Goal: Task Accomplishment & Management: Manage account settings

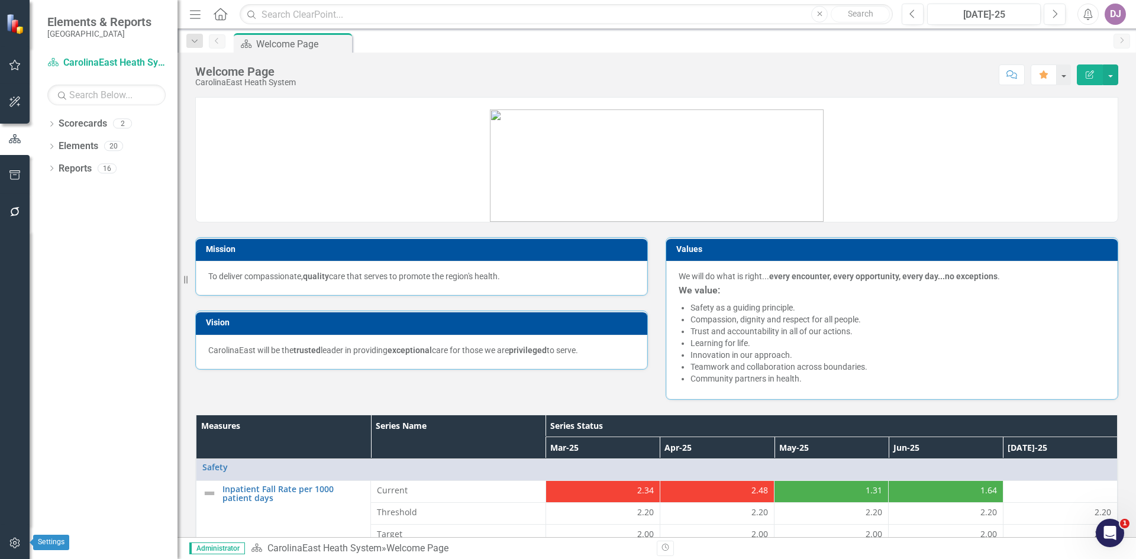
click at [12, 542] on icon "button" at bounding box center [15, 543] width 12 height 9
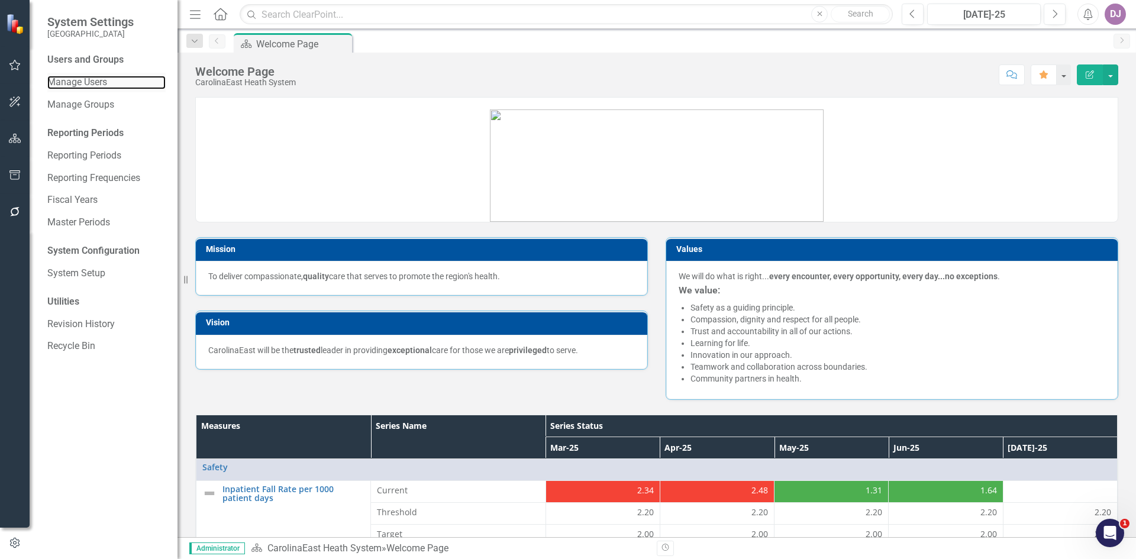
click at [85, 78] on link "Manage Users" at bounding box center [106, 83] width 118 height 14
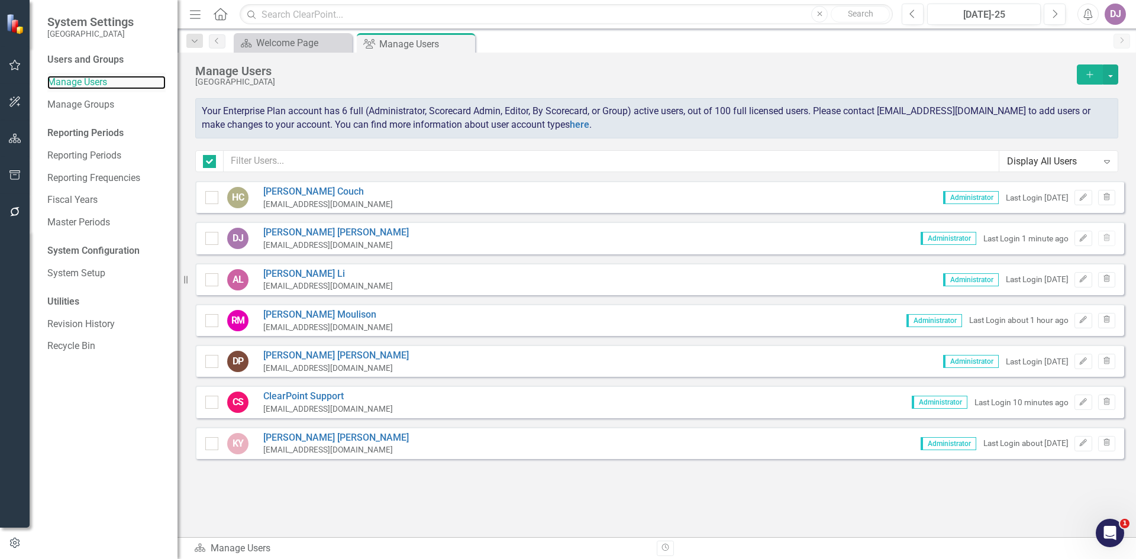
checkbox input "false"
click at [91, 106] on link "Manage Groups" at bounding box center [106, 105] width 118 height 14
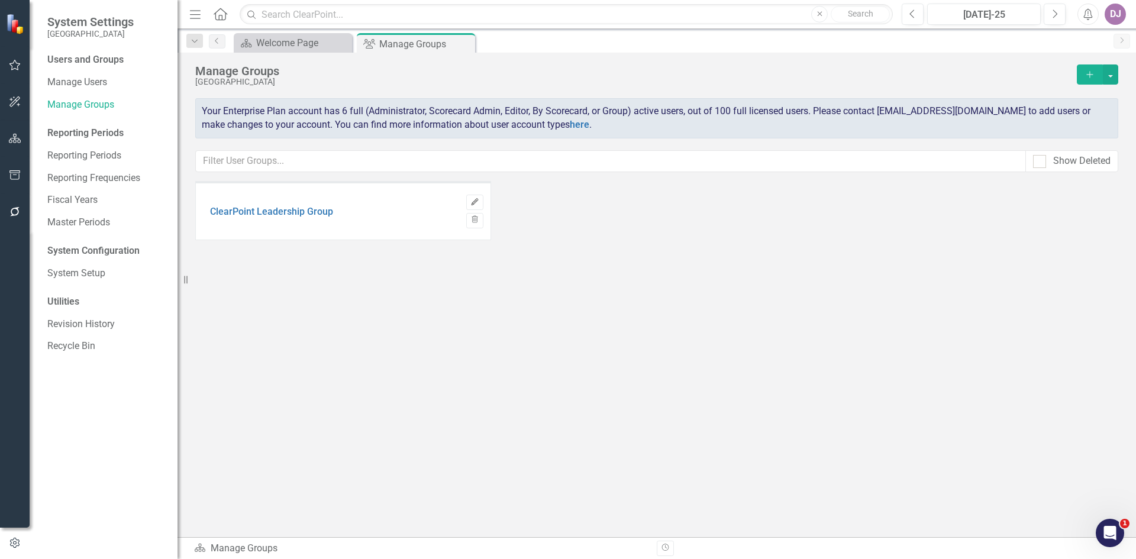
click at [474, 204] on icon "button" at bounding box center [474, 201] width 7 height 7
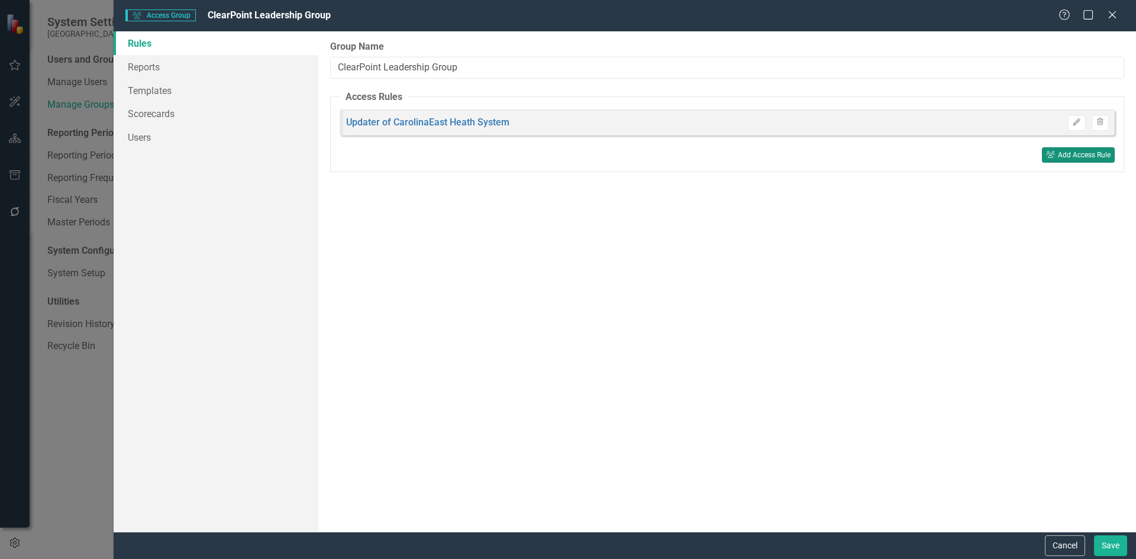
click at [1047, 154] on icon "User Group" at bounding box center [1050, 154] width 9 height 7
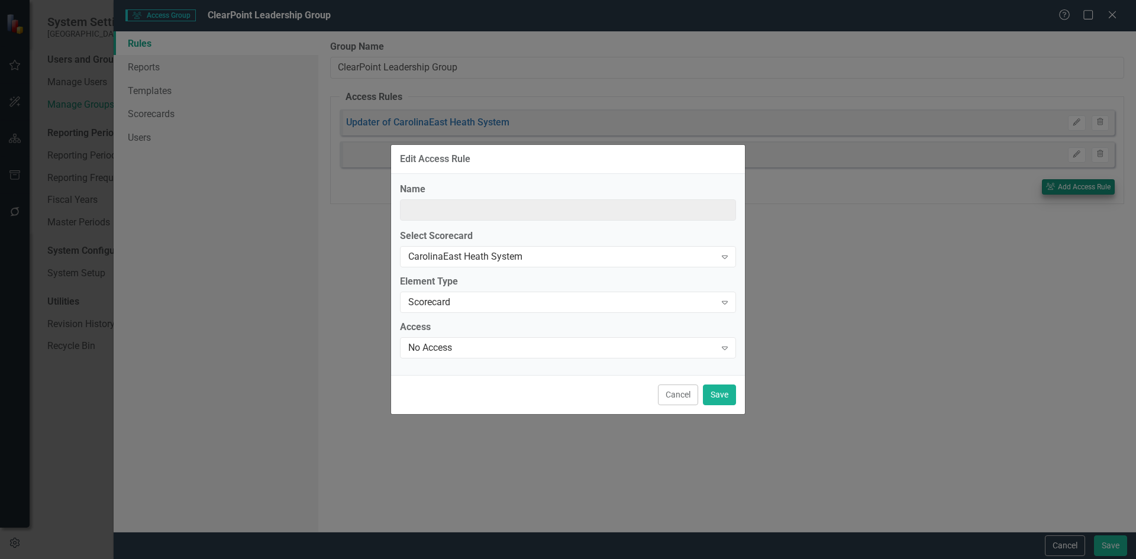
type input "No Access to CarolinaEast Heath System"
click at [676, 399] on button "Cancel" at bounding box center [678, 395] width 40 height 21
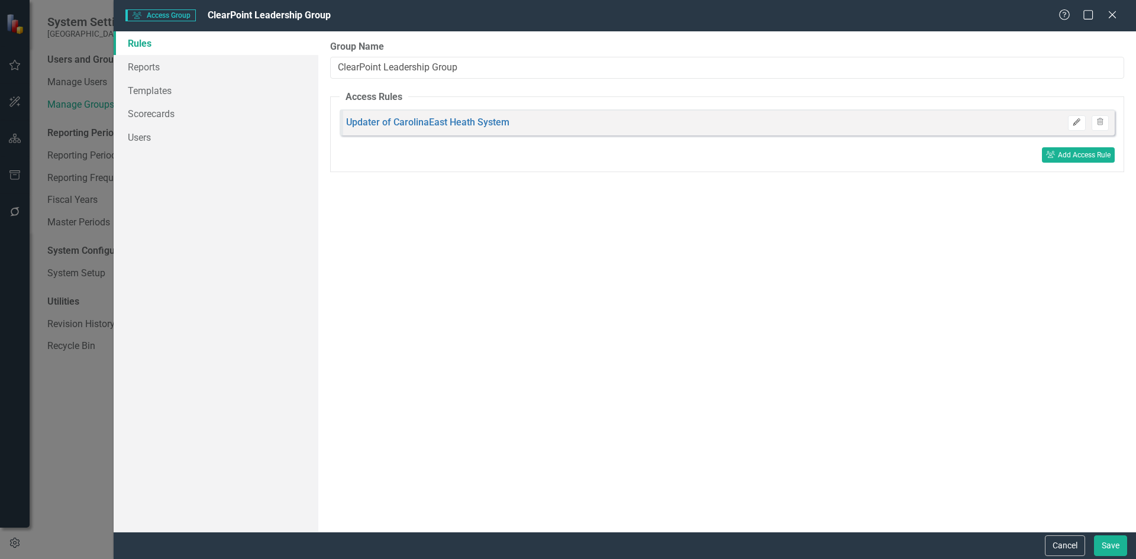
click at [1084, 121] on button "Edit" at bounding box center [1076, 122] width 17 height 15
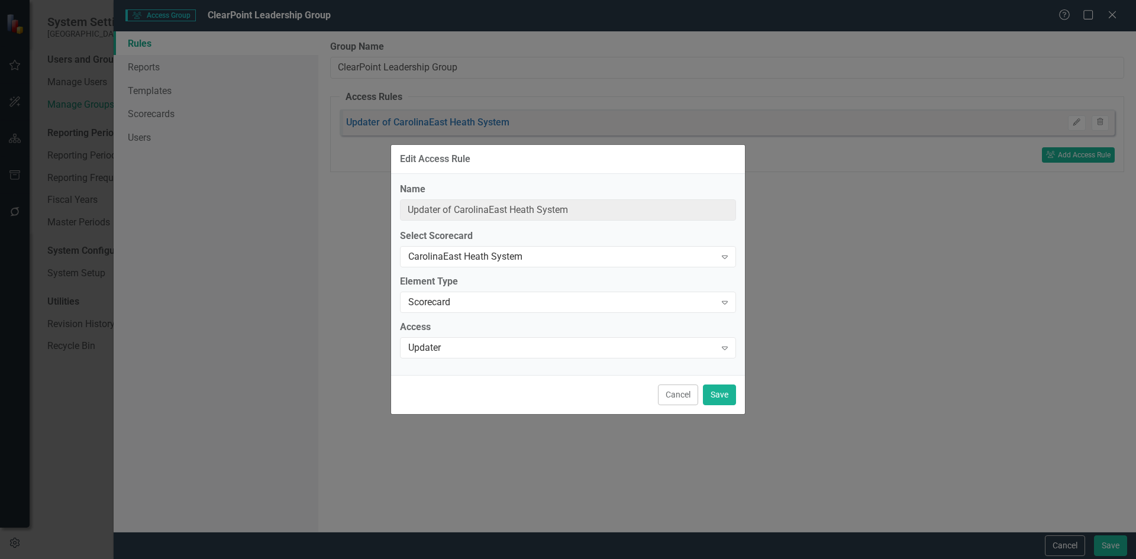
click at [718, 410] on div "Cancel Save" at bounding box center [568, 394] width 354 height 39
drag, startPoint x: 710, startPoint y: 401, endPoint x: 669, endPoint y: 386, distance: 44.0
click at [708, 401] on button "Save" at bounding box center [719, 395] width 33 height 21
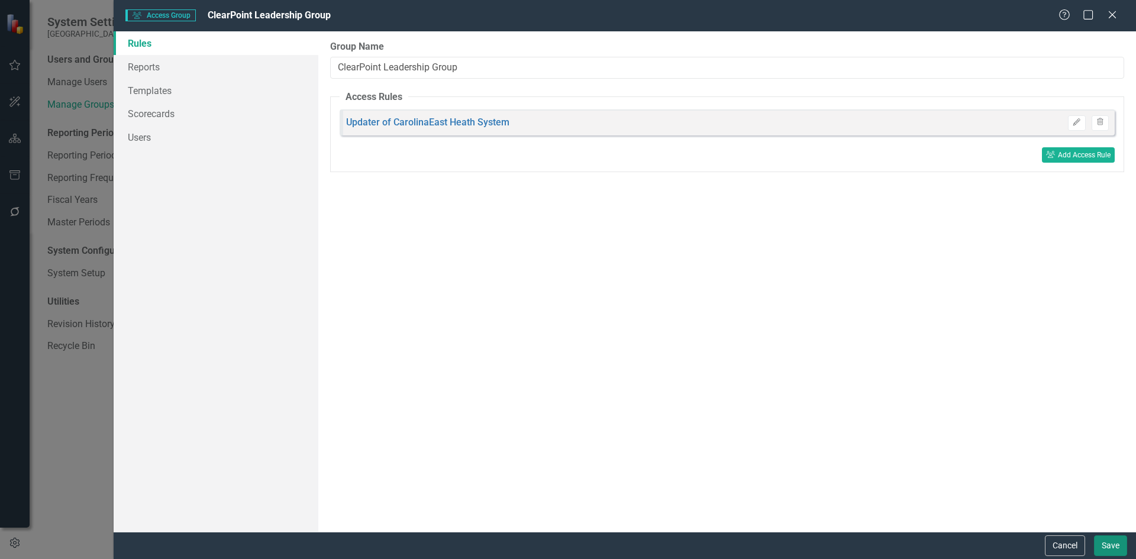
click at [1122, 550] on button "Save" at bounding box center [1110, 546] width 33 height 21
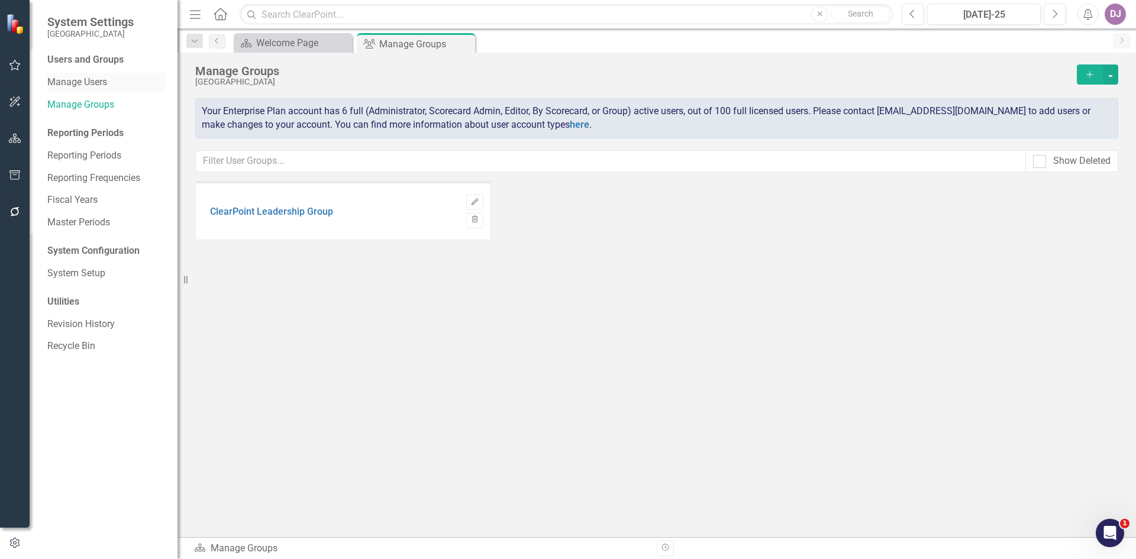
click at [92, 80] on link "Manage Users" at bounding box center [106, 83] width 118 height 14
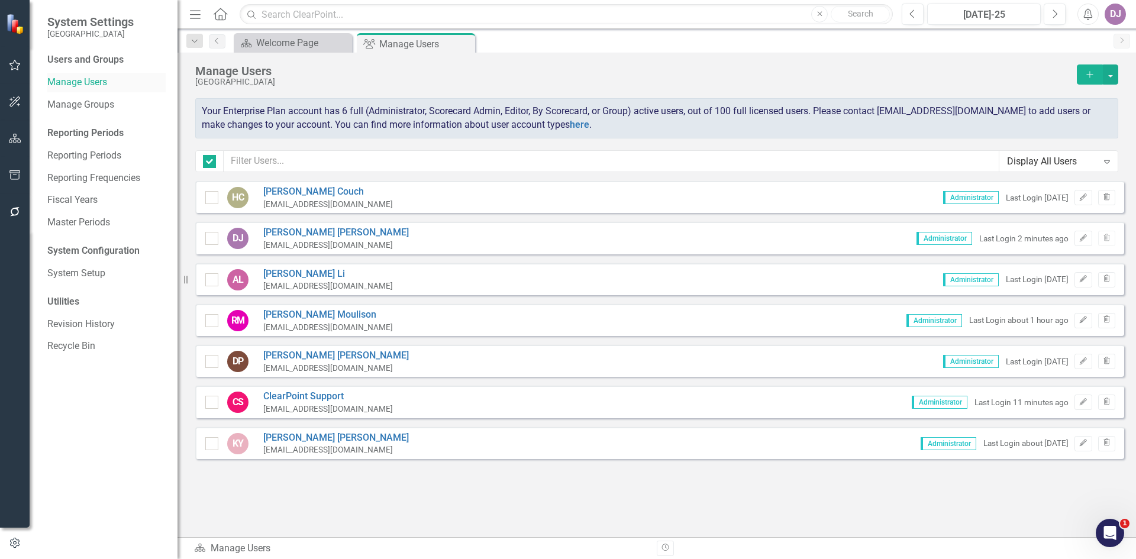
checkbox input "false"
click at [1111, 78] on button "button" at bounding box center [1110, 75] width 15 height 20
click at [1061, 119] on link "Add Multiple Add Multiple Users" at bounding box center [1062, 118] width 109 height 22
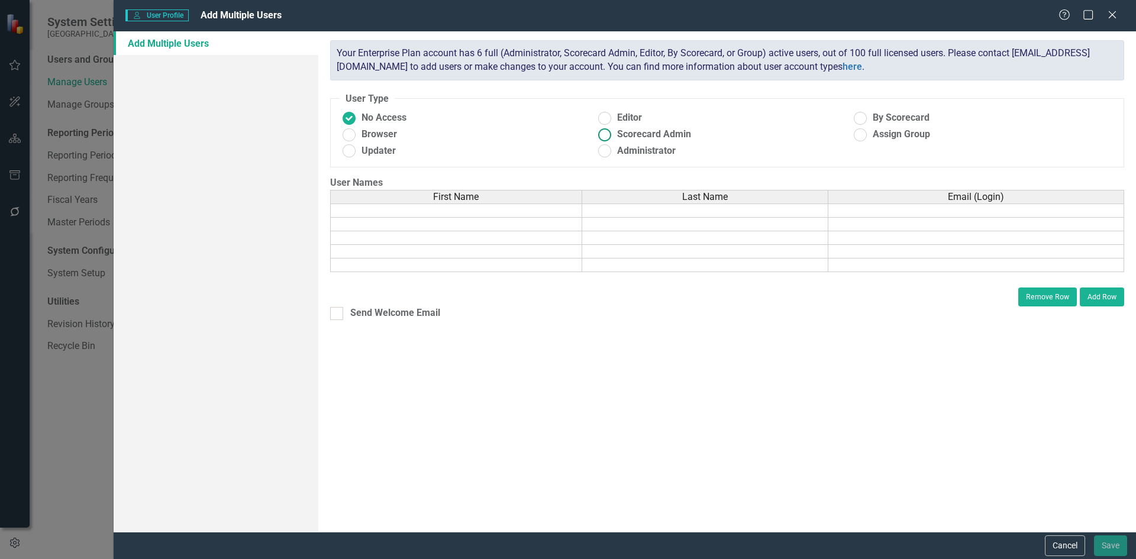
click at [604, 137] on ins at bounding box center [605, 134] width 18 height 18
click at [604, 137] on input "Scorecard Admin" at bounding box center [605, 134] width 18 height 18
radio input "true"
click at [146, 93] on link "Scorecards" at bounding box center [216, 91] width 205 height 24
click at [456, 209] on td at bounding box center [456, 211] width 252 height 14
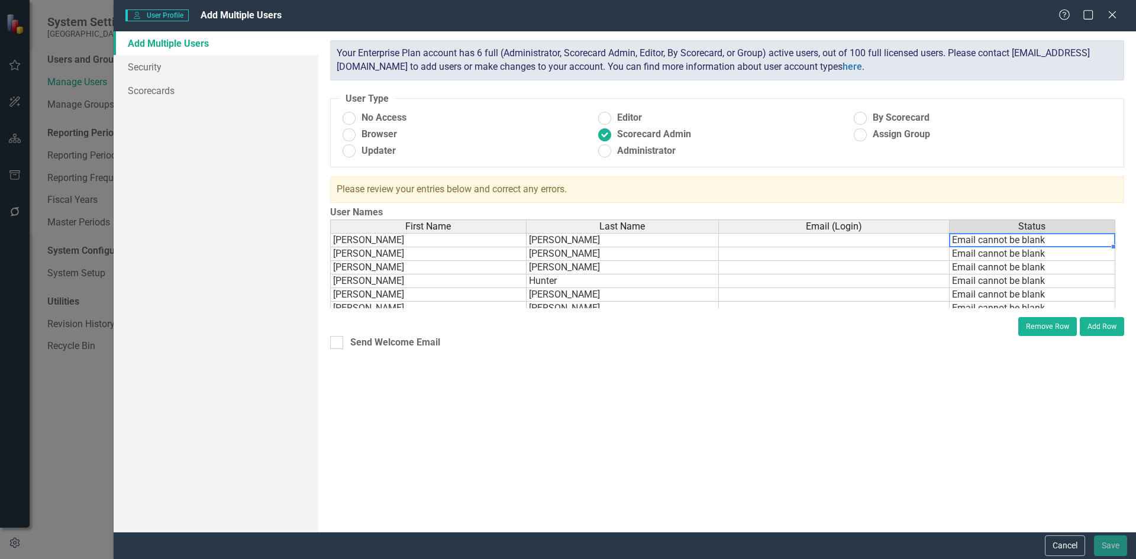
click at [975, 240] on td "Email cannot be blank" at bounding box center [1033, 240] width 166 height 14
type textarea "cpeele@[PERSON_NAME]"
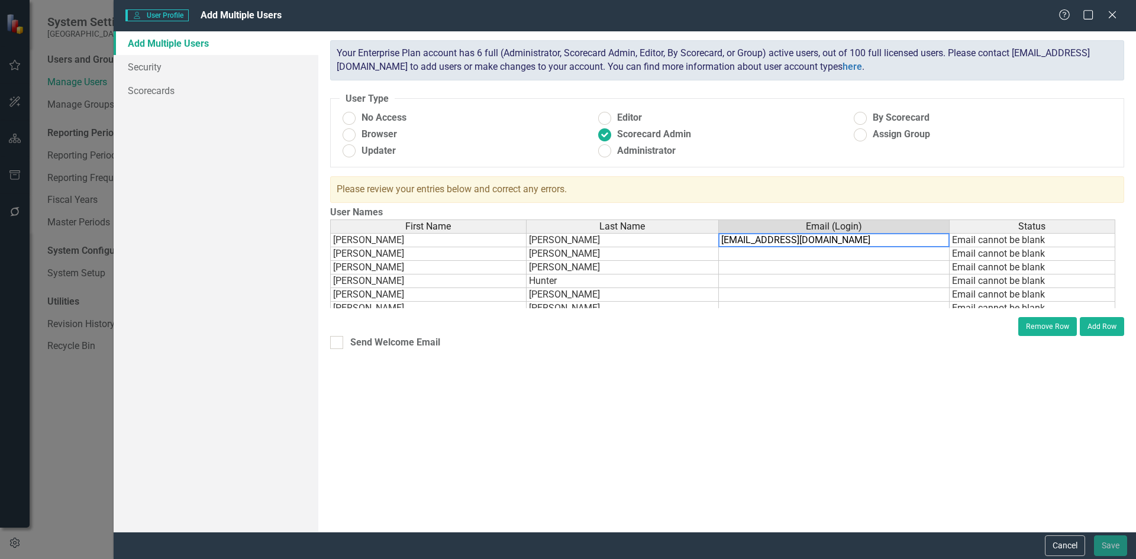
type textarea "[EMAIL_ADDRESS][DOMAIN_NAME]"
drag, startPoint x: 750, startPoint y: 238, endPoint x: 912, endPoint y: 218, distance: 163.5
click at [912, 218] on div "ClearPoint has a wealth of options to help you ensure that people only have acc…" at bounding box center [727, 281] width 818 height 501
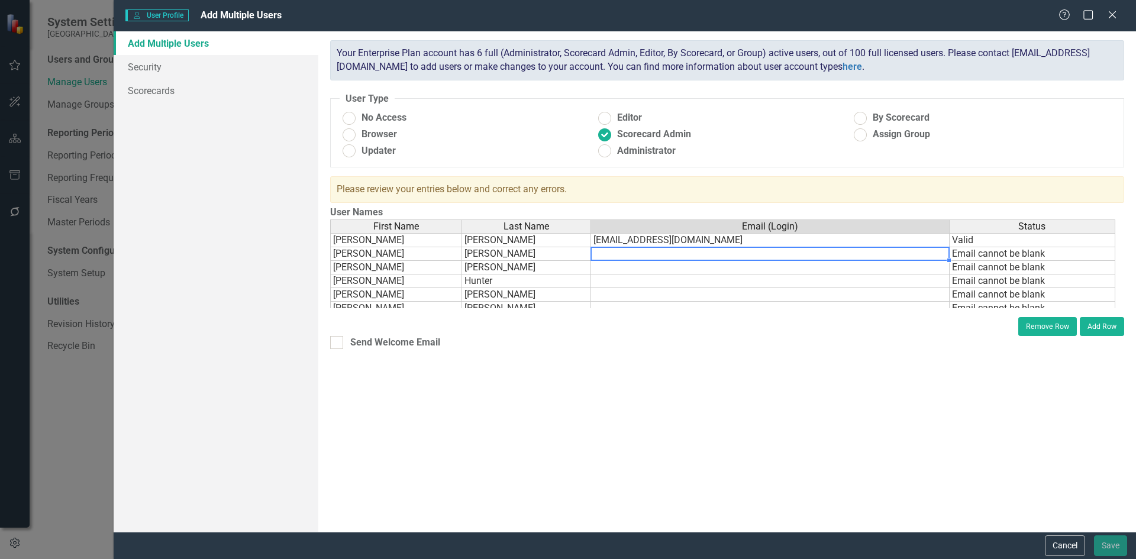
click at [733, 254] on td at bounding box center [770, 254] width 359 height 14
paste textarea "@[DOMAIN_NAME]"
type textarea "[EMAIL_ADDRESS][DOMAIN_NAME]"
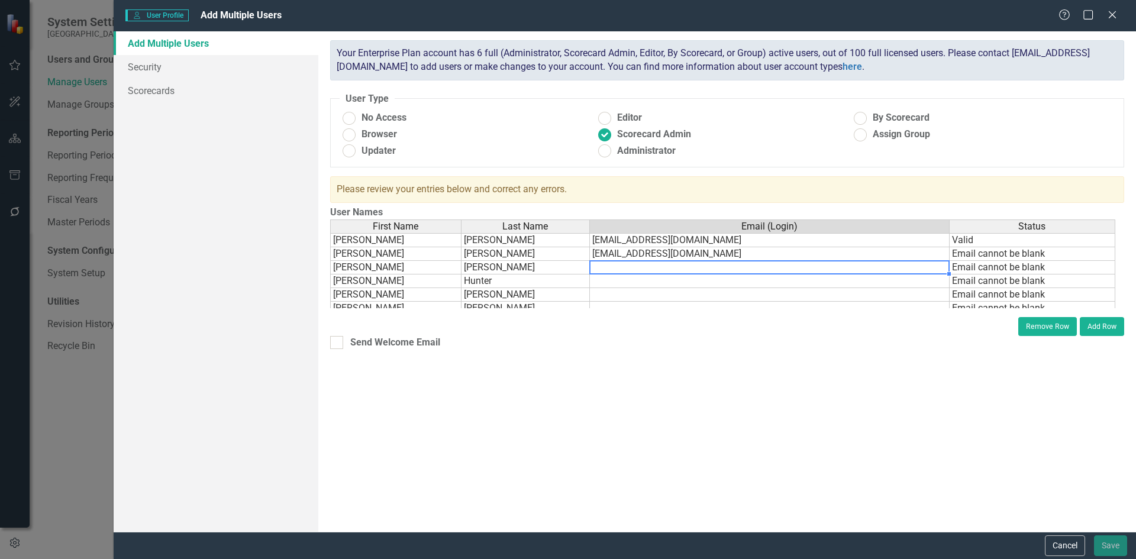
click at [619, 267] on td at bounding box center [770, 268] width 360 height 14
paste textarea "@[DOMAIN_NAME]"
type textarea "[EMAIL_ADDRESS][DOMAIN_NAME]"
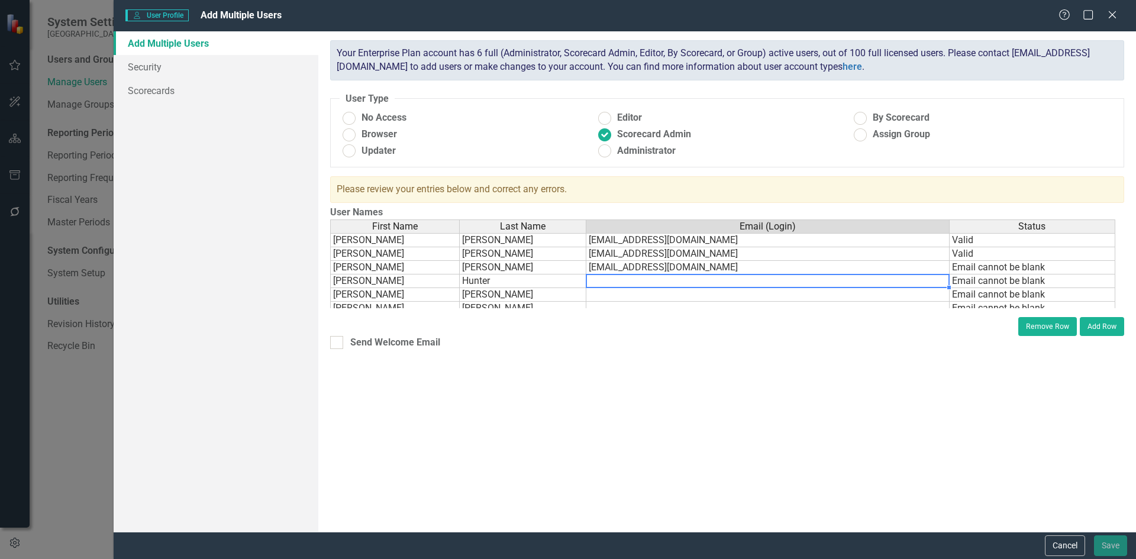
click at [599, 282] on td at bounding box center [767, 282] width 363 height 14
paste textarea "@[DOMAIN_NAME]"
type textarea "[EMAIL_ADDRESS][DOMAIN_NAME]"
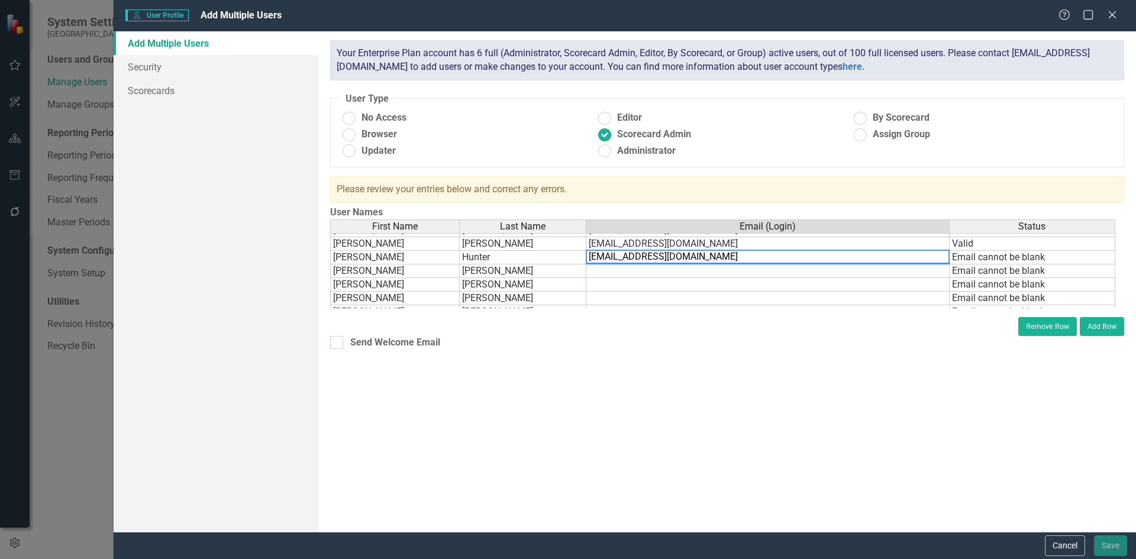
scroll to position [25, 0]
click at [631, 273] on td at bounding box center [767, 271] width 363 height 14
click at [590, 259] on td "[EMAIL_ADDRESS][DOMAIN_NAME]" at bounding box center [768, 257] width 364 height 14
click at [591, 257] on td "[EMAIL_ADDRESS][DOMAIN_NAME]" at bounding box center [768, 257] width 364 height 14
click at [591, 256] on textarea "[EMAIL_ADDRESS][DOMAIN_NAME]" at bounding box center [767, 257] width 365 height 14
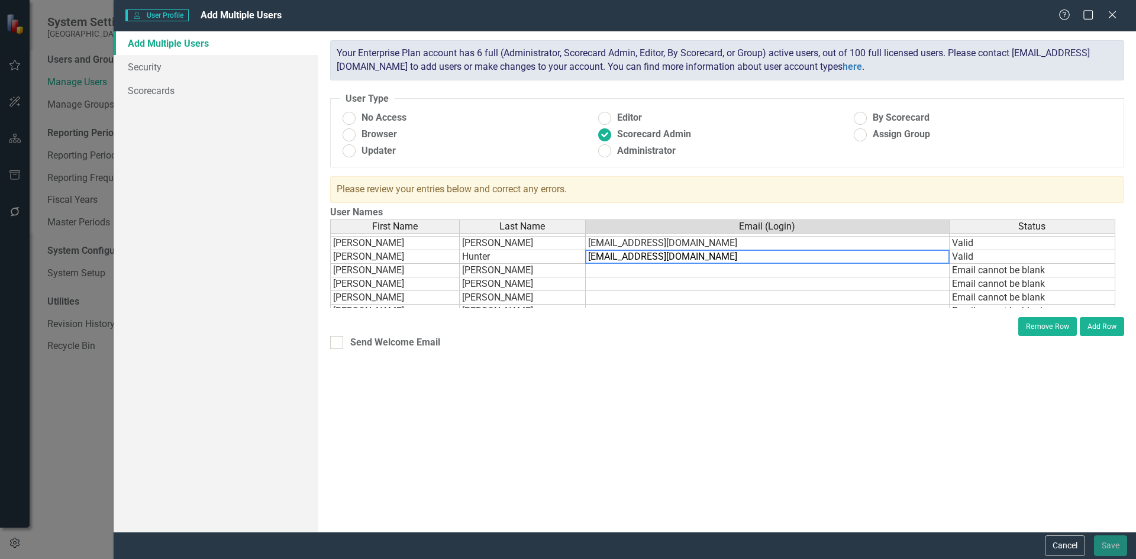
click at [589, 256] on textarea "[EMAIL_ADDRESS][DOMAIN_NAME]" at bounding box center [767, 257] width 365 height 14
click at [591, 256] on textarea "[EMAIL_ADDRESS][DOMAIN_NAME]" at bounding box center [767, 257] width 365 height 14
click at [588, 256] on textarea "[EMAIL_ADDRESS][DOMAIN_NAME]" at bounding box center [767, 257] width 365 height 14
click at [587, 256] on textarea "[EMAIL_ADDRESS][DOMAIN_NAME]" at bounding box center [767, 257] width 365 height 14
click at [589, 256] on textarea "[EMAIL_ADDRESS][DOMAIN_NAME]" at bounding box center [767, 257] width 365 height 14
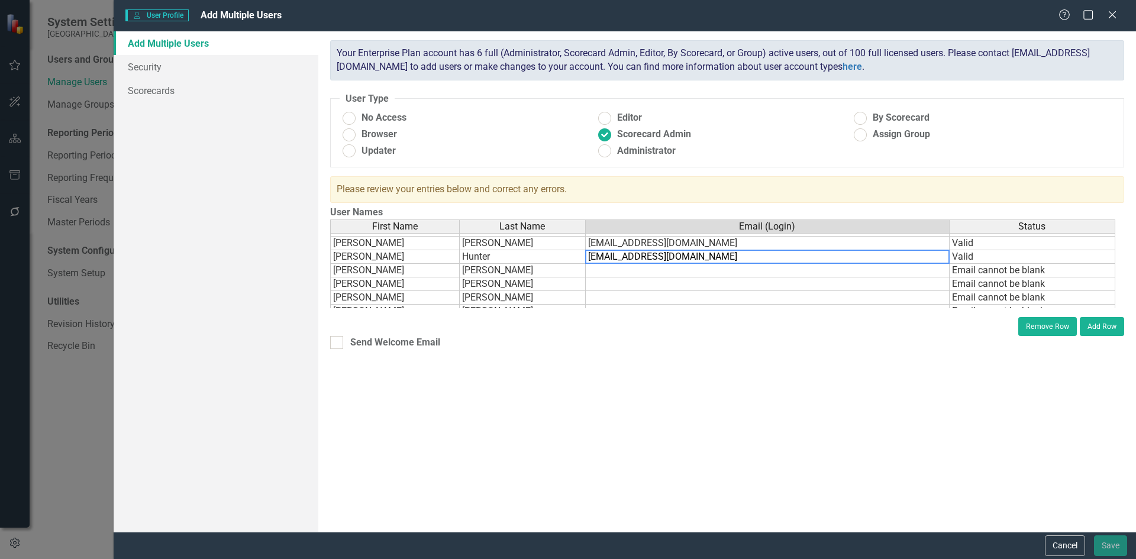
click at [590, 256] on textarea "[EMAIL_ADDRESS][DOMAIN_NAME]" at bounding box center [767, 257] width 365 height 14
click at [596, 254] on textarea "[EMAIL_ADDRESS][DOMAIN_NAME]" at bounding box center [767, 257] width 365 height 14
type textarea "[EMAIL_ADDRESS][DOMAIN_NAME]"
click at [594, 270] on td at bounding box center [767, 271] width 363 height 14
paste textarea "@[DOMAIN_NAME]"
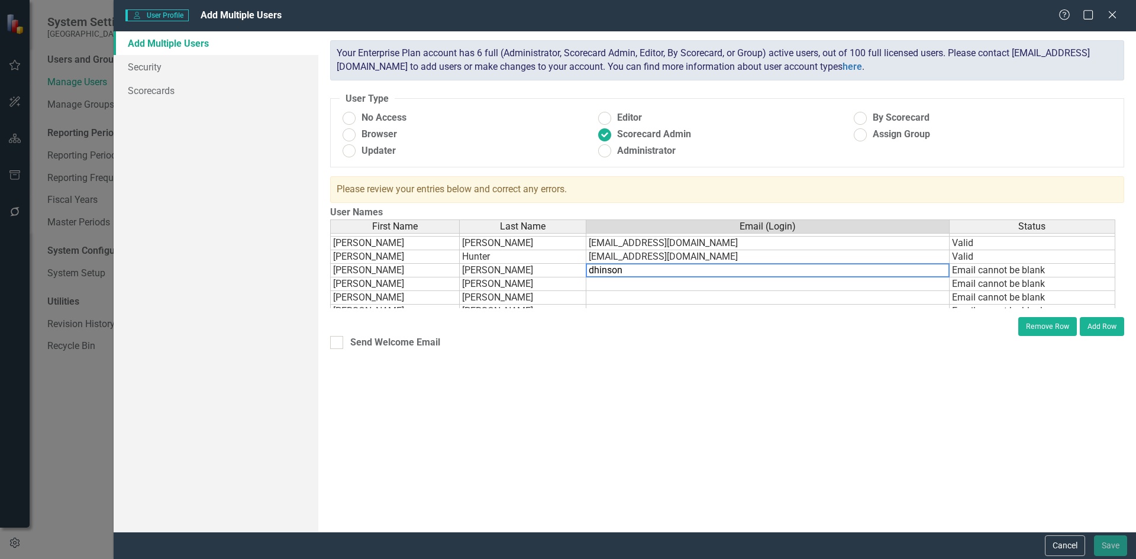
type textarea "[EMAIL_ADDRESS][DOMAIN_NAME]"
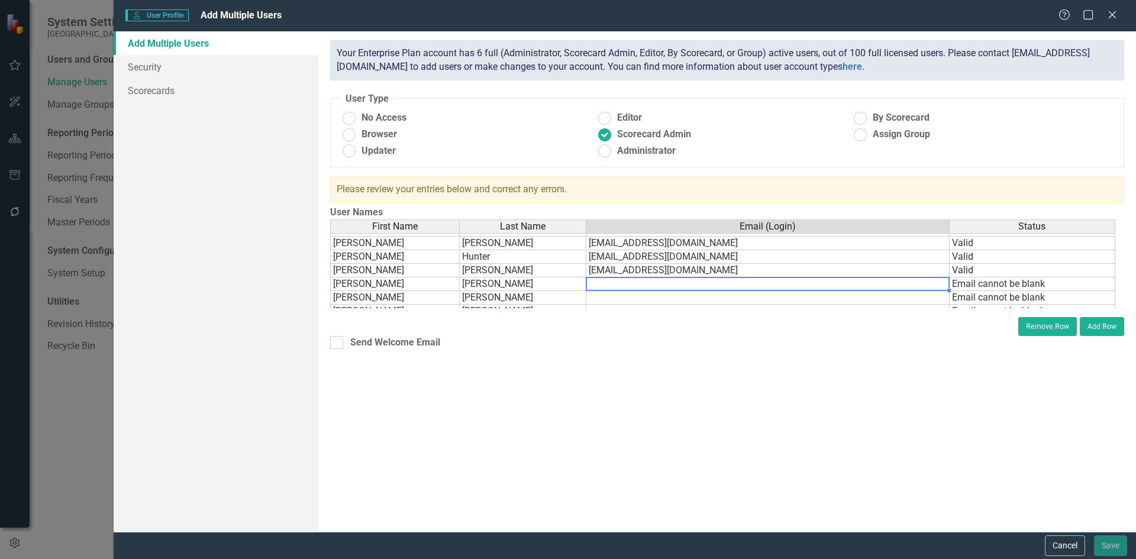
click at [603, 285] on td at bounding box center [767, 285] width 363 height 14
paste textarea "@[DOMAIN_NAME]"
type textarea "[EMAIL_ADDRESS][DOMAIN_NAME]"
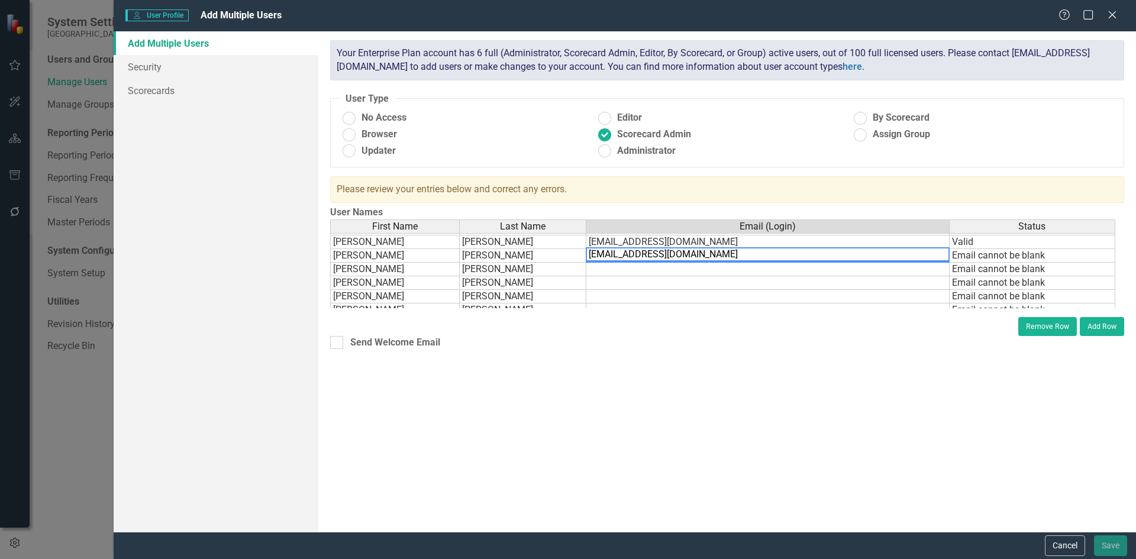
scroll to position [54, 0]
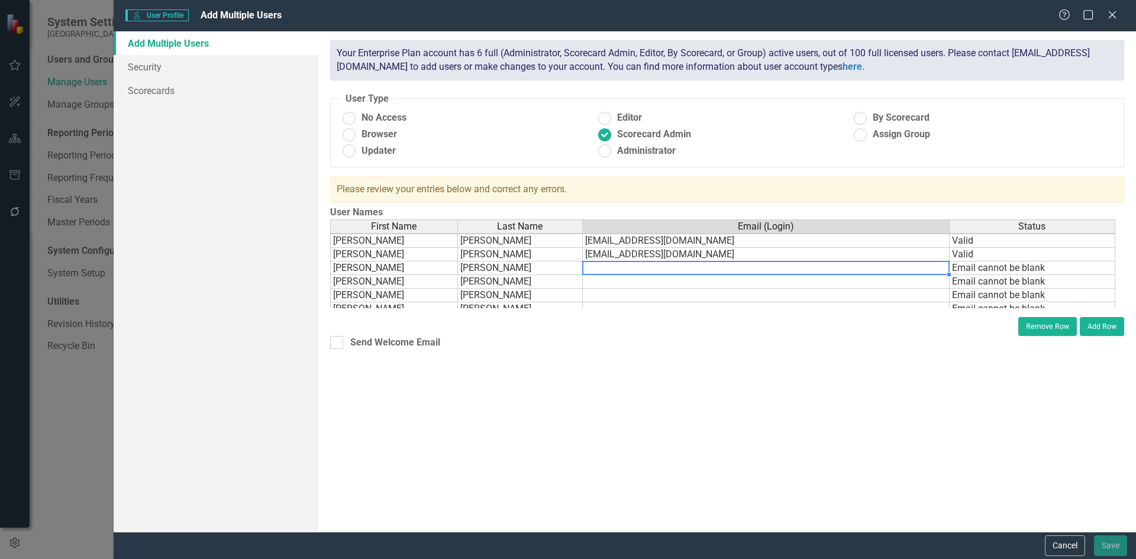
click at [599, 269] on td at bounding box center [766, 269] width 367 height 14
paste textarea "@[DOMAIN_NAME]"
type textarea "[EMAIL_ADDRESS][DOMAIN_NAME]"
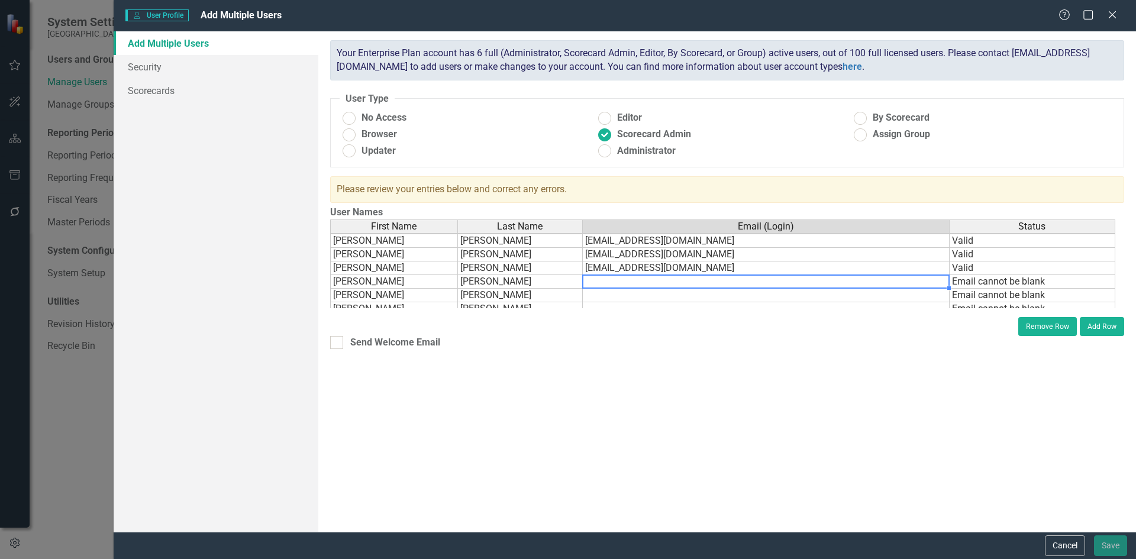
click at [600, 283] on td at bounding box center [766, 282] width 367 height 14
paste textarea "@[DOMAIN_NAME]"
type textarea "[EMAIL_ADDRESS][DOMAIN_NAME]"
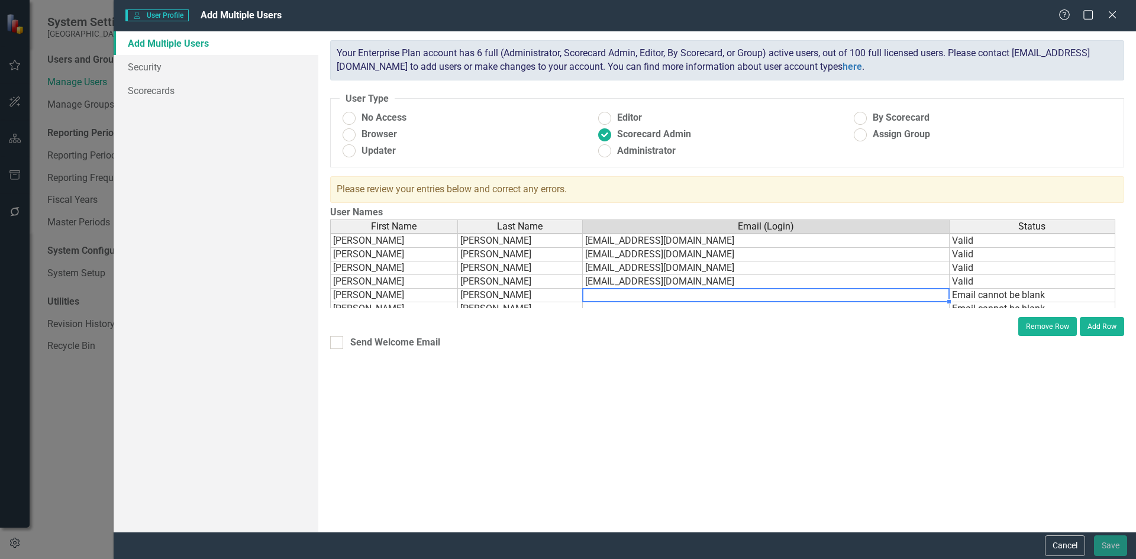
click at [601, 300] on td at bounding box center [766, 296] width 367 height 14
type textarea "jdavis"
paste textarea
click at [630, 290] on td "jdavis" at bounding box center [766, 288] width 367 height 14
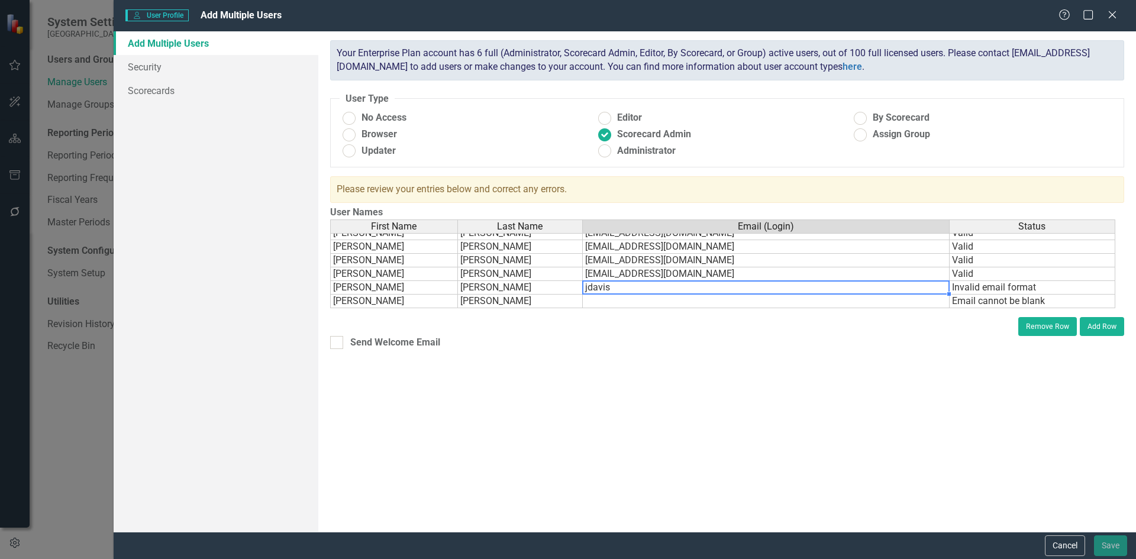
click at [623, 285] on td "jdavis" at bounding box center [766, 288] width 367 height 14
click at [621, 285] on td "jdavis" at bounding box center [766, 288] width 367 height 14
type textarea "jdavis"
paste textarea
click at [623, 281] on tbody "[PERSON_NAME] [EMAIL_ADDRESS][DOMAIN_NAME] [PERSON_NAME] [EMAIL_ADDRESS][DOMAIN…" at bounding box center [722, 240] width 785 height 137
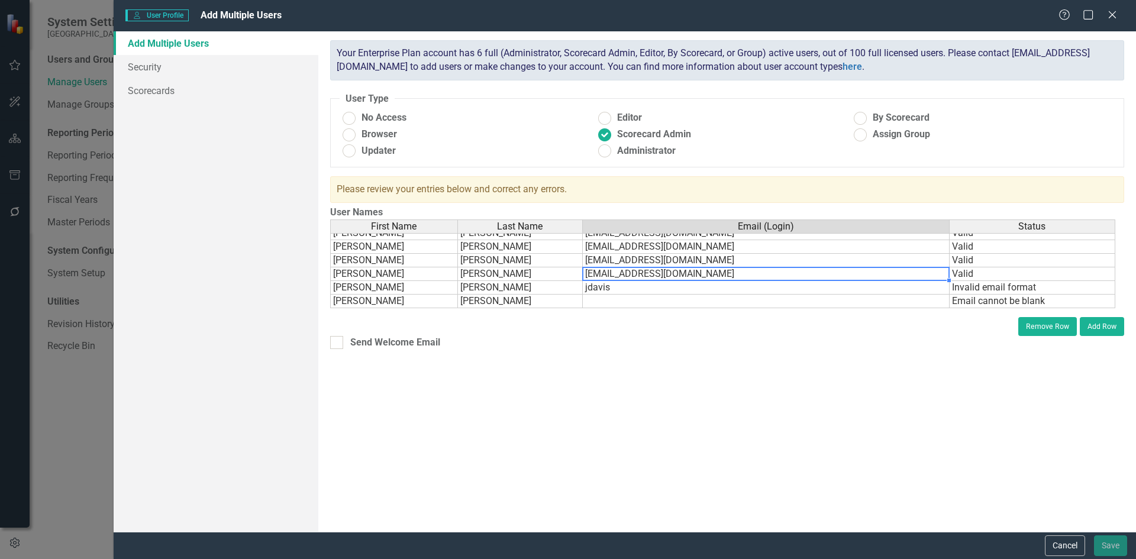
click at [623, 273] on td "[EMAIL_ADDRESS][DOMAIN_NAME]" at bounding box center [766, 274] width 367 height 14
click at [622, 273] on td "[EMAIL_ADDRESS][DOMAIN_NAME]" at bounding box center [766, 274] width 367 height 14
type textarea "[EMAIL_ADDRESS][DOMAIN_NAME]"
drag, startPoint x: 621, startPoint y: 274, endPoint x: 726, endPoint y: 266, distance: 105.7
click at [726, 266] on div "First Name Last Name Email (Login) Status [PERSON_NAME] [EMAIL_ADDRESS][DOMAIN_…" at bounding box center [727, 264] width 794 height 89
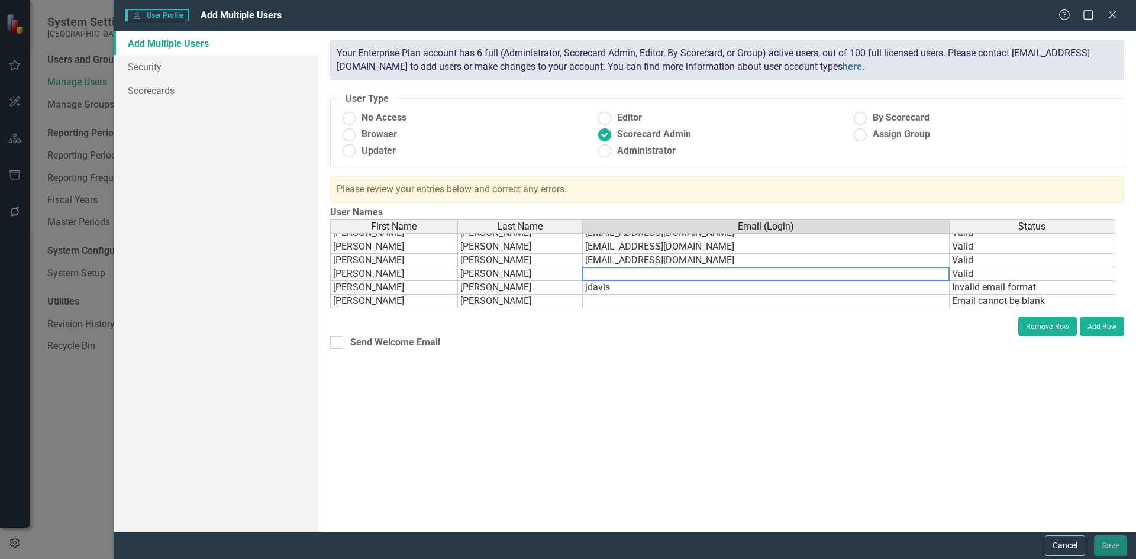
click at [643, 289] on td "jdavis" at bounding box center [766, 288] width 367 height 14
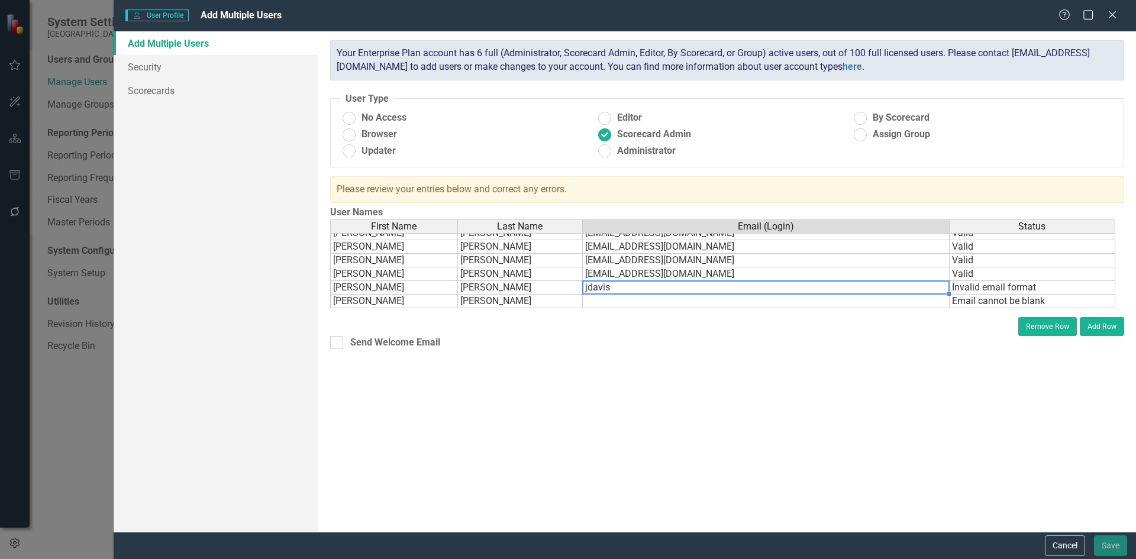
click at [330, 282] on div "First Name Last Name Email (Login) Status [PERSON_NAME] [EMAIL_ADDRESS][DOMAIN_…" at bounding box center [330, 232] width 0 height 151
click at [625, 288] on td "jdavis" at bounding box center [766, 288] width 367 height 14
type textarea "jdavis"
click at [626, 287] on textarea "jdavis" at bounding box center [765, 287] width 367 height 14
click at [627, 289] on textarea "jdavis" at bounding box center [765, 287] width 367 height 14
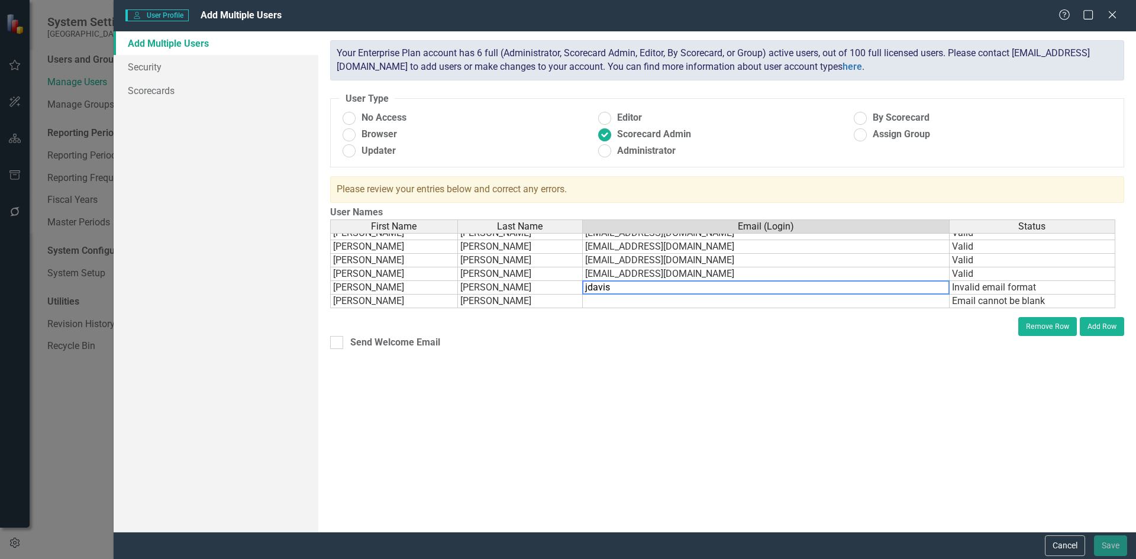
click at [628, 289] on textarea "jdavis" at bounding box center [765, 287] width 367 height 14
click at [615, 292] on textarea "jdavis" at bounding box center [765, 287] width 367 height 14
click at [619, 312] on div "Remove Row Add Row" at bounding box center [727, 323] width 794 height 25
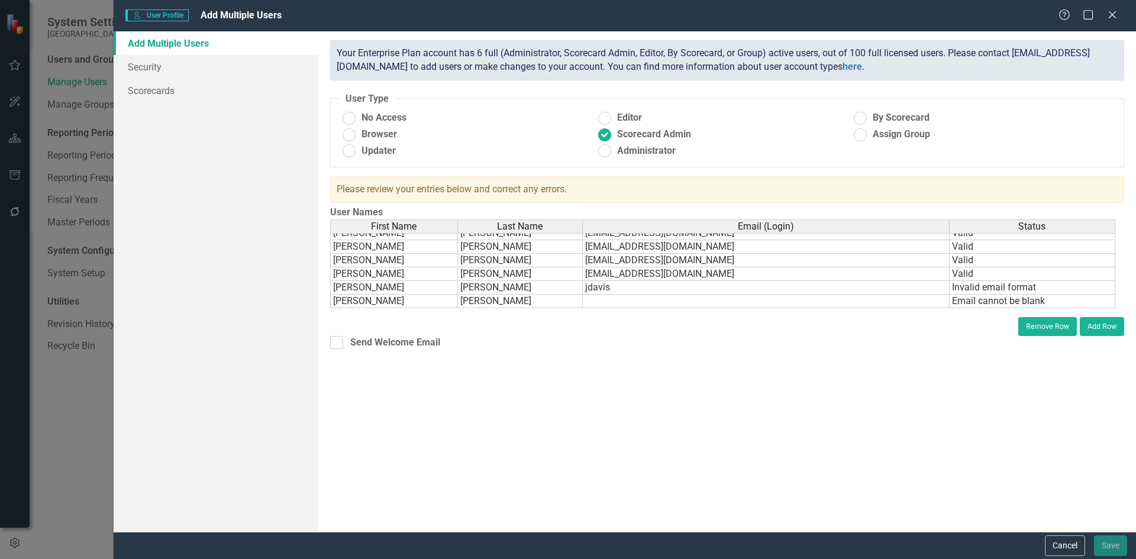
click at [617, 301] on td at bounding box center [766, 302] width 367 height 14
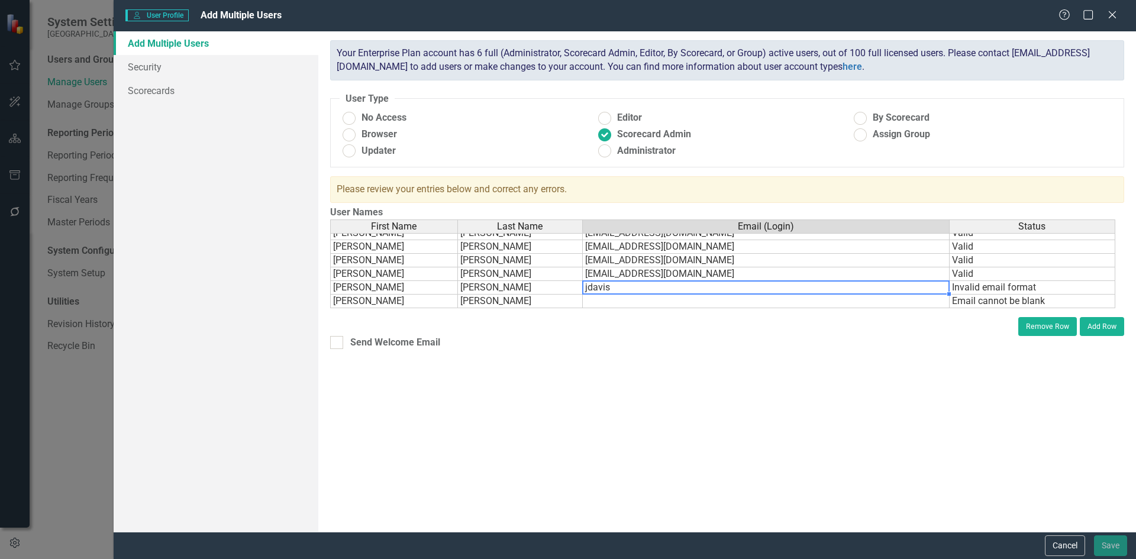
click at [616, 288] on td "jdavis" at bounding box center [766, 288] width 367 height 14
click at [620, 283] on td "jdavis" at bounding box center [766, 288] width 367 height 14
click at [617, 286] on td "jdavis" at bounding box center [766, 288] width 367 height 14
paste textarea "@[DOMAIN_NAME]"
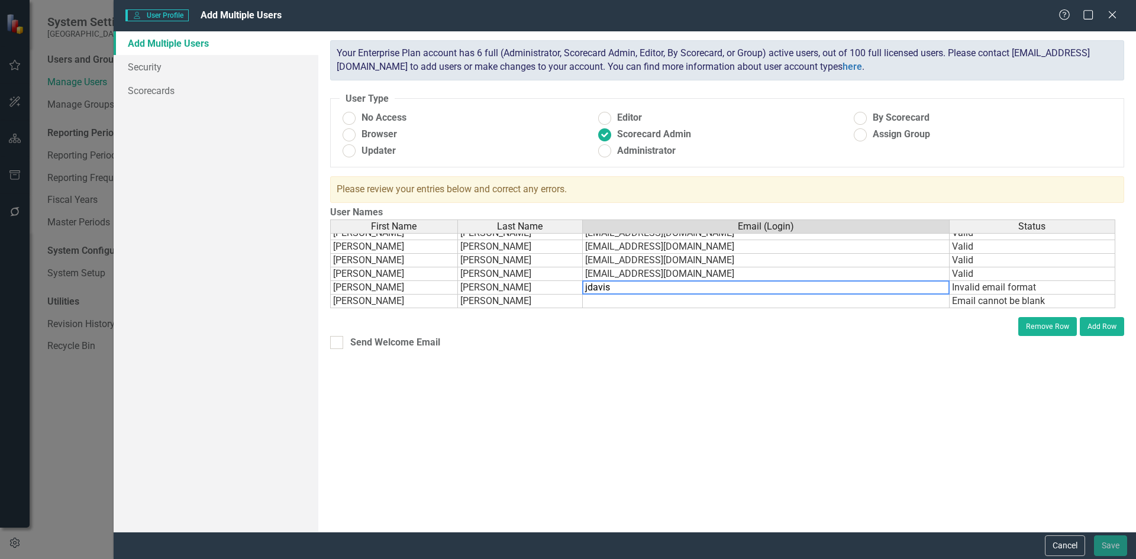
type textarea "[EMAIL_ADDRESS][DOMAIN_NAME]"
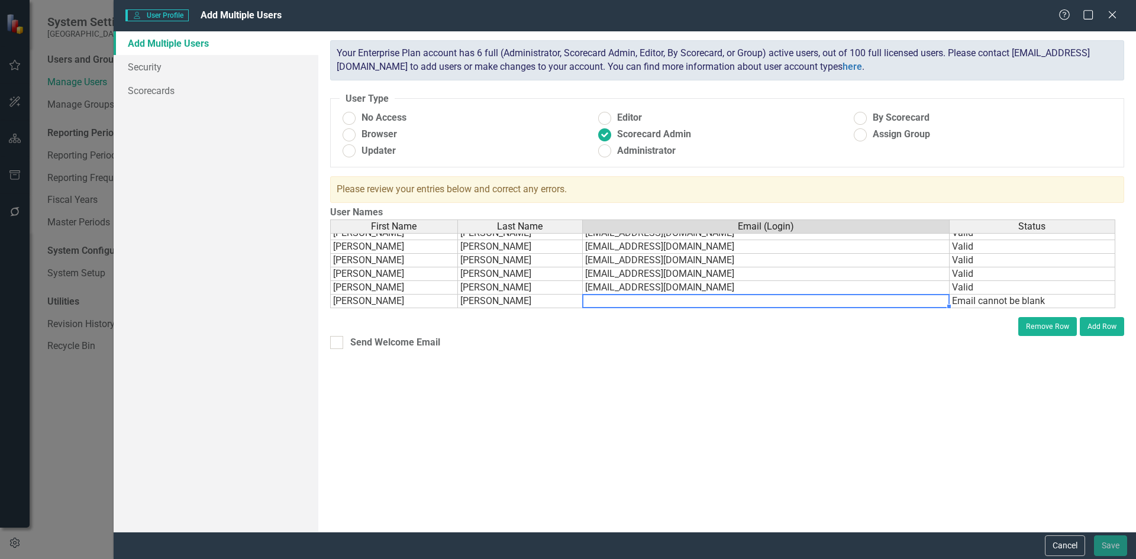
click at [608, 301] on td at bounding box center [766, 302] width 367 height 14
paste textarea "@[DOMAIN_NAME]"
type textarea "[EMAIL_ADDRESS][DOMAIN_NAME]"
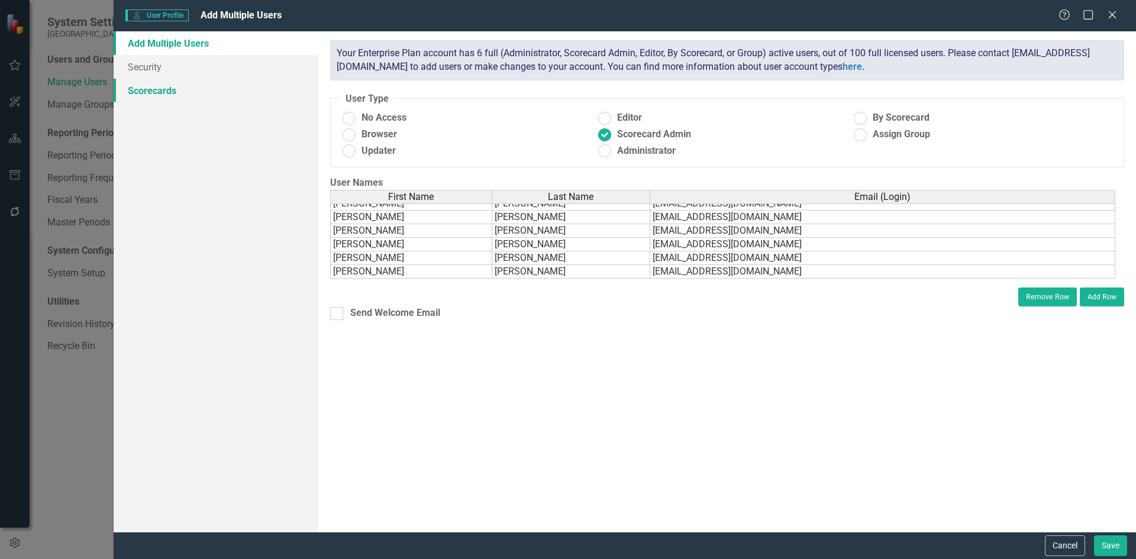
click at [148, 96] on link "Scorecards" at bounding box center [216, 91] width 205 height 24
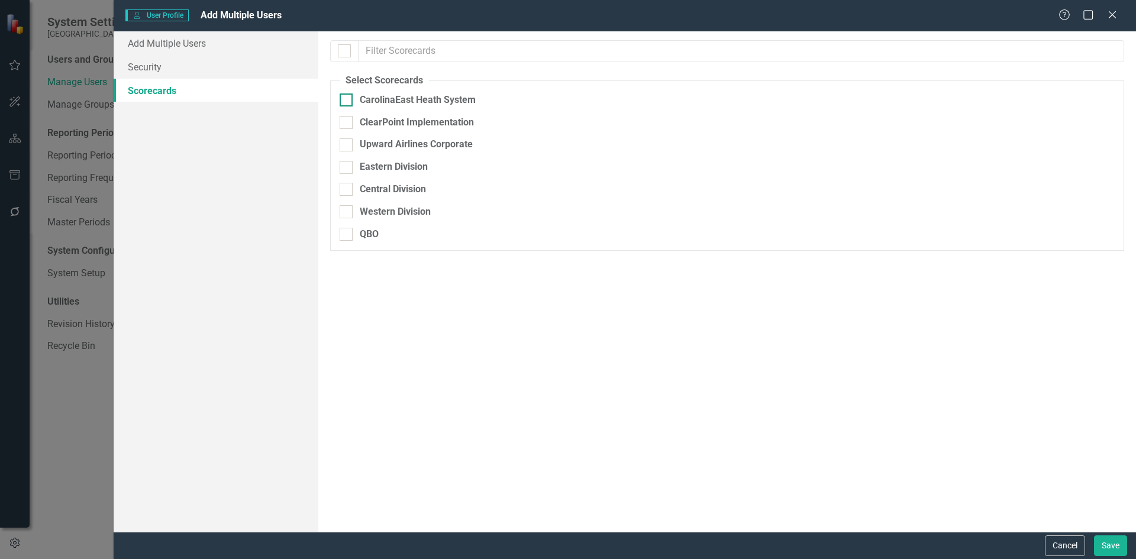
click at [346, 98] on input "CarolinaEast Heath System" at bounding box center [344, 97] width 8 height 8
checkbox input "true"
click at [1104, 547] on button "Save" at bounding box center [1110, 546] width 33 height 21
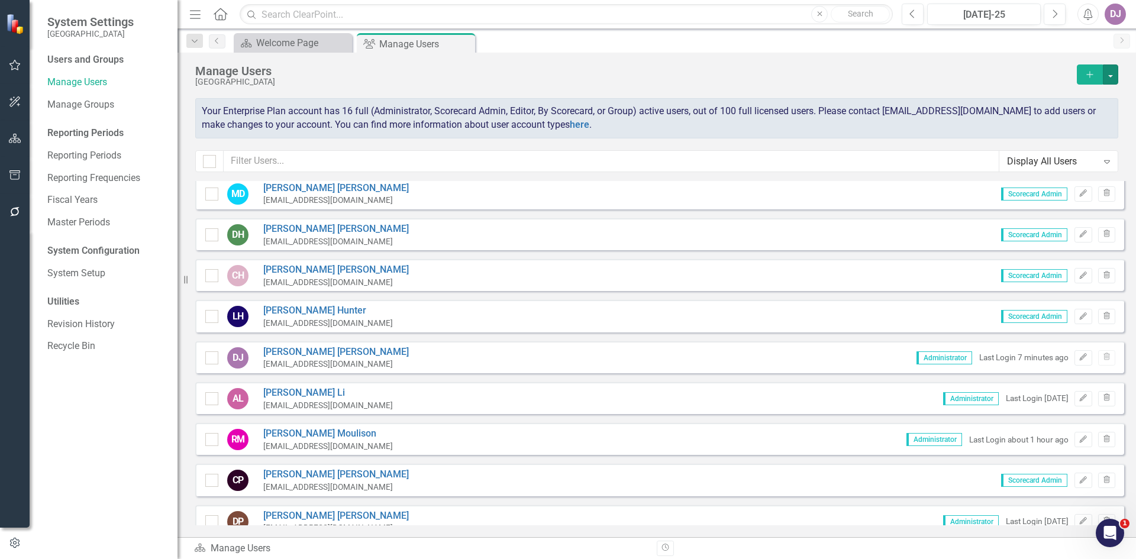
scroll to position [0, 0]
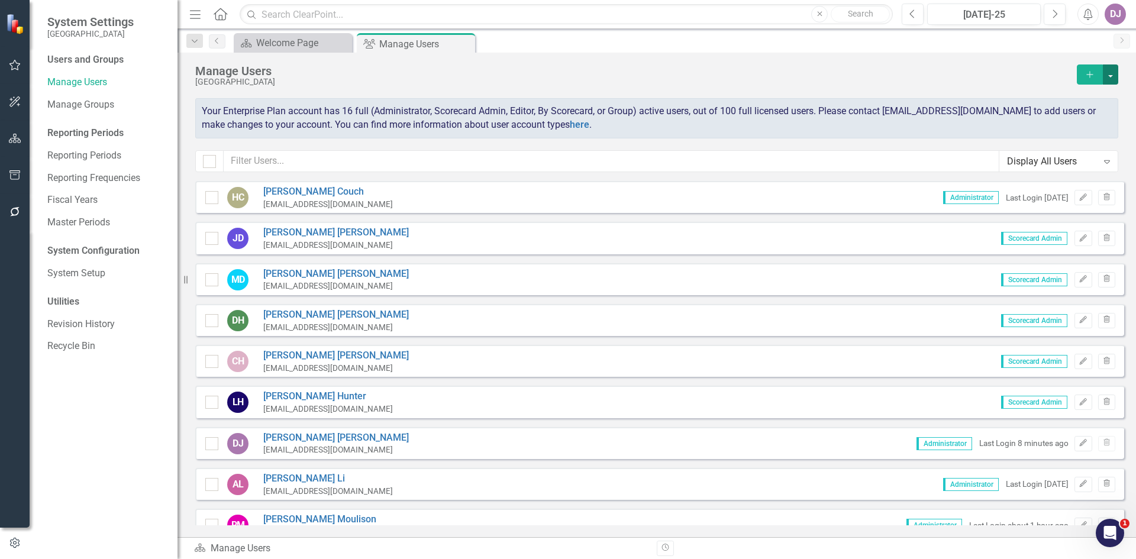
click at [1111, 73] on button "button" at bounding box center [1110, 75] width 15 height 20
click at [1076, 139] on link "Excel File User Access Report" at bounding box center [1062, 140] width 109 height 22
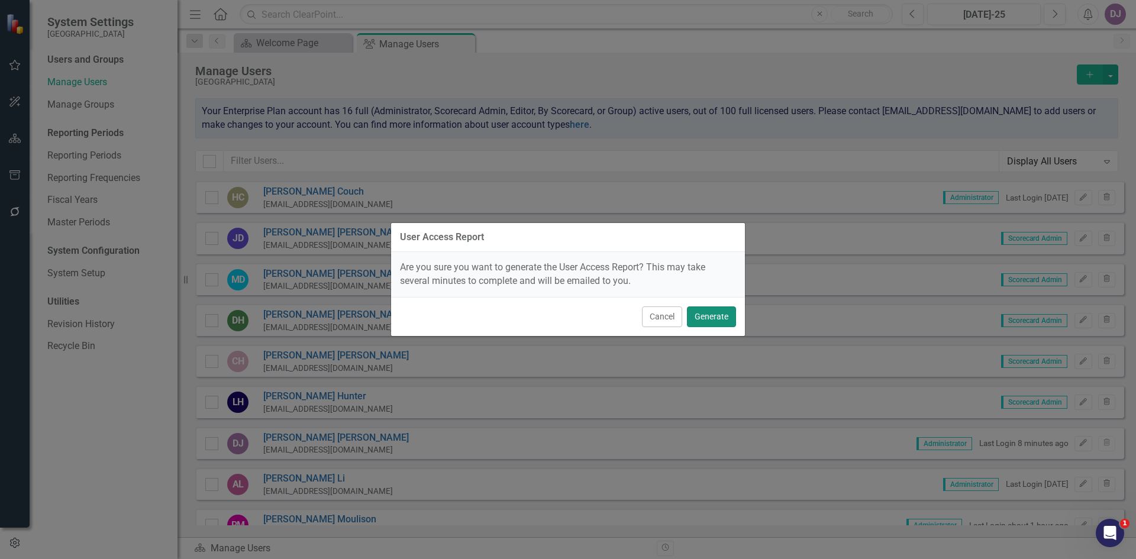
click at [712, 317] on button "Generate" at bounding box center [711, 317] width 49 height 21
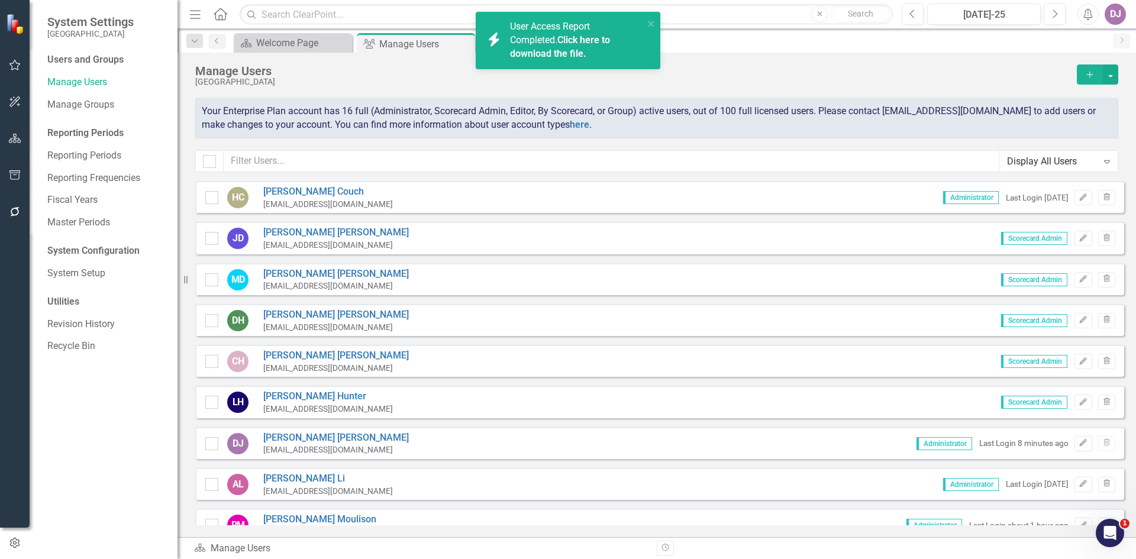
click at [562, 53] on link "Click here to download the file." at bounding box center [560, 46] width 100 height 25
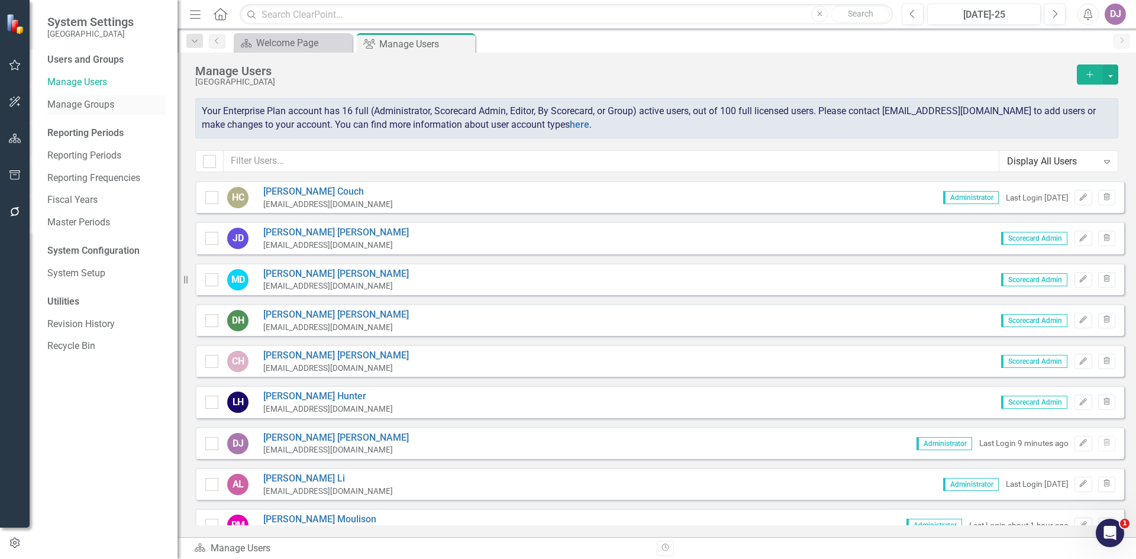
click at [88, 110] on link "Manage Groups" at bounding box center [106, 105] width 118 height 14
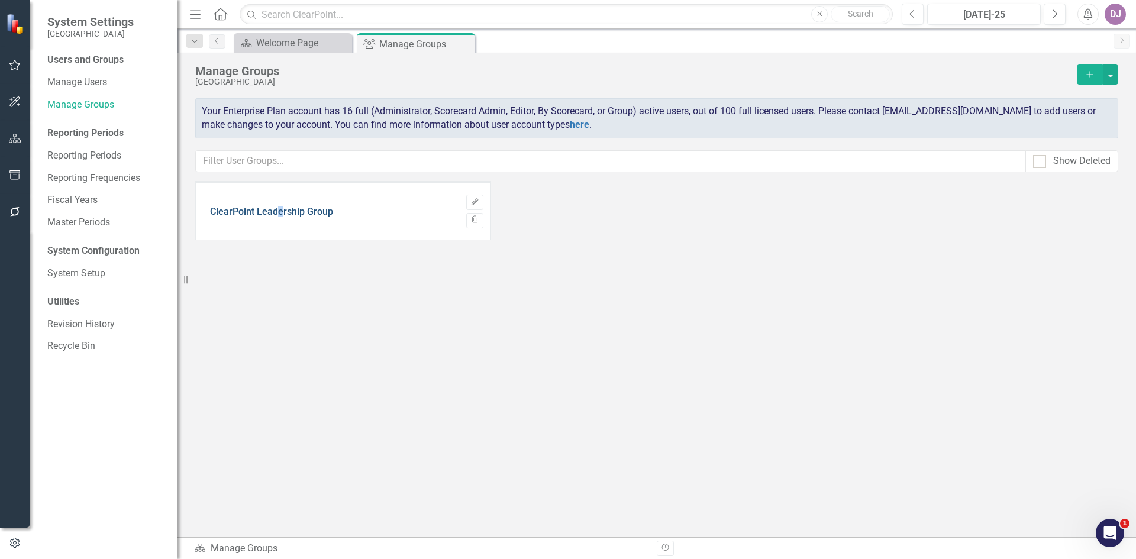
click at [280, 212] on link "ClearPoint Leadership Group" at bounding box center [271, 212] width 123 height 11
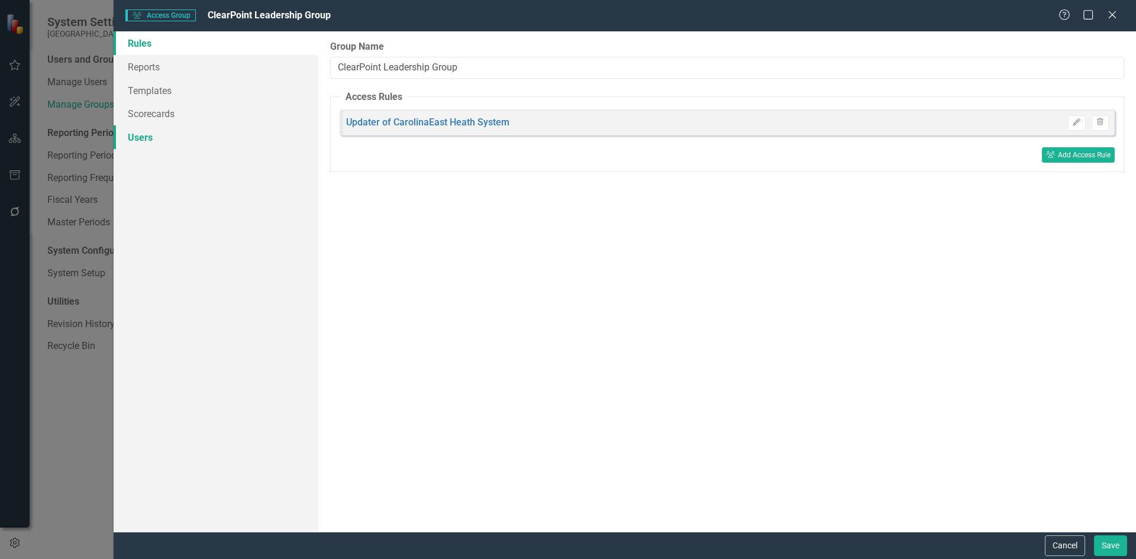
click at [150, 137] on link "Users" at bounding box center [216, 137] width 205 height 24
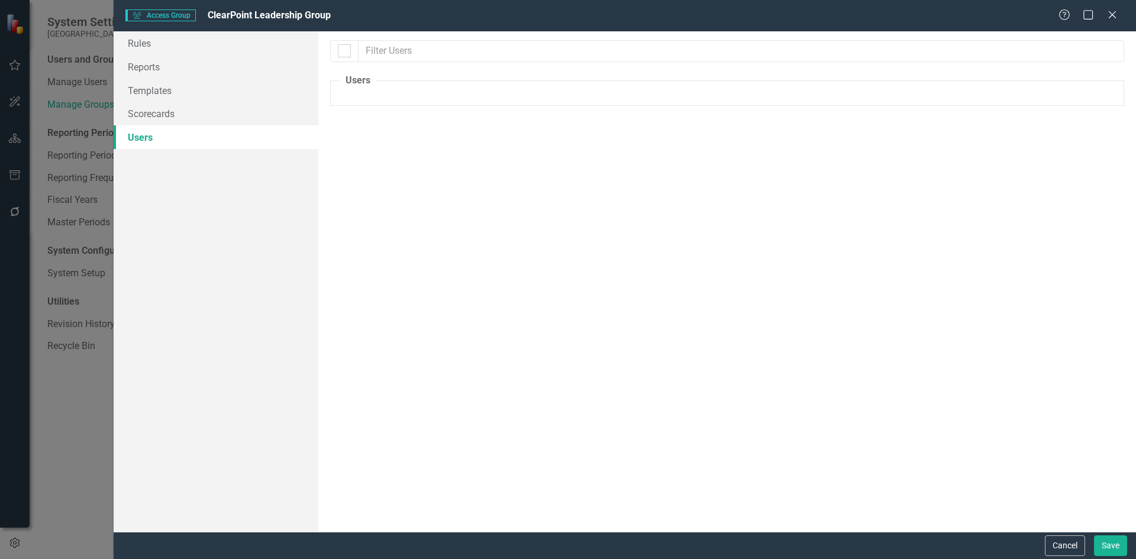
click at [355, 92] on fieldset "Users The users set up as "Assign Group" users are listed below. Please select …" at bounding box center [727, 90] width 794 height 32
click at [1113, 86] on fieldset "Users The users set up as "Assign Group" users are listed below. Please select …" at bounding box center [727, 90] width 794 height 32
click at [131, 119] on link "Scorecards" at bounding box center [216, 114] width 205 height 24
checkbox input "false"
checkbox input "true"
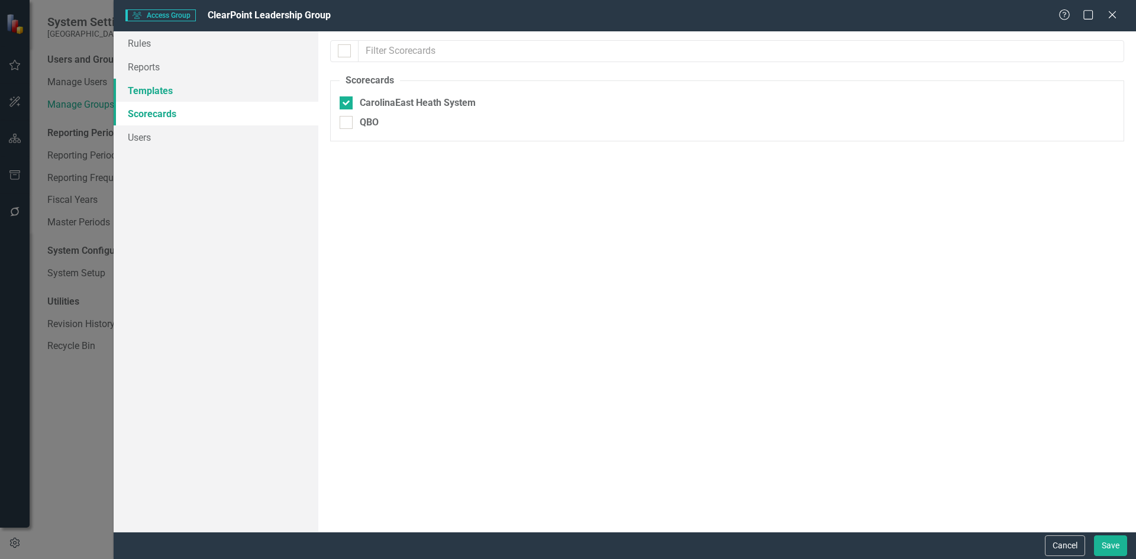
click at [141, 96] on link "Templates" at bounding box center [216, 91] width 205 height 24
click at [140, 75] on link "Reports" at bounding box center [216, 67] width 205 height 24
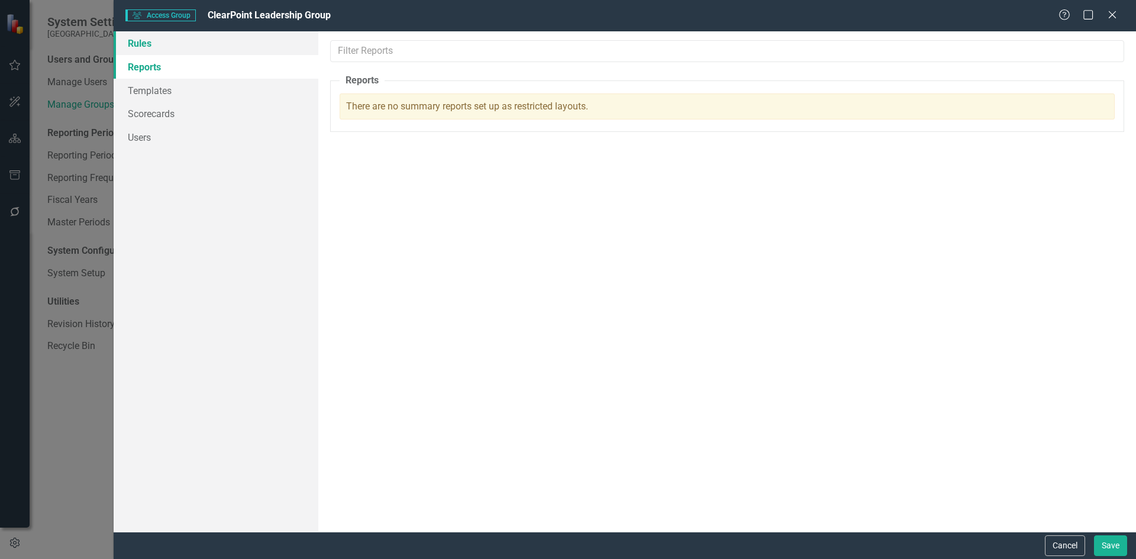
click at [144, 47] on link "Rules" at bounding box center [216, 43] width 205 height 24
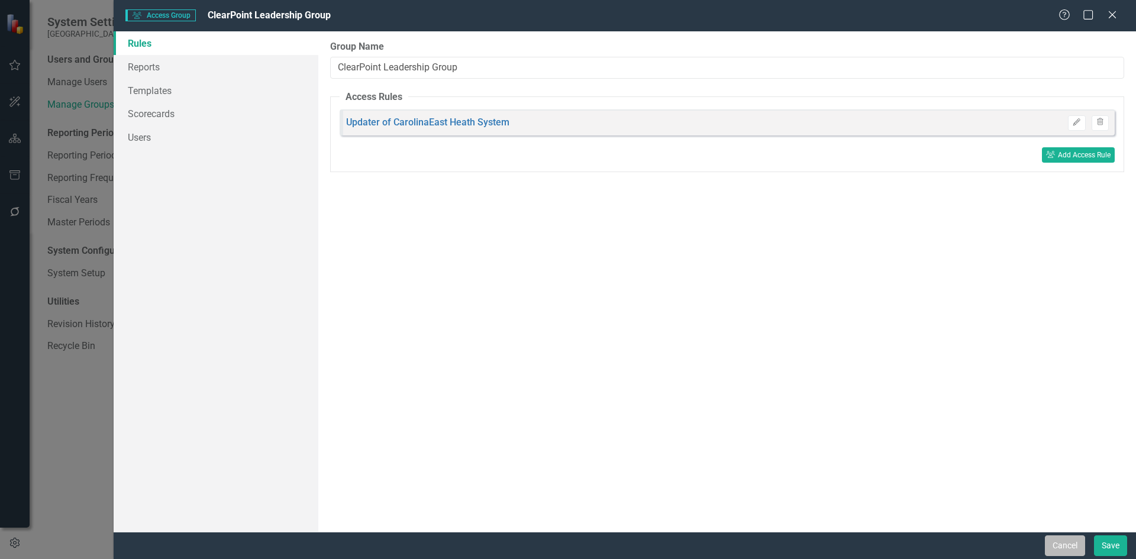
click at [1066, 547] on button "Cancel" at bounding box center [1065, 546] width 40 height 21
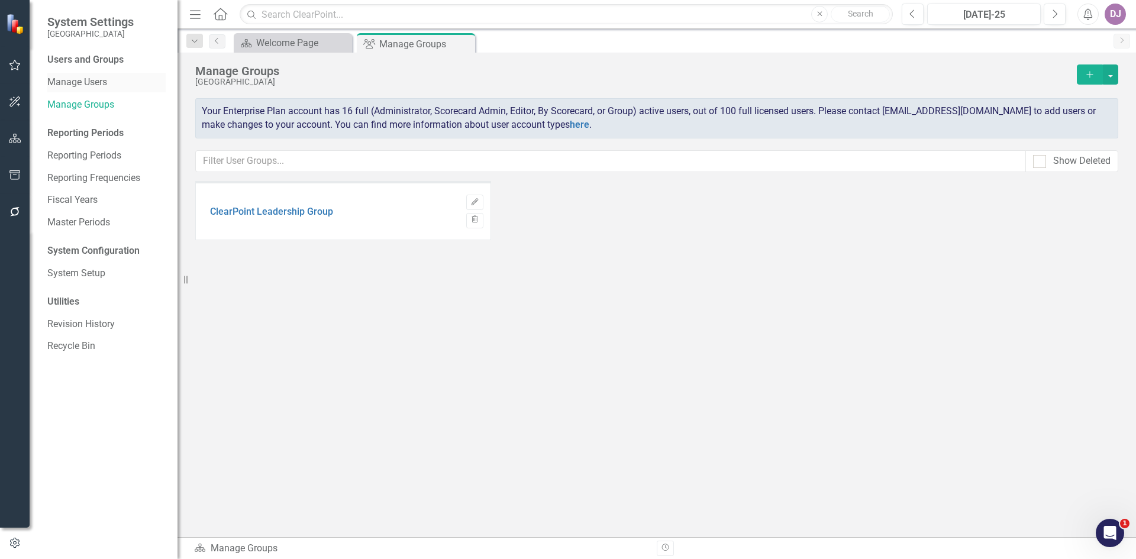
click at [79, 84] on link "Manage Users" at bounding box center [106, 83] width 118 height 14
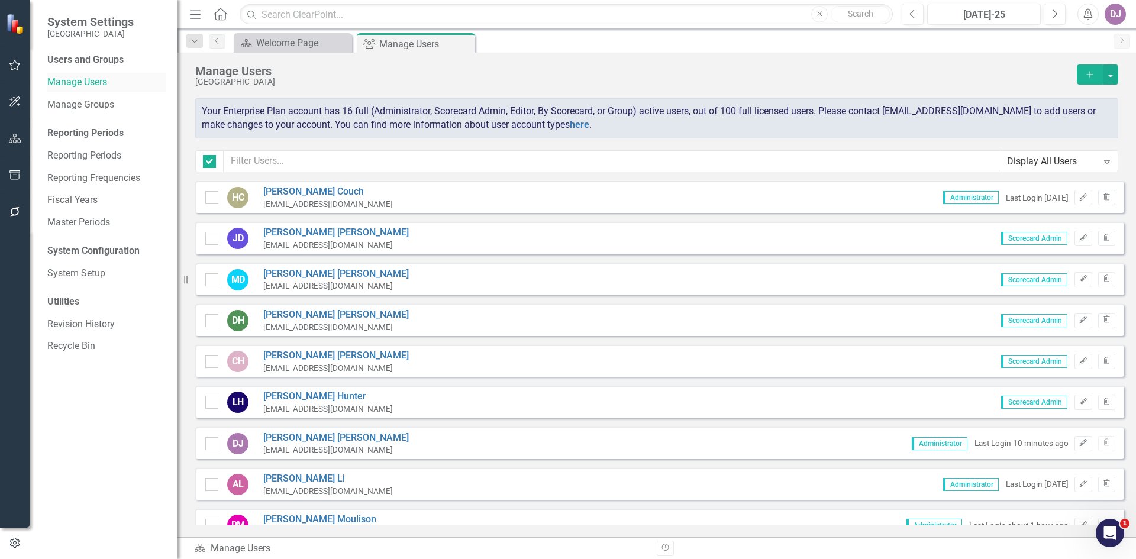
checkbox input "false"
click at [305, 231] on link "[PERSON_NAME]" at bounding box center [336, 233] width 146 height 14
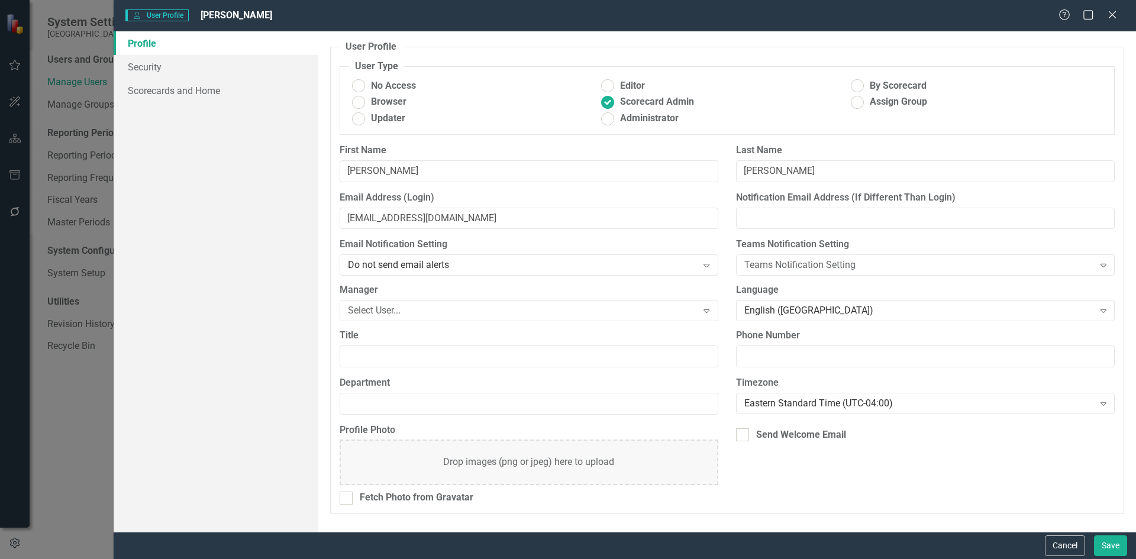
click at [64, 86] on div "User User Profile [PERSON_NAME] Help Maximize Close Profile Security Scorecards…" at bounding box center [568, 279] width 1136 height 559
click at [60, 88] on div "User User Profile [PERSON_NAME] Help Maximize Close Profile Security Scorecards…" at bounding box center [568, 279] width 1136 height 559
click at [1114, 13] on icon at bounding box center [1112, 14] width 9 height 9
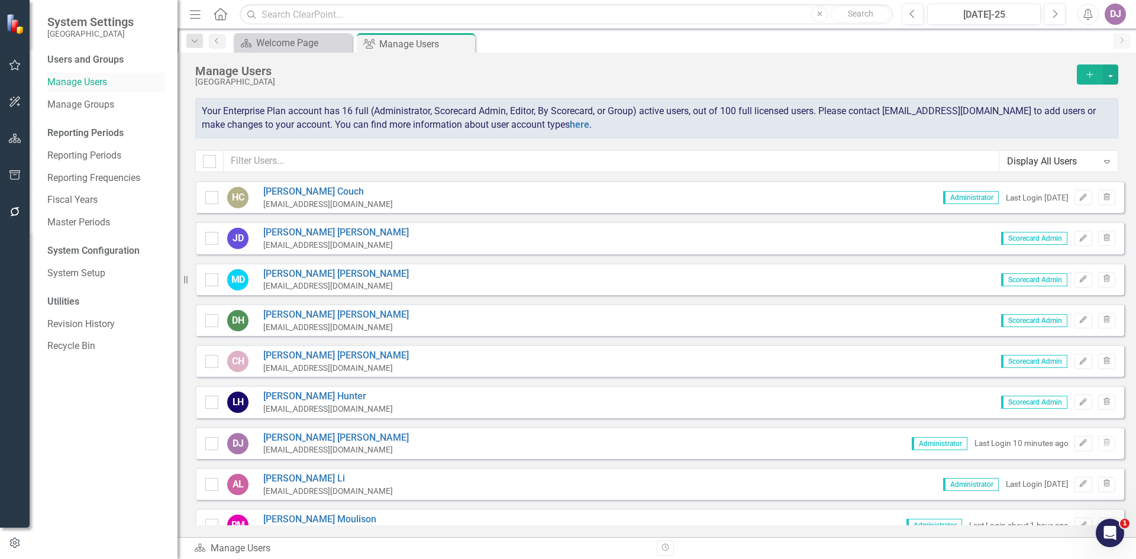
click at [63, 82] on link "Manage Users" at bounding box center [106, 83] width 118 height 14
click at [1111, 73] on button "button" at bounding box center [1110, 75] width 15 height 20
click at [1088, 117] on link "Add Multiple Add Multiple Users" at bounding box center [1062, 118] width 109 height 22
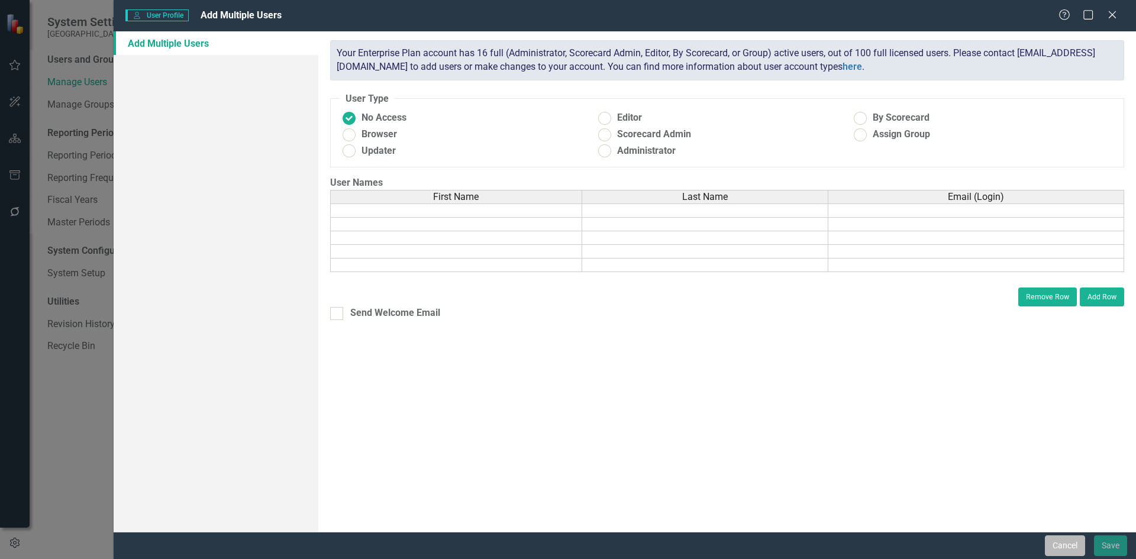
click at [1062, 548] on button "Cancel" at bounding box center [1065, 546] width 40 height 21
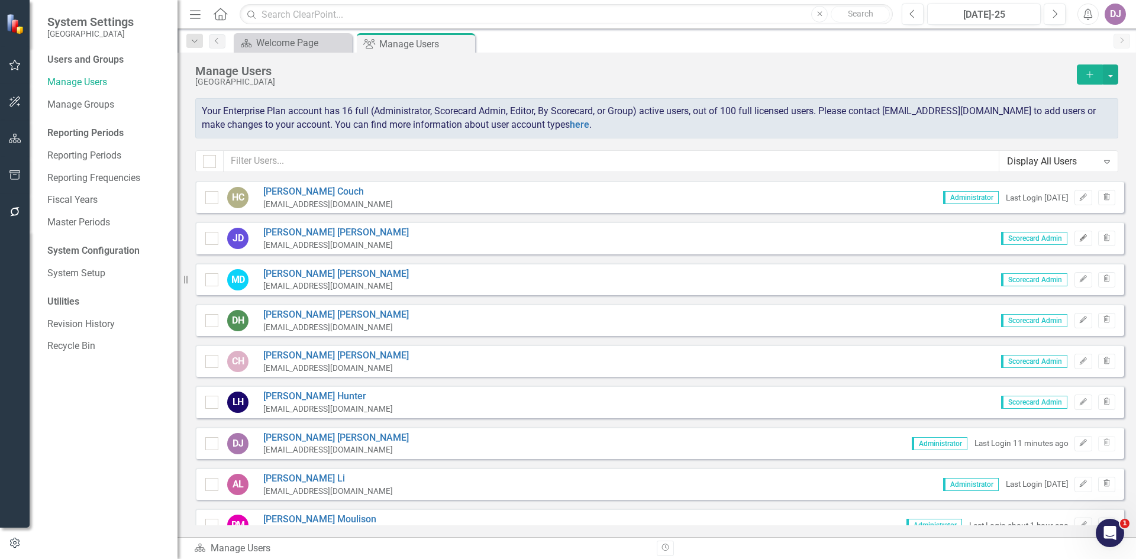
click at [1075, 241] on button "Edit" at bounding box center [1083, 238] width 17 height 15
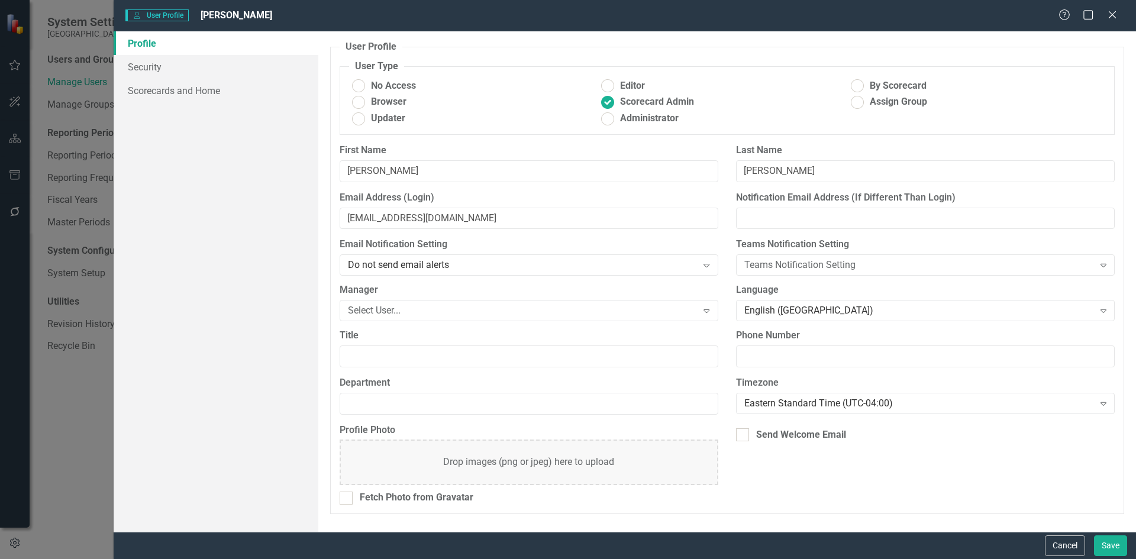
click at [92, 120] on div "User User Profile [PERSON_NAME] Help Maximize Close Profile Security Scorecards…" at bounding box center [568, 279] width 1136 height 559
click at [92, 105] on div "User User Profile [PERSON_NAME] Help Maximize Close Profile Security Scorecards…" at bounding box center [568, 279] width 1136 height 559
click at [1049, 540] on button "Cancel" at bounding box center [1065, 546] width 40 height 21
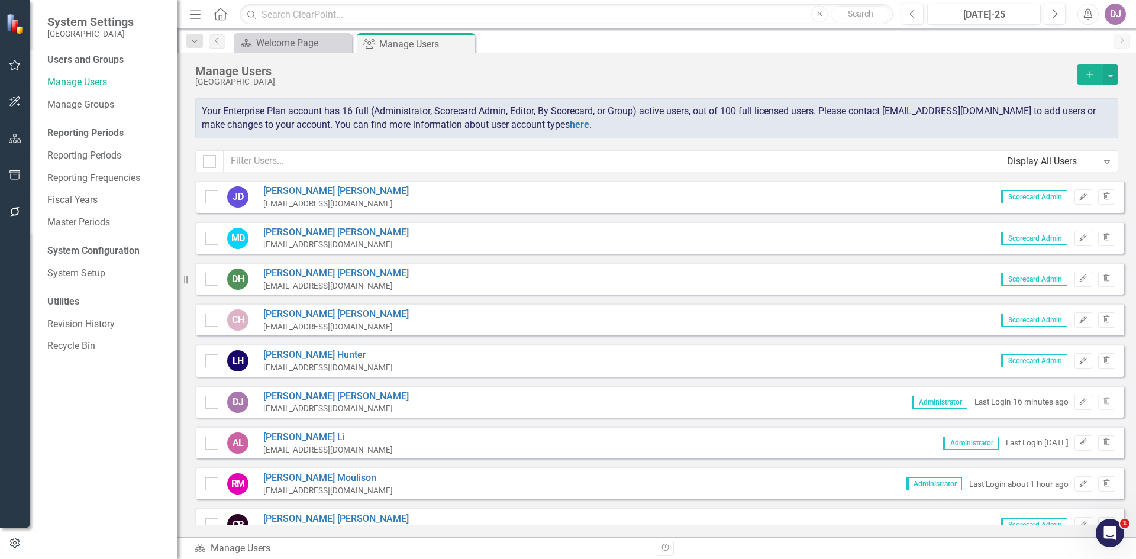
scroll to position [49, 0]
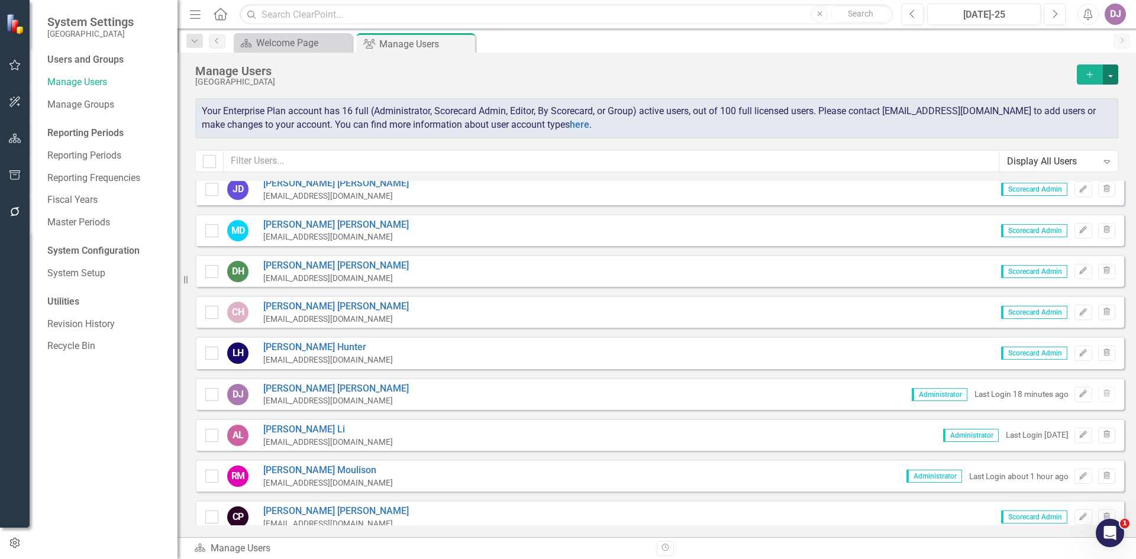
click at [1115, 74] on button "button" at bounding box center [1110, 75] width 15 height 20
click at [1067, 118] on link "Add Multiple Add Multiple Users" at bounding box center [1062, 118] width 109 height 22
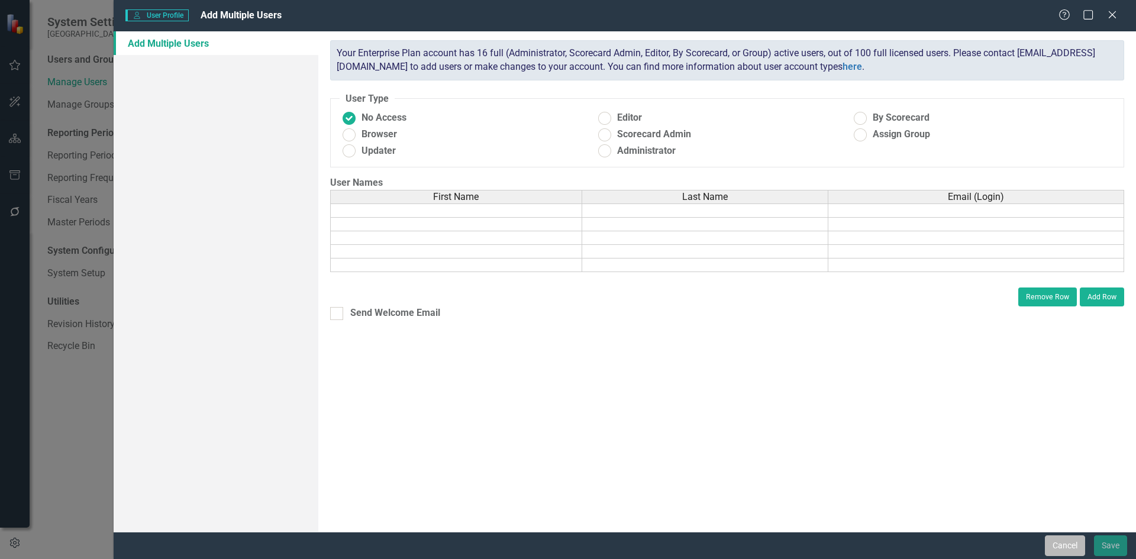
click at [1063, 545] on button "Cancel" at bounding box center [1065, 546] width 40 height 21
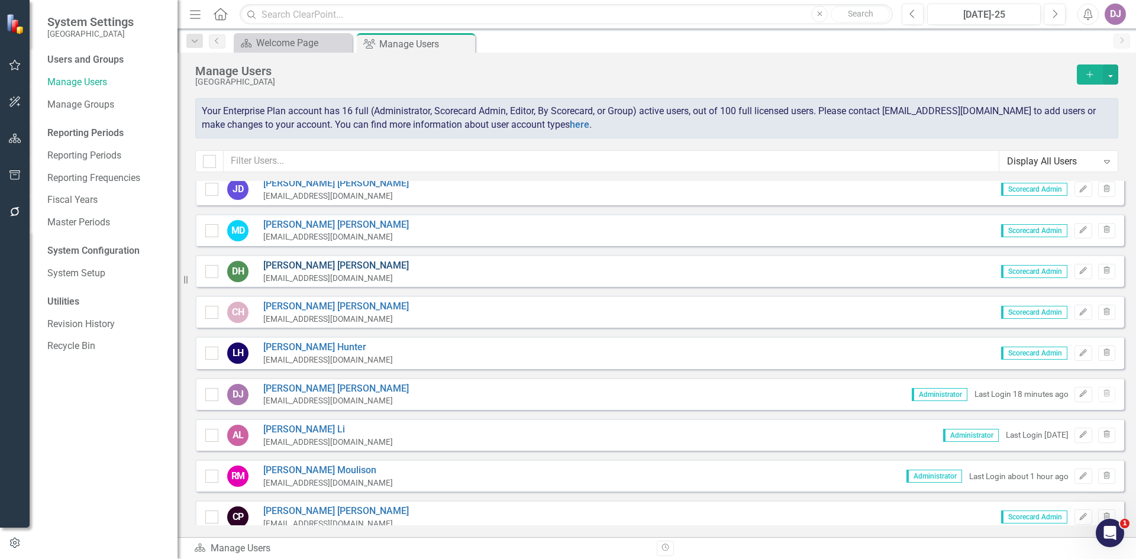
click at [288, 263] on link "[PERSON_NAME]" at bounding box center [336, 266] width 146 height 14
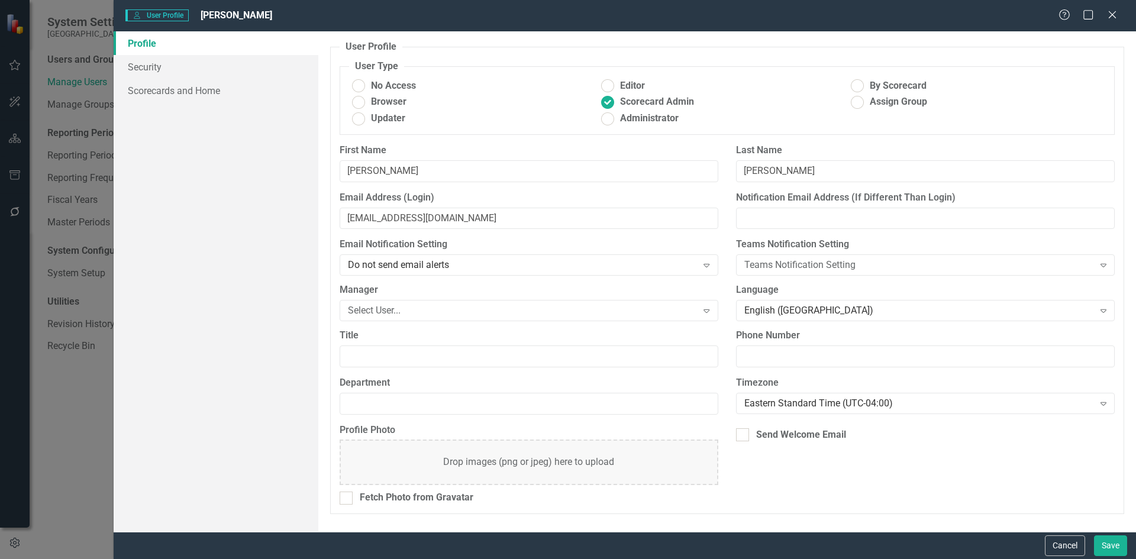
click at [288, 263] on body "System Settings CarolinaEast Medical Center Users and Groups Manage Users Manag…" at bounding box center [568, 279] width 1136 height 559
click at [1066, 550] on button "Cancel" at bounding box center [1065, 546] width 40 height 21
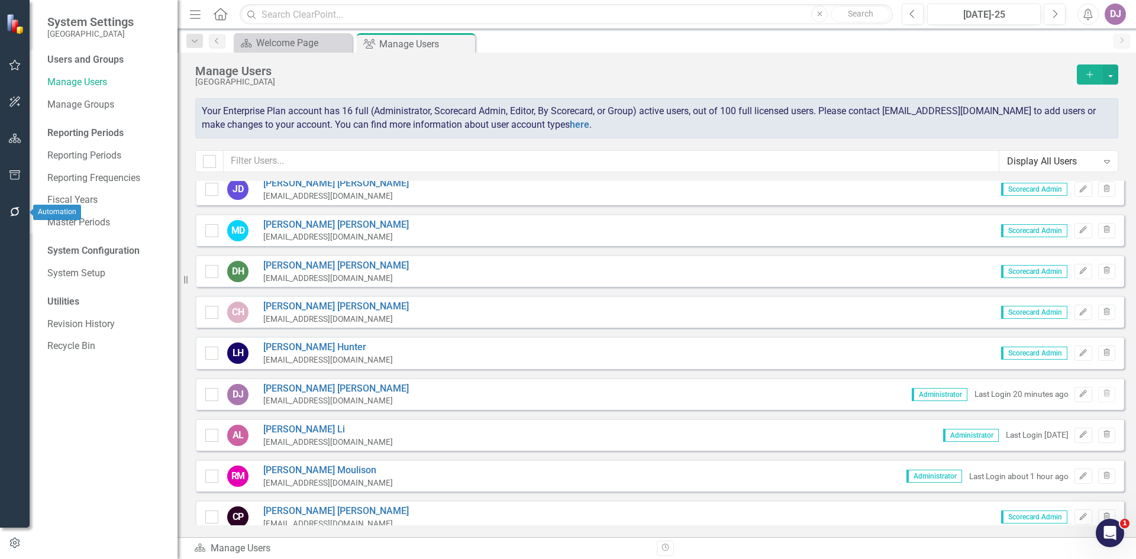
click at [14, 214] on icon "button" at bounding box center [15, 211] width 12 height 9
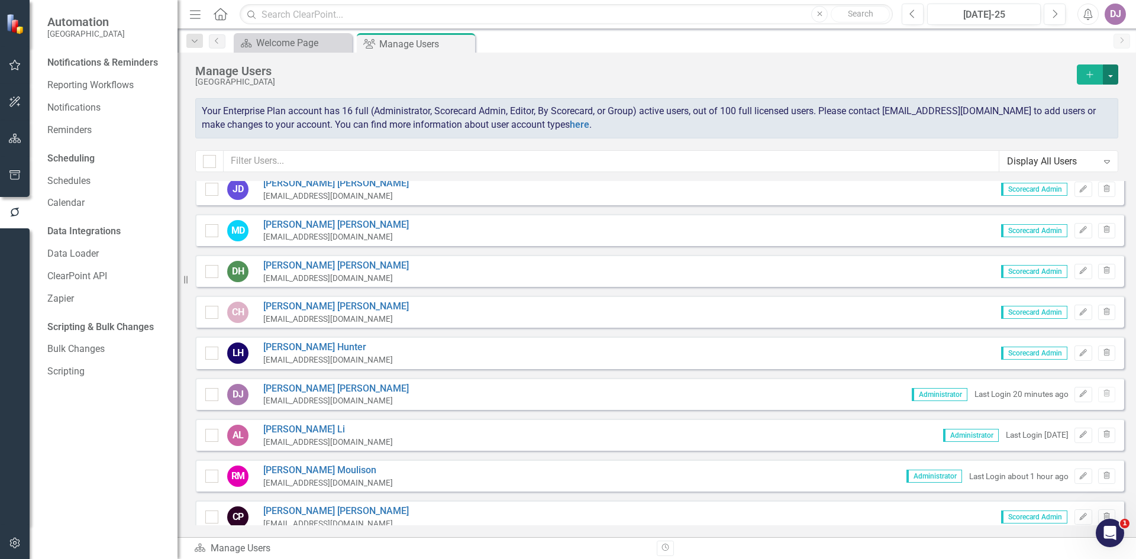
click at [1113, 74] on button "button" at bounding box center [1110, 75] width 15 height 20
click at [1075, 121] on link "Add Multiple Add Multiple Users" at bounding box center [1062, 118] width 109 height 22
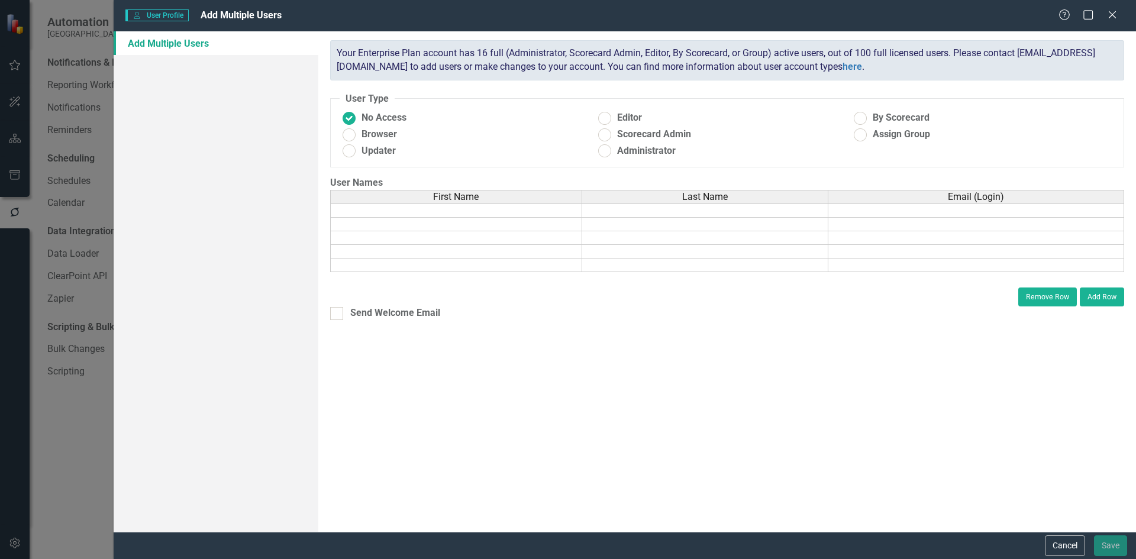
drag, startPoint x: 1055, startPoint y: 543, endPoint x: 1055, endPoint y: 533, distance: 9.5
click at [1056, 538] on button "Cancel" at bounding box center [1065, 546] width 40 height 21
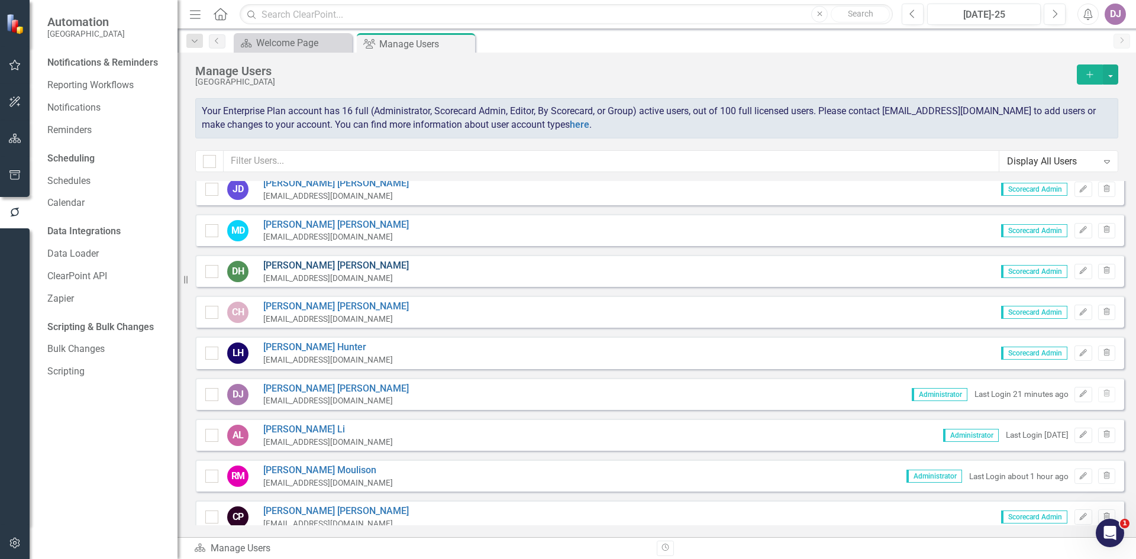
click at [301, 265] on link "[PERSON_NAME]" at bounding box center [336, 266] width 146 height 14
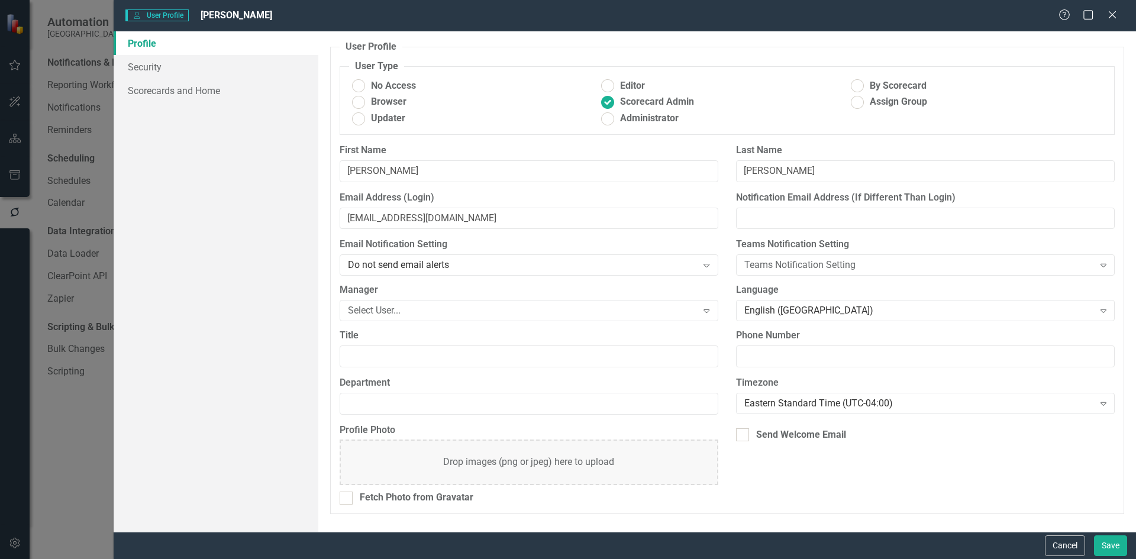
click at [301, 267] on div "User User Profile [PERSON_NAME] Help Maximize Close Profile Security Scorecards…" at bounding box center [568, 279] width 1136 height 559
click at [1068, 545] on button "Cancel" at bounding box center [1065, 546] width 40 height 21
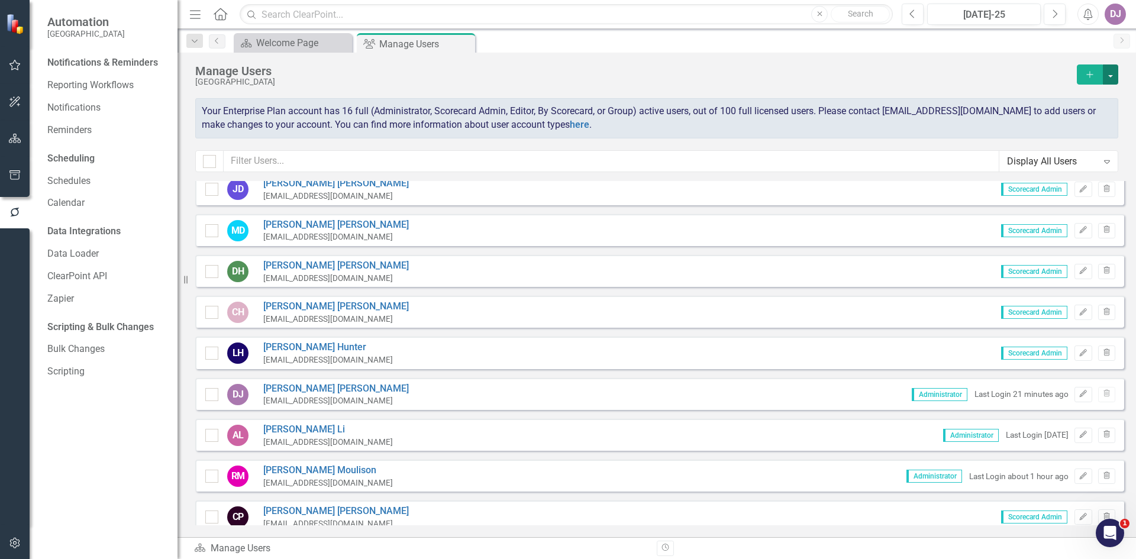
click at [1113, 75] on button "button" at bounding box center [1110, 75] width 15 height 20
click at [1084, 122] on link "Add Multiple Add Multiple Users" at bounding box center [1062, 118] width 109 height 22
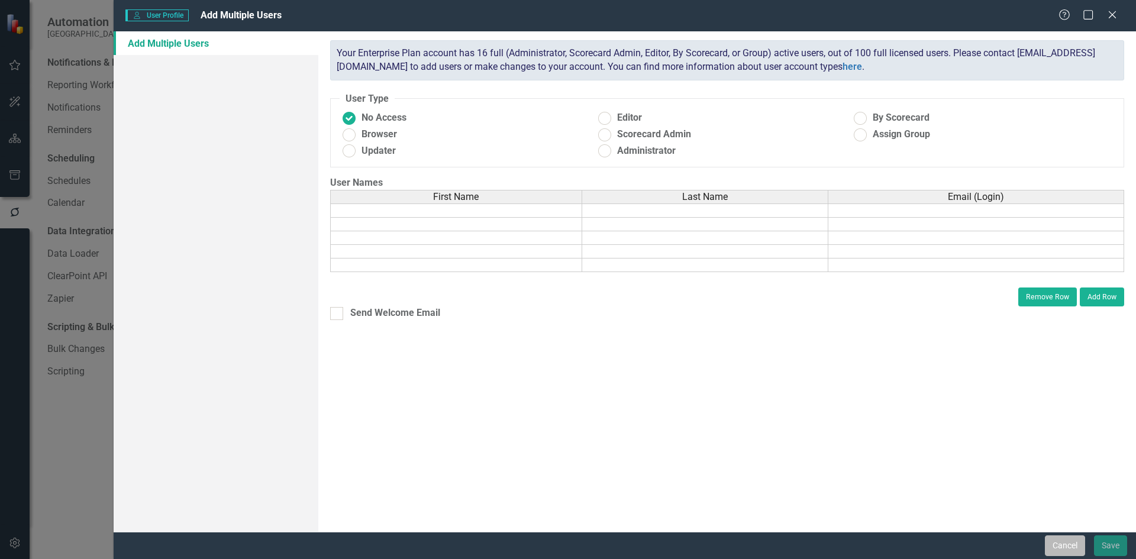
click at [1071, 552] on button "Cancel" at bounding box center [1065, 546] width 40 height 21
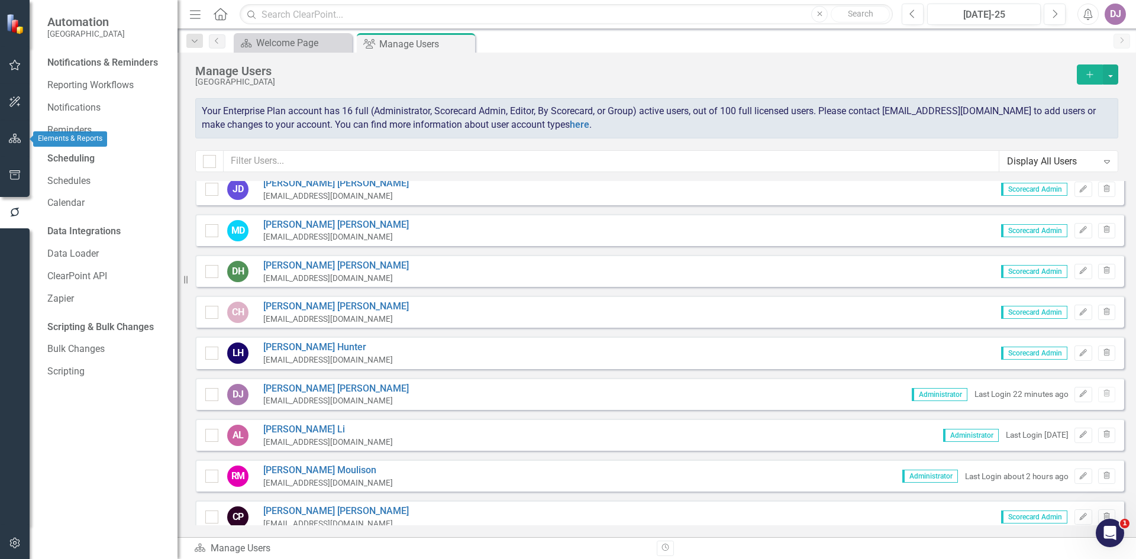
click at [12, 144] on button "button" at bounding box center [15, 139] width 27 height 25
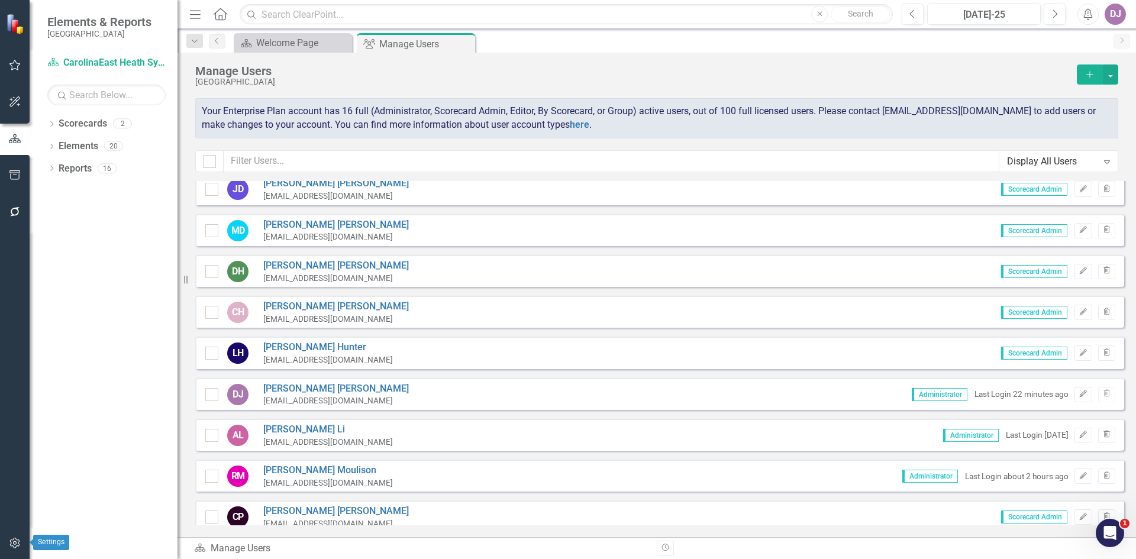
click at [16, 544] on icon "button" at bounding box center [14, 543] width 10 height 11
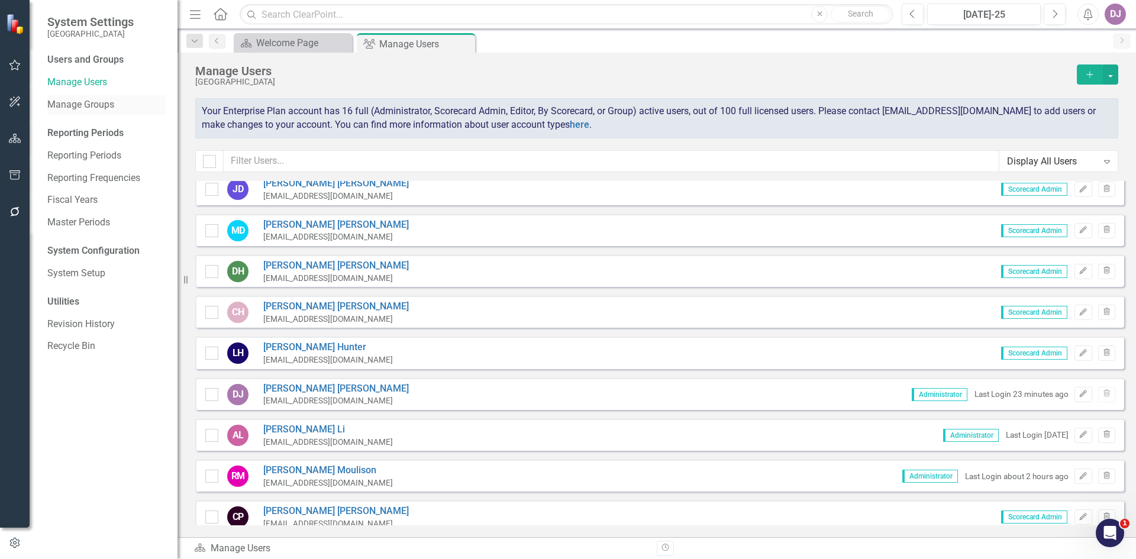
click at [101, 104] on link "Manage Groups" at bounding box center [106, 105] width 118 height 14
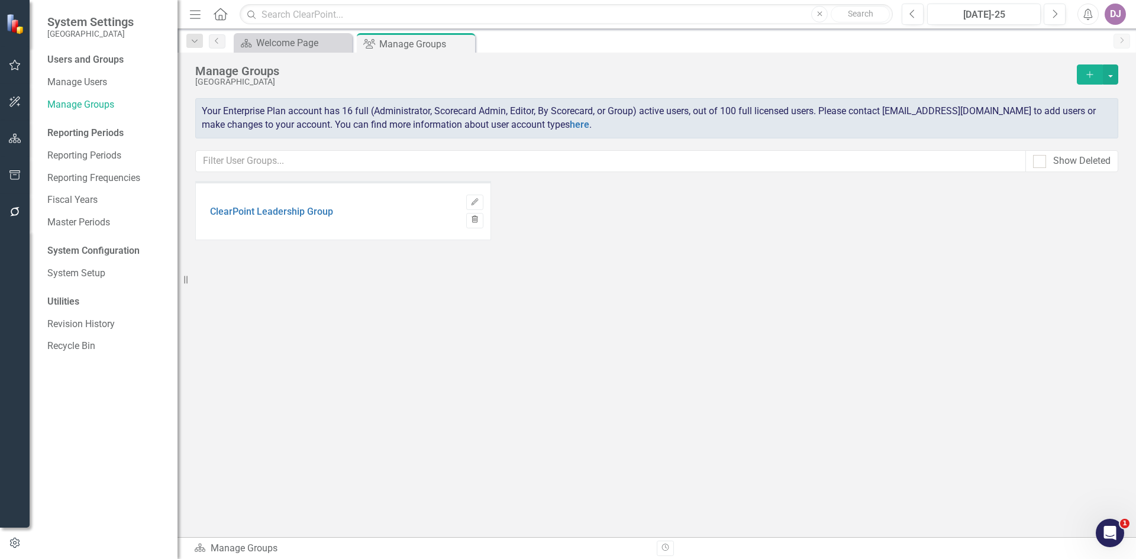
click at [474, 223] on icon "button" at bounding box center [475, 219] width 7 height 7
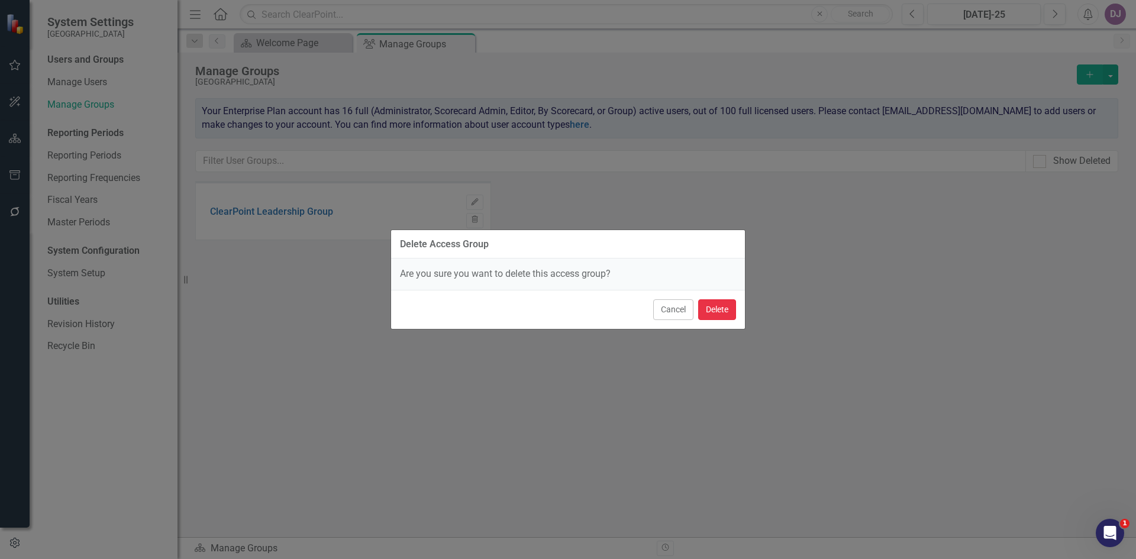
click at [721, 314] on button "Delete" at bounding box center [717, 309] width 38 height 21
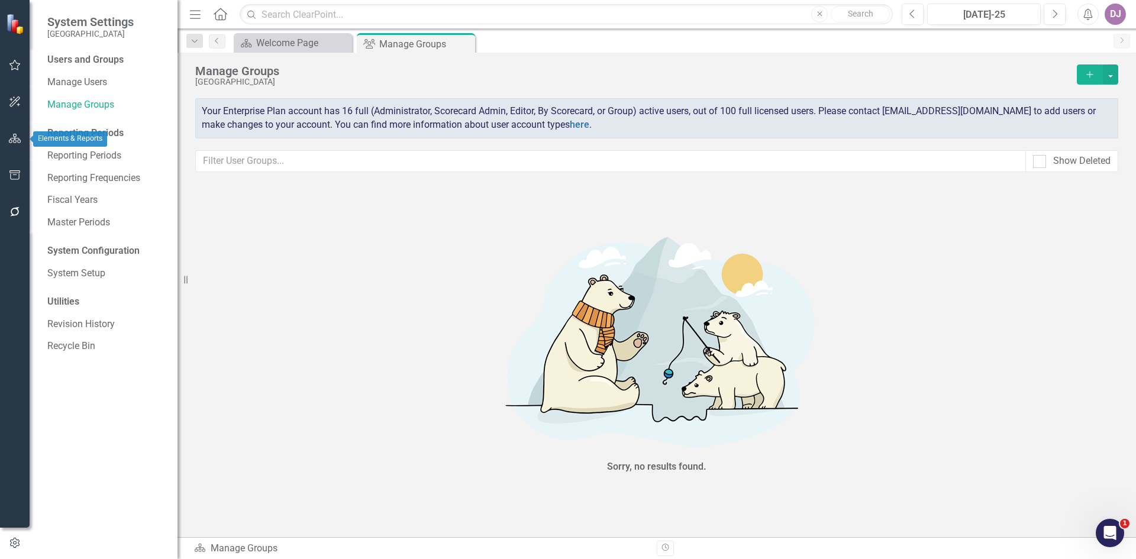
click at [9, 146] on button "button" at bounding box center [15, 139] width 27 height 25
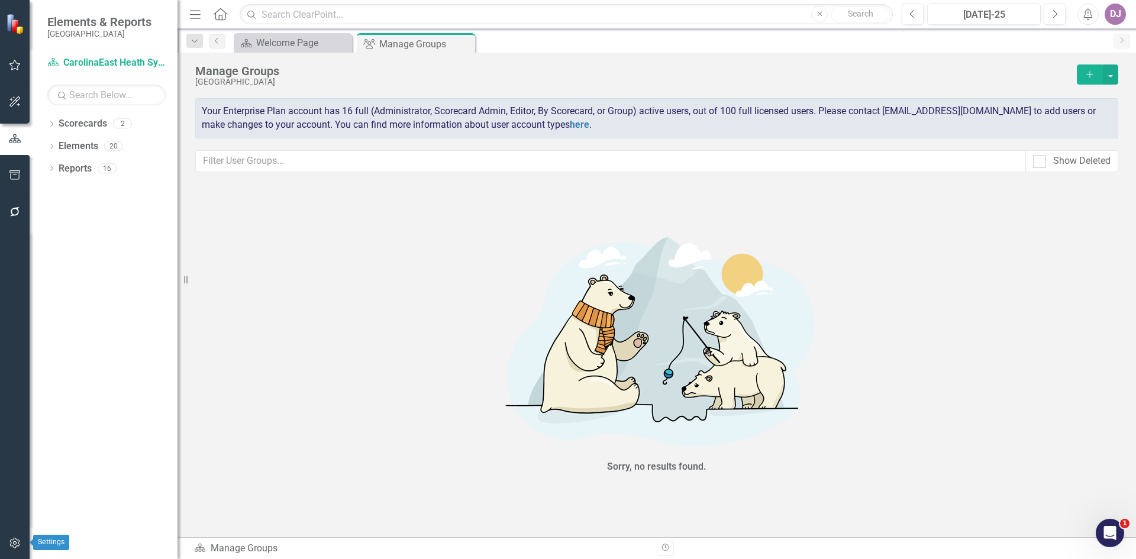
click at [19, 549] on button "button" at bounding box center [15, 543] width 27 height 25
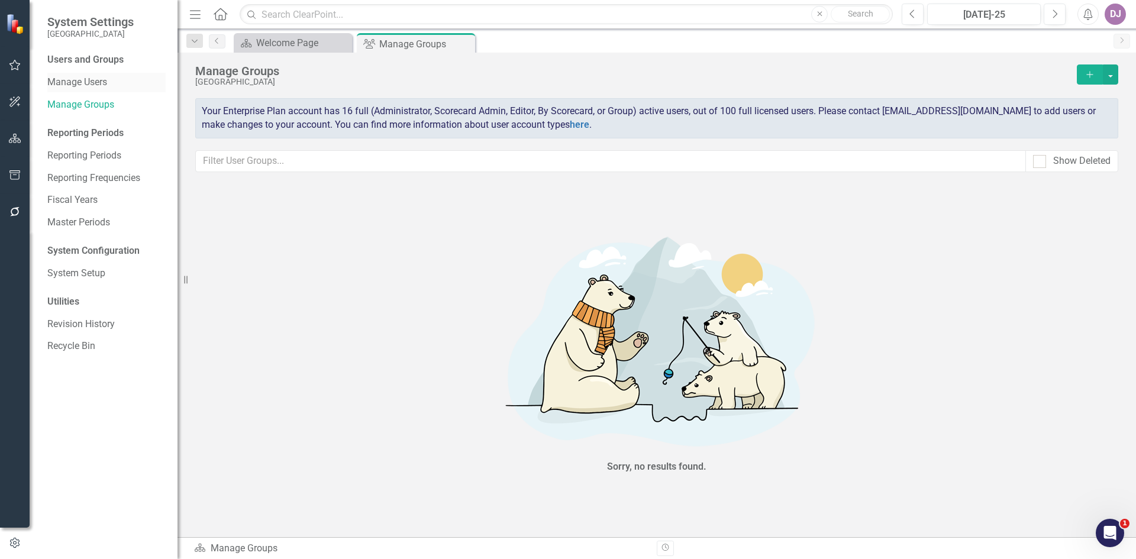
click at [95, 83] on link "Manage Users" at bounding box center [106, 83] width 118 height 14
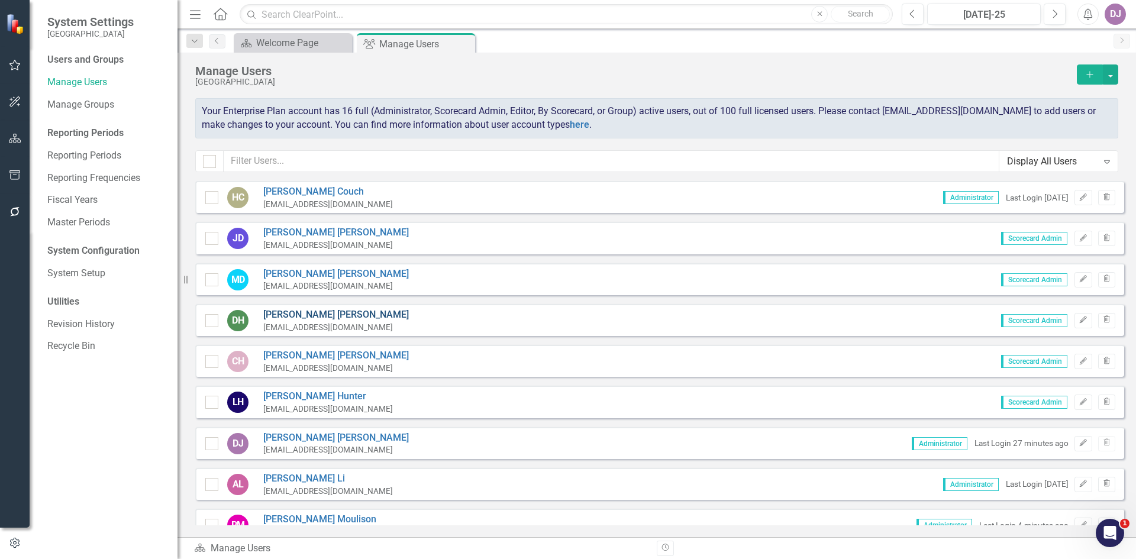
click at [295, 316] on link "[PERSON_NAME]" at bounding box center [336, 315] width 146 height 14
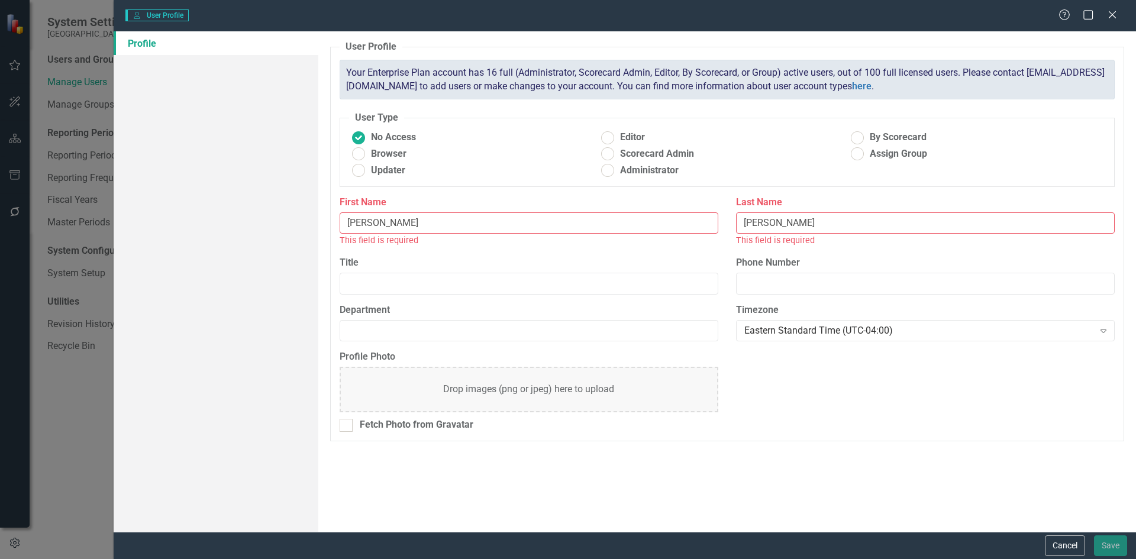
radio input "false"
radio input "true"
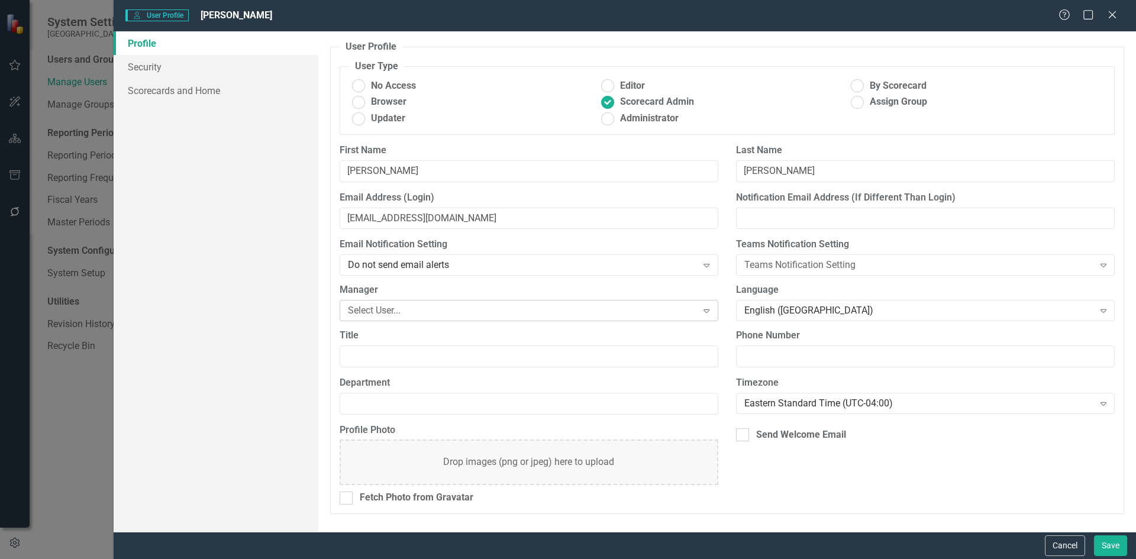
click at [710, 311] on icon "Expand" at bounding box center [707, 310] width 12 height 9
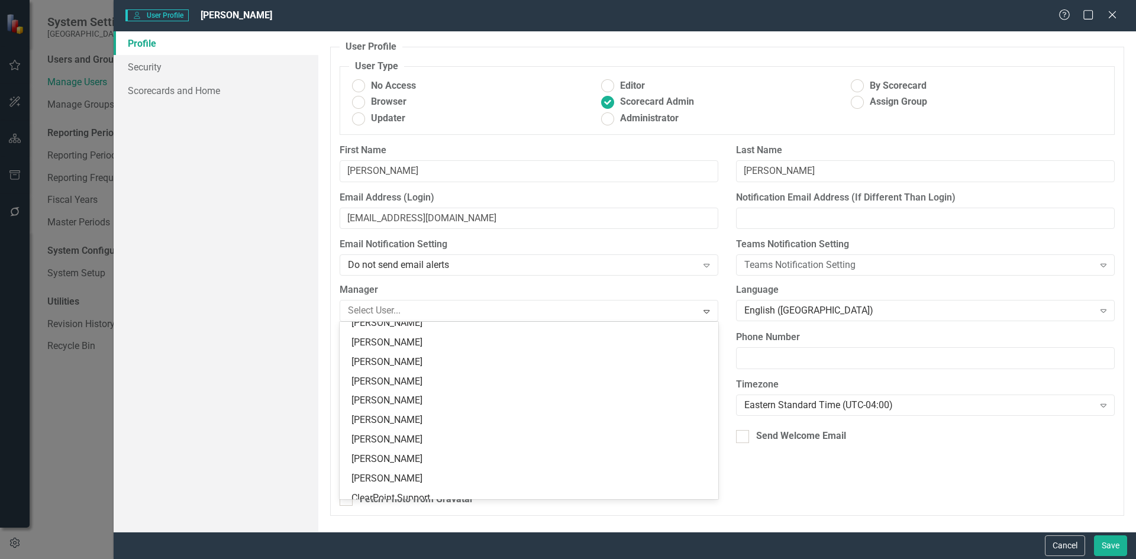
scroll to position [137, 0]
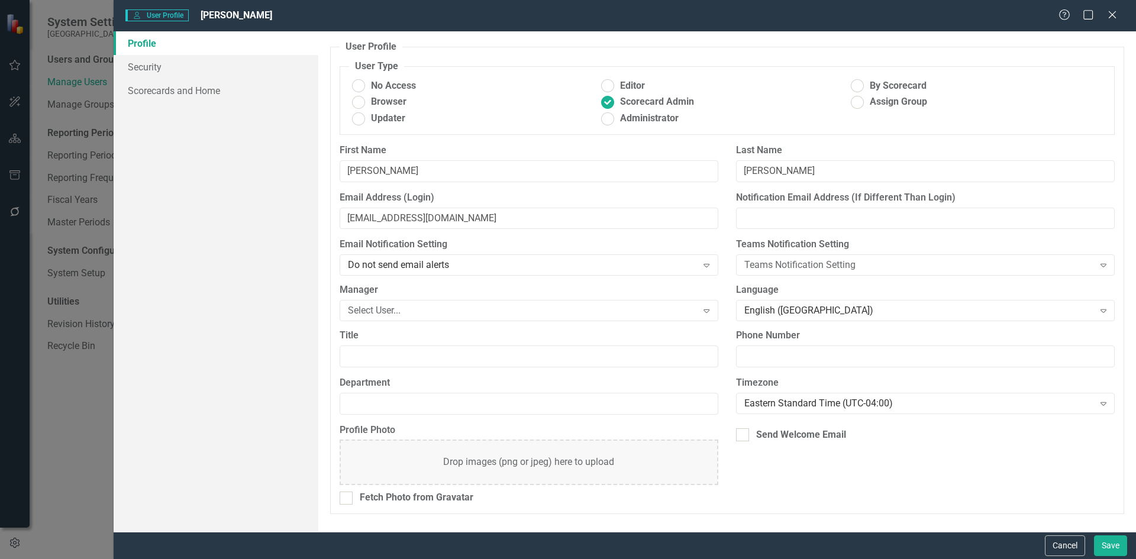
click at [799, 476] on div "Profile Photo Drop images (png or jpeg) here to upload Fetch Photo from Gravata…" at bounding box center [727, 469] width 793 height 91
click at [1066, 552] on button "Cancel" at bounding box center [1065, 546] width 40 height 21
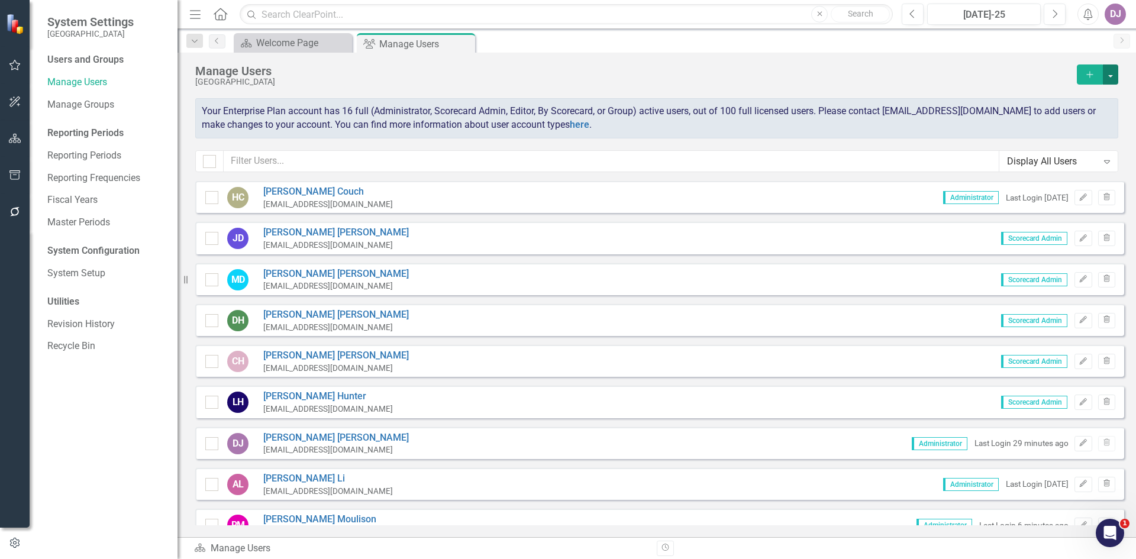
click at [1112, 80] on button "button" at bounding box center [1110, 75] width 15 height 20
drag, startPoint x: 213, startPoint y: 283, endPoint x: 209, endPoint y: 302, distance: 19.3
click at [213, 285] on div at bounding box center [211, 279] width 13 height 13
click at [213, 281] on input "checkbox" at bounding box center [209, 277] width 8 height 8
checkbox input "true"
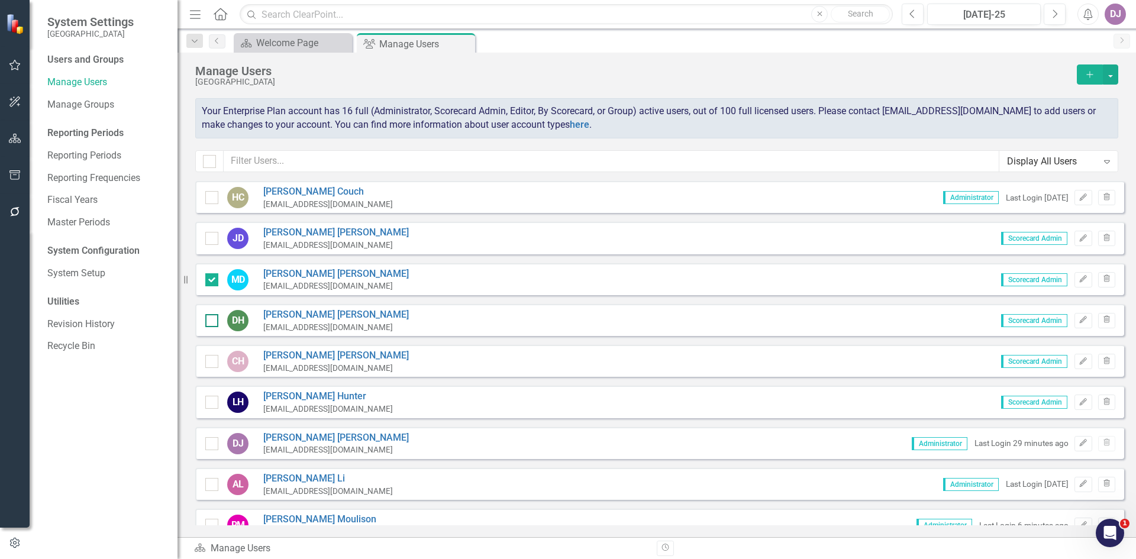
click at [209, 320] on input "checkbox" at bounding box center [209, 318] width 8 height 8
checkbox input "true"
click at [214, 361] on div at bounding box center [211, 361] width 13 height 13
click at [213, 361] on input "checkbox" at bounding box center [209, 359] width 8 height 8
checkbox input "true"
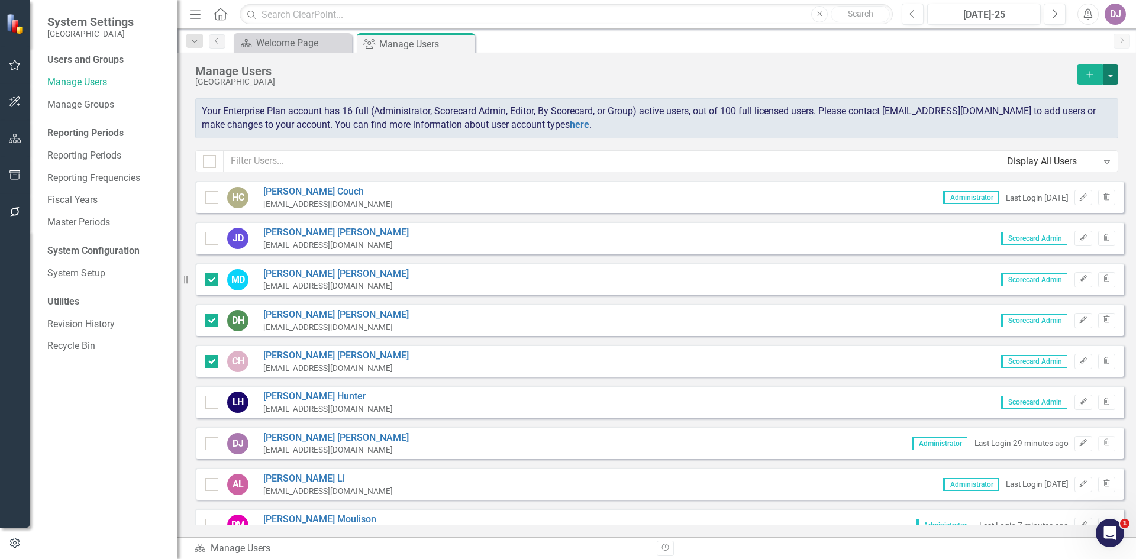
click at [1115, 79] on button "button" at bounding box center [1110, 75] width 15 height 20
click at [1082, 139] on link "Edit Multiple Edit Multiple" at bounding box center [1062, 140] width 109 height 22
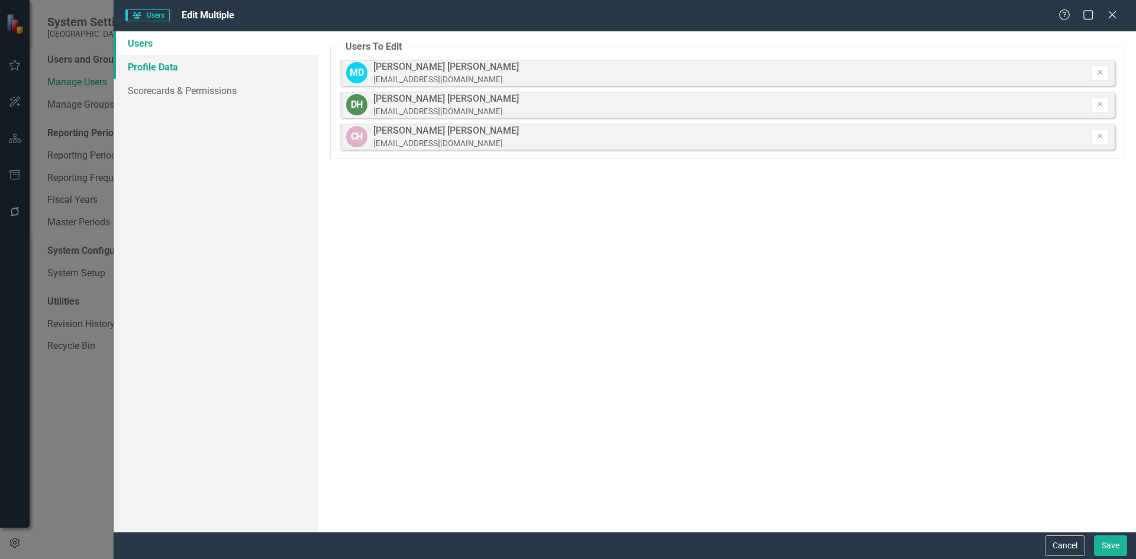
click at [165, 69] on link "Profile Data" at bounding box center [216, 67] width 205 height 24
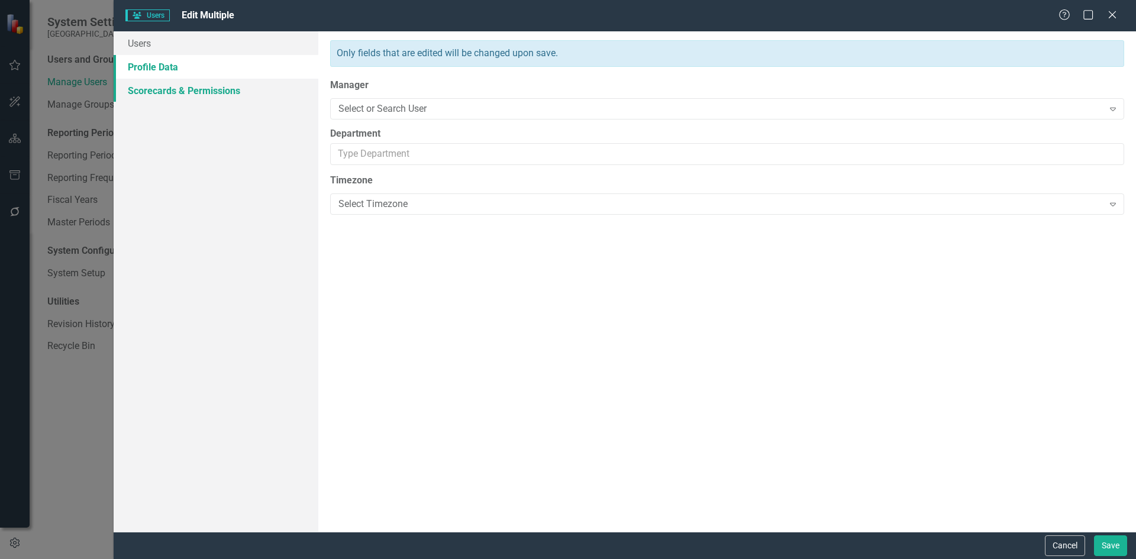
click at [199, 90] on link "Scorecards & Permissions" at bounding box center [216, 91] width 205 height 24
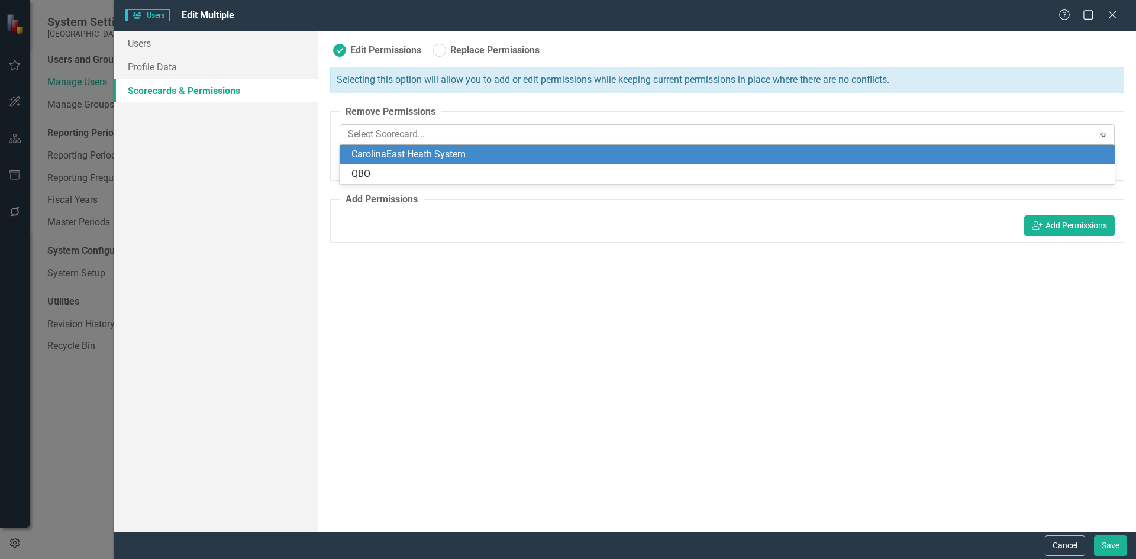
click at [1101, 134] on icon "Expand" at bounding box center [1104, 134] width 12 height 9
click at [424, 151] on div "CarolinaEast Heath System" at bounding box center [730, 155] width 756 height 14
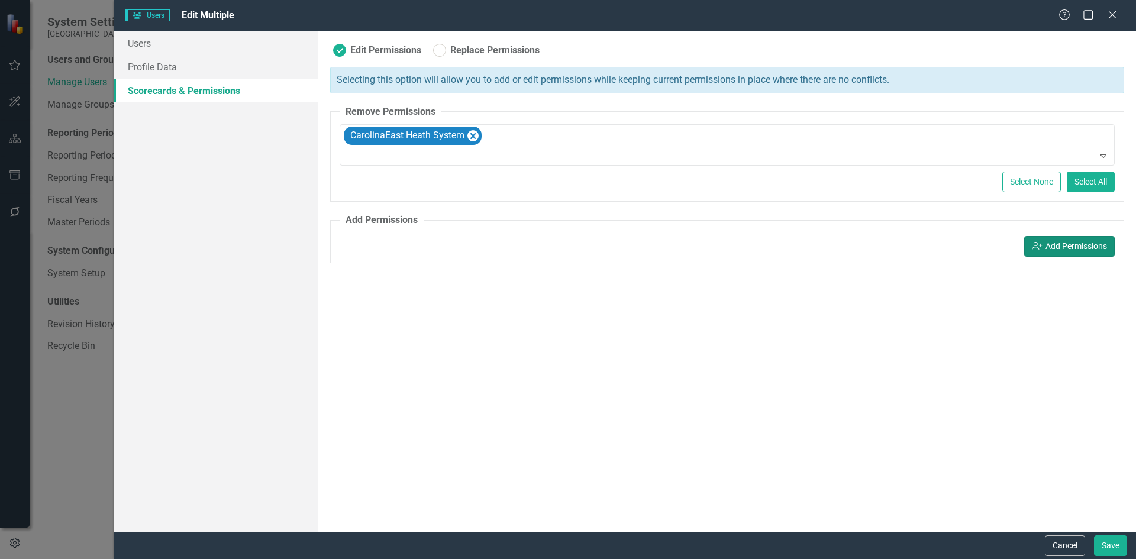
click at [1097, 247] on button "icon.userAdd Add Permissions" at bounding box center [1069, 246] width 91 height 21
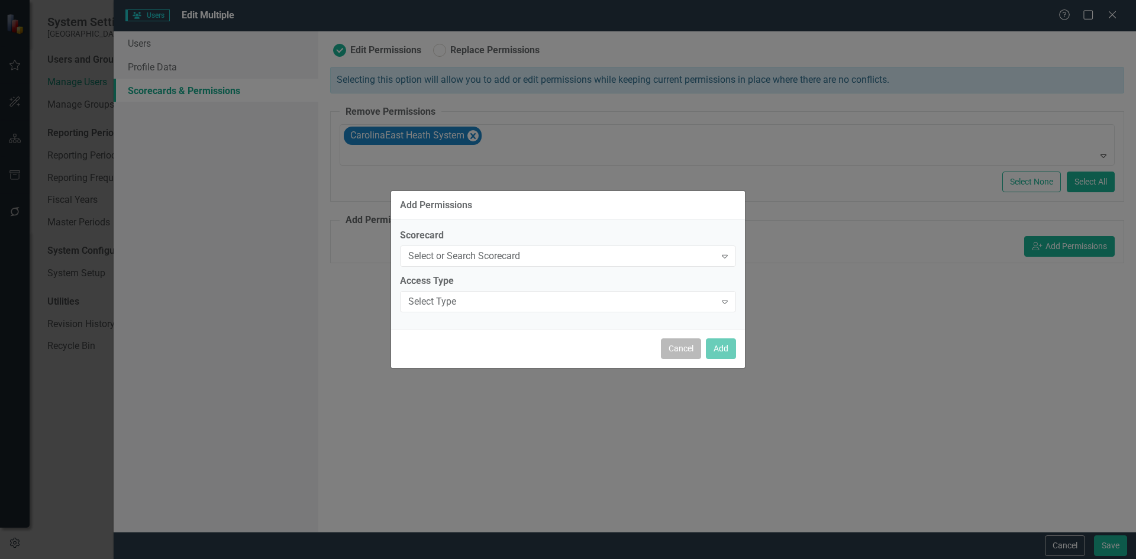
click at [677, 350] on button "Cancel" at bounding box center [681, 348] width 40 height 21
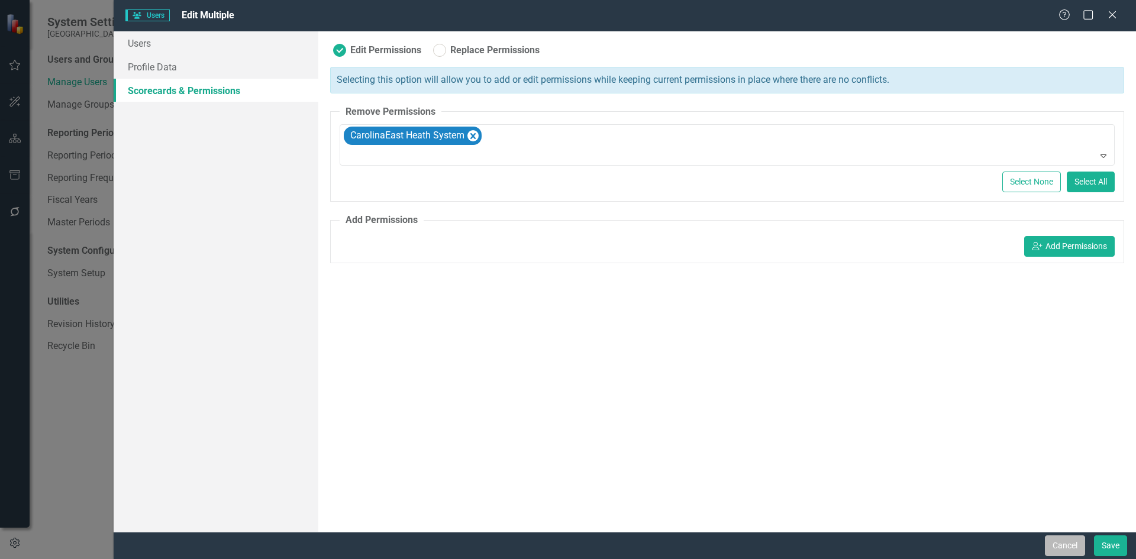
click at [1064, 549] on button "Cancel" at bounding box center [1065, 546] width 40 height 21
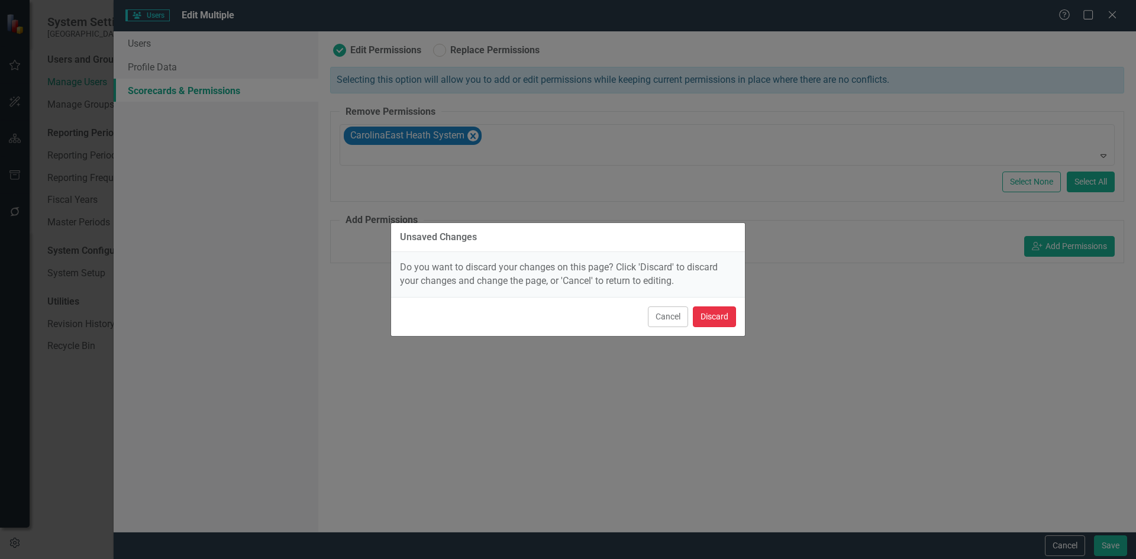
click at [722, 321] on button "Discard" at bounding box center [714, 317] width 43 height 21
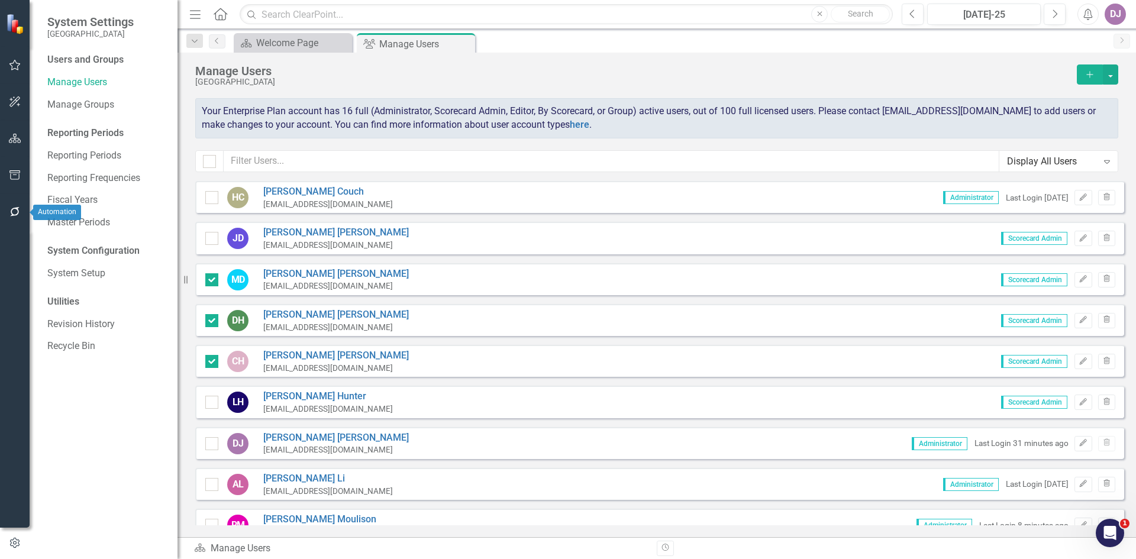
click at [12, 212] on icon "button" at bounding box center [15, 211] width 12 height 9
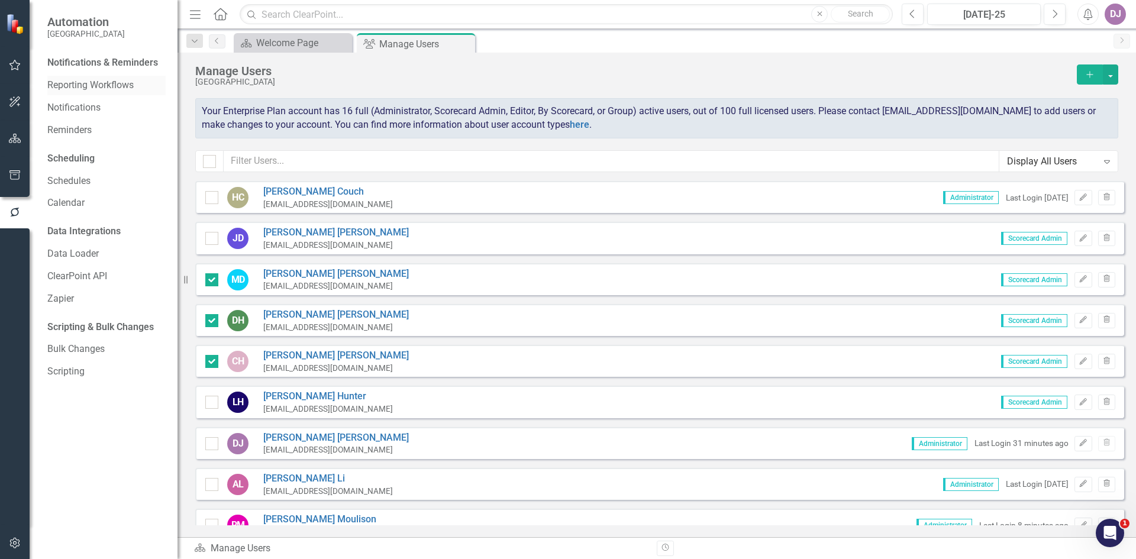
click at [120, 87] on link "Reporting Workflows" at bounding box center [106, 86] width 118 height 14
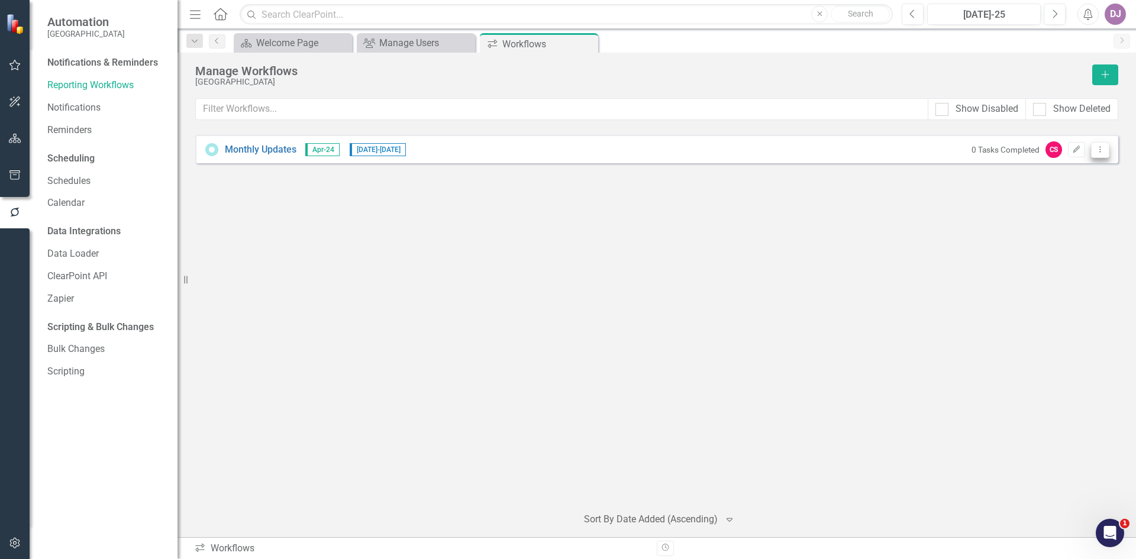
click at [1102, 149] on icon "Dropdown Menu" at bounding box center [1100, 150] width 10 height 8
click at [1067, 186] on link "Edit Edit Workflow" at bounding box center [1054, 191] width 109 height 22
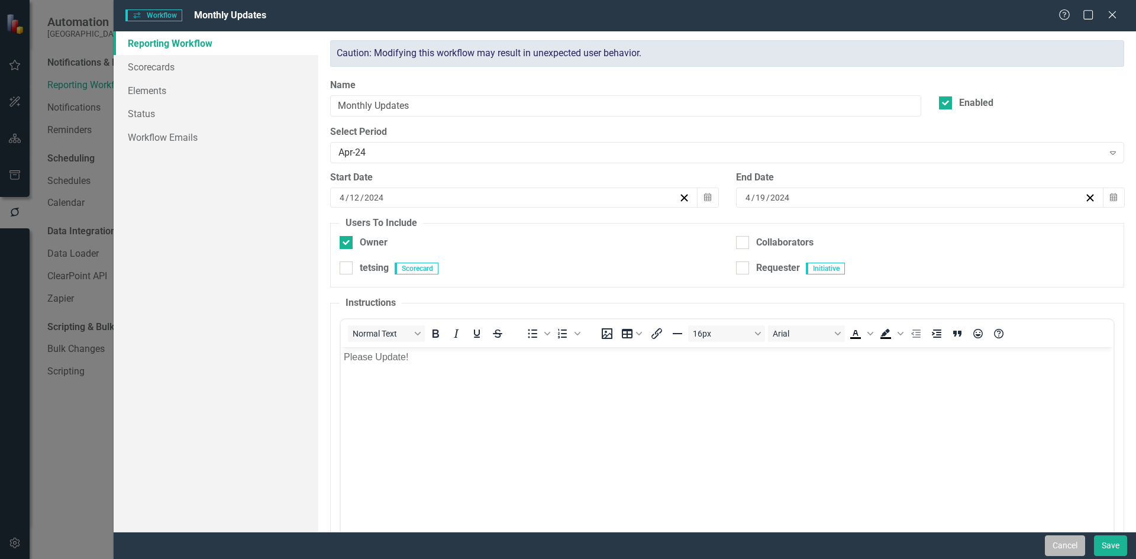
click at [1067, 550] on button "Cancel" at bounding box center [1065, 546] width 40 height 21
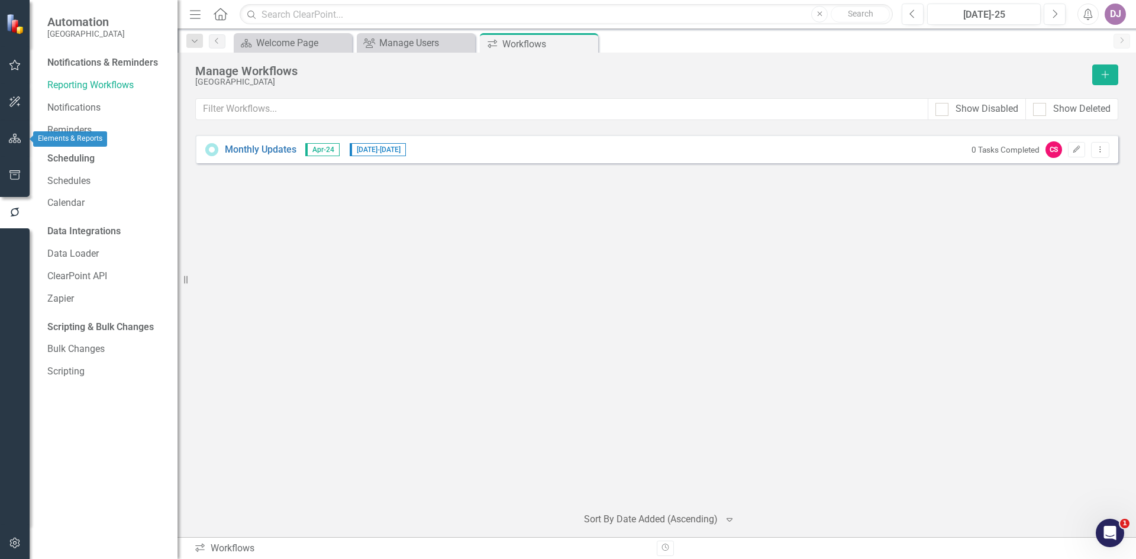
click at [16, 141] on icon "button" at bounding box center [15, 138] width 12 height 9
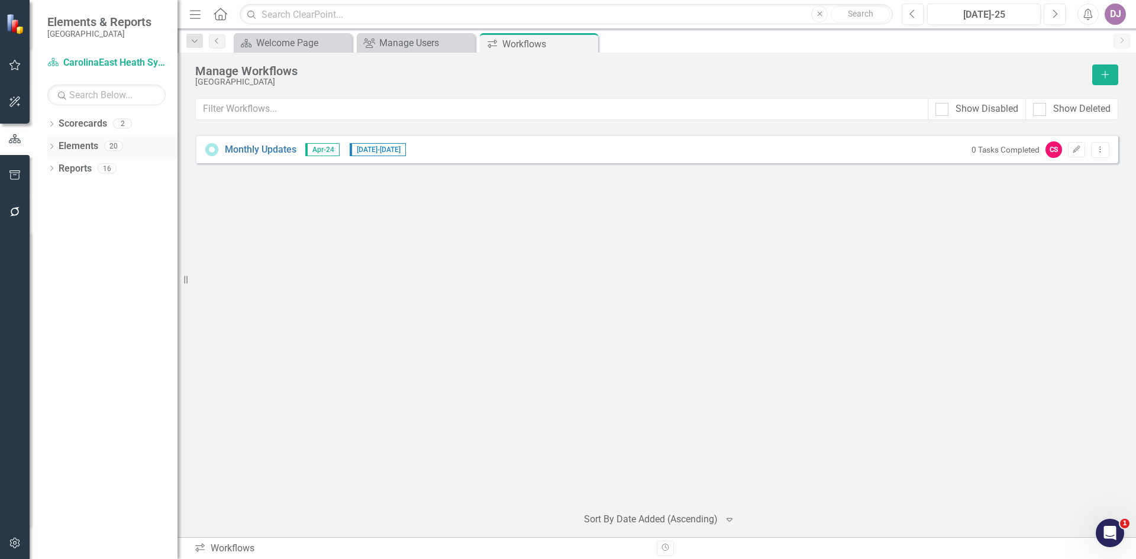
click at [92, 144] on link "Elements" at bounding box center [79, 147] width 40 height 14
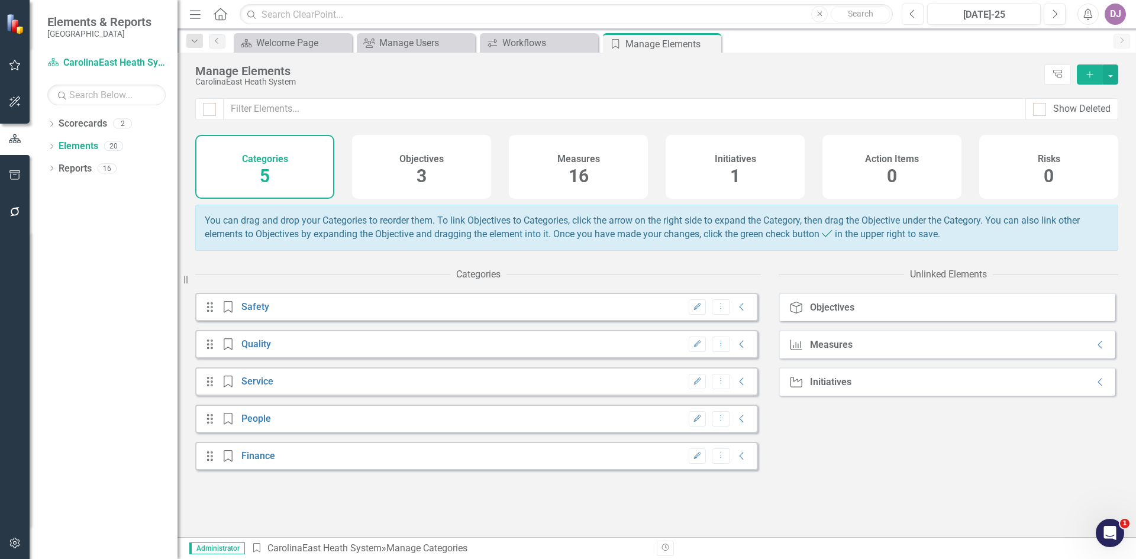
click at [913, 17] on icon "Previous" at bounding box center [913, 14] width 7 height 11
click at [89, 124] on link "Scorecards" at bounding box center [83, 124] width 49 height 14
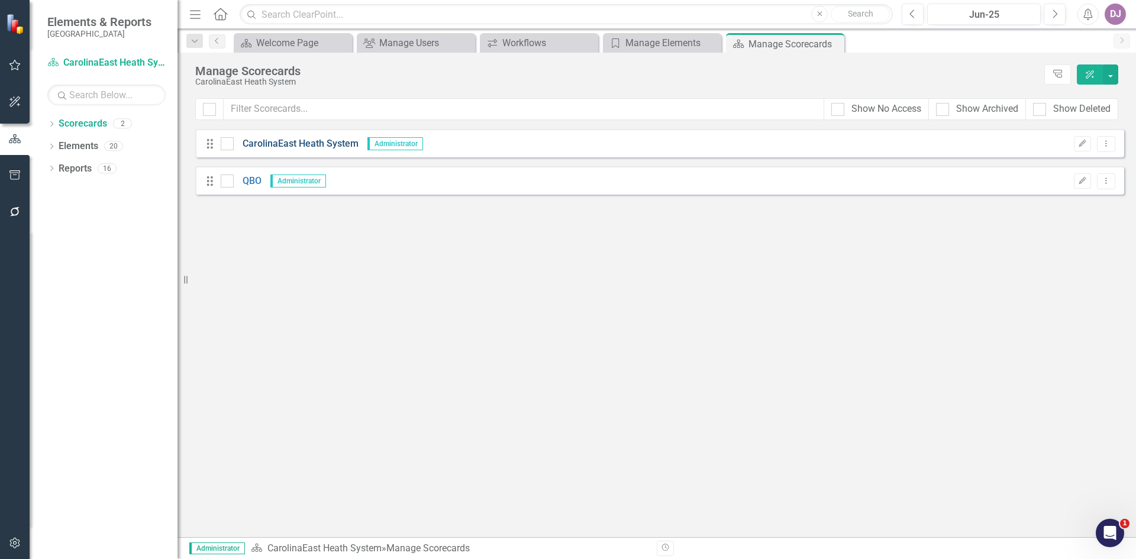
click at [307, 143] on link "CarolinaEast Heath System" at bounding box center [296, 144] width 125 height 14
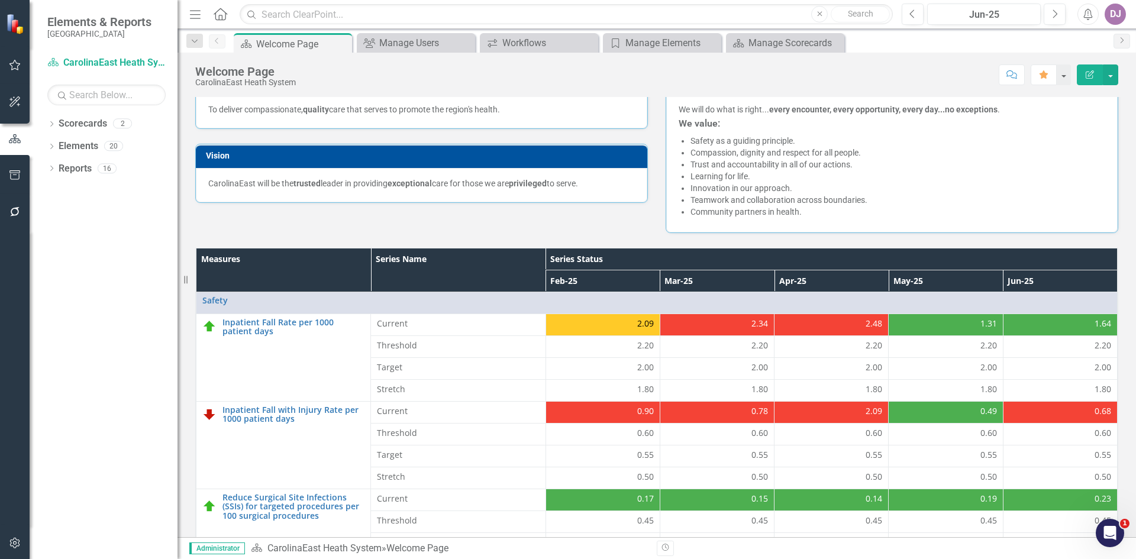
scroll to position [172, 0]
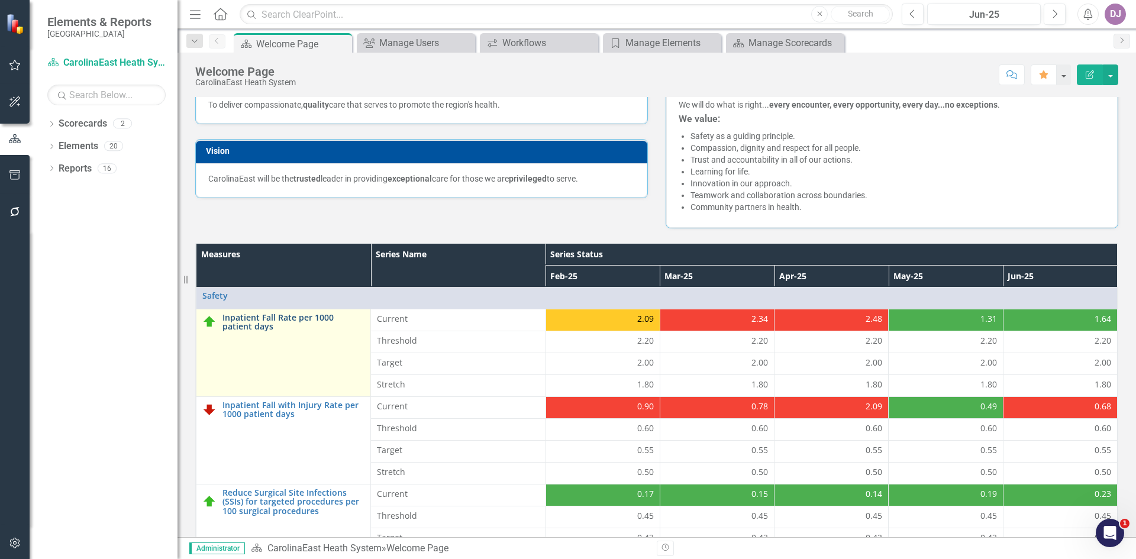
click at [255, 328] on link "Inpatient Fall Rate per 1000 patient days" at bounding box center [294, 322] width 142 height 18
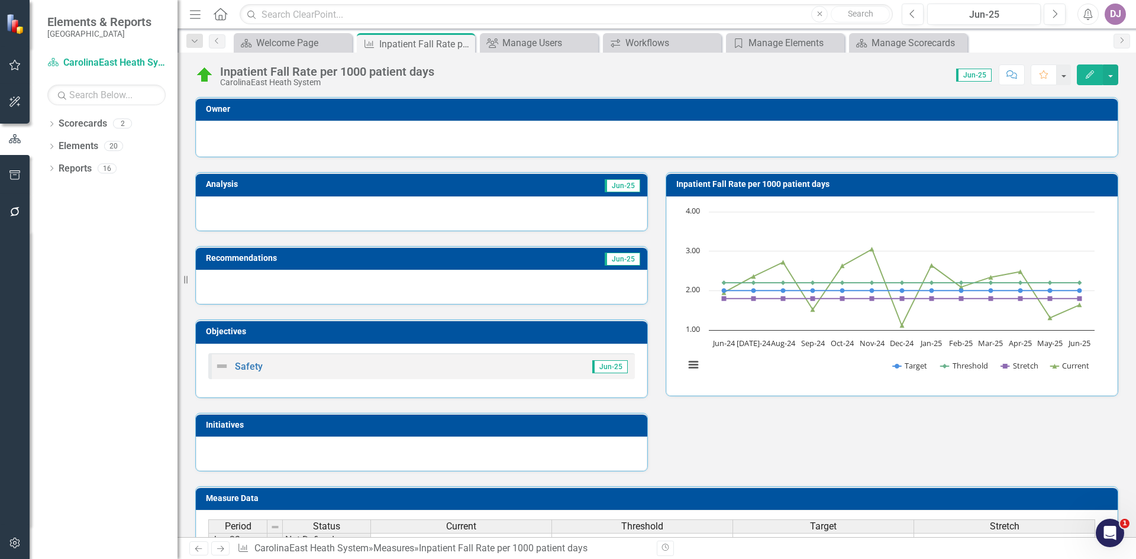
click at [654, 143] on div at bounding box center [656, 137] width 897 height 14
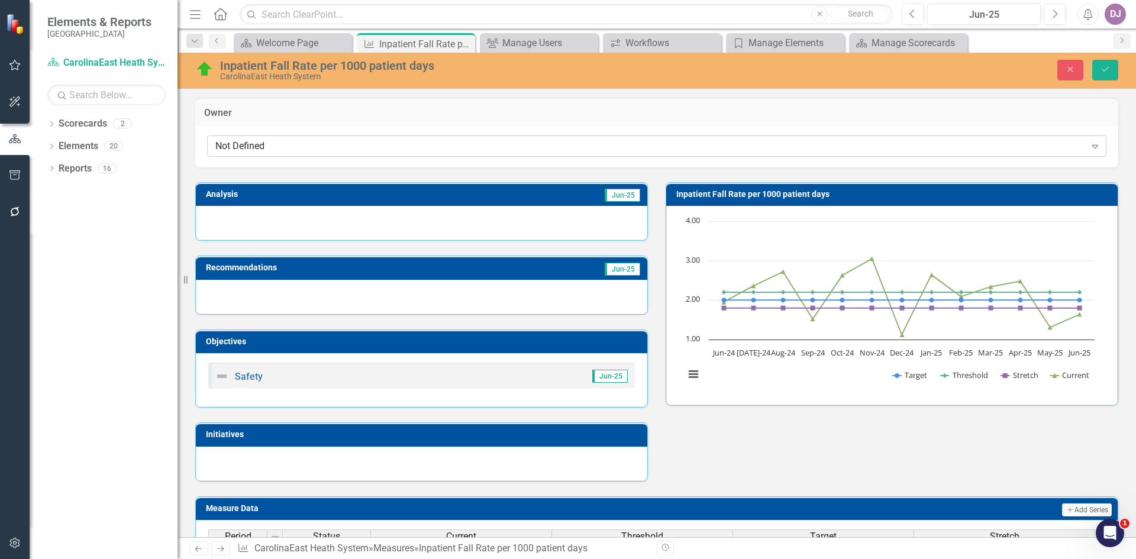
click at [228, 148] on div "Not Defined" at bounding box center [650, 147] width 870 height 14
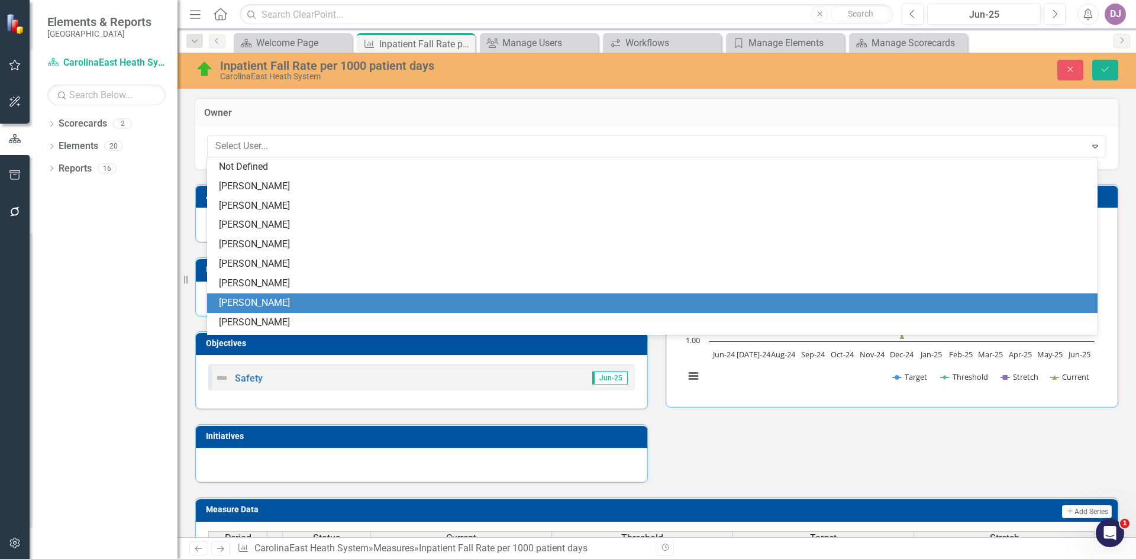
click at [236, 299] on div "[PERSON_NAME]" at bounding box center [655, 303] width 872 height 14
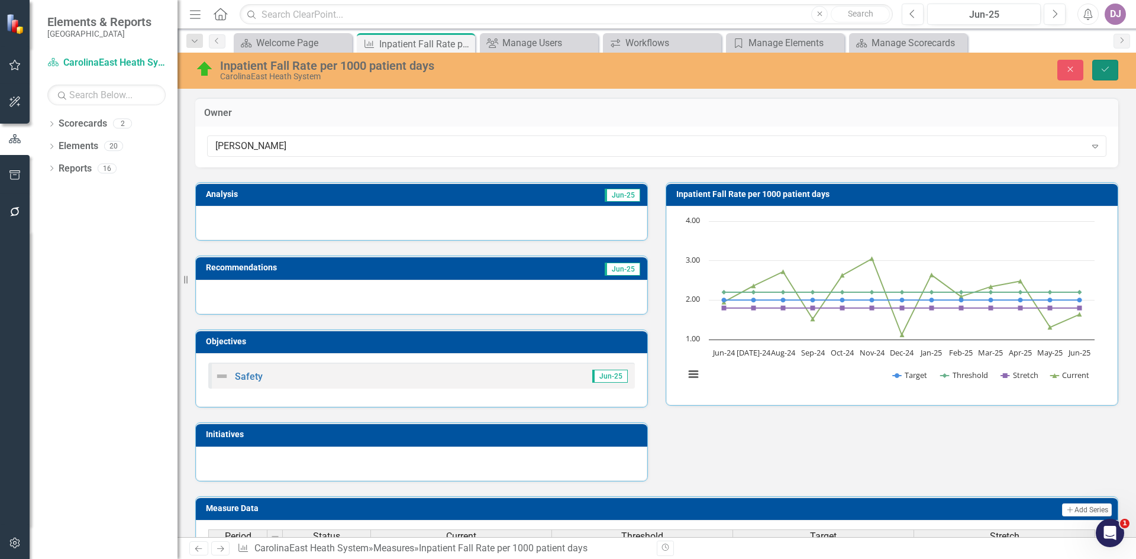
click at [1105, 73] on icon "Save" at bounding box center [1105, 69] width 11 height 8
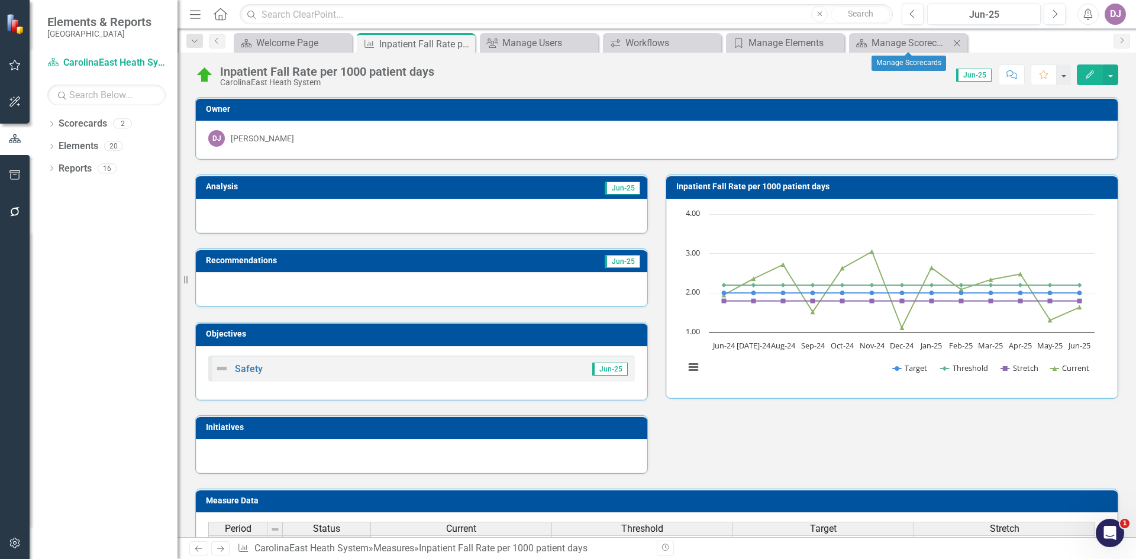
click at [959, 47] on icon "Close" at bounding box center [957, 42] width 12 height 9
drag, startPoint x: 832, startPoint y: 46, endPoint x: 737, endPoint y: 61, distance: 95.9
click at [0, 0] on icon "Close" at bounding box center [0, 0] width 0 height 0
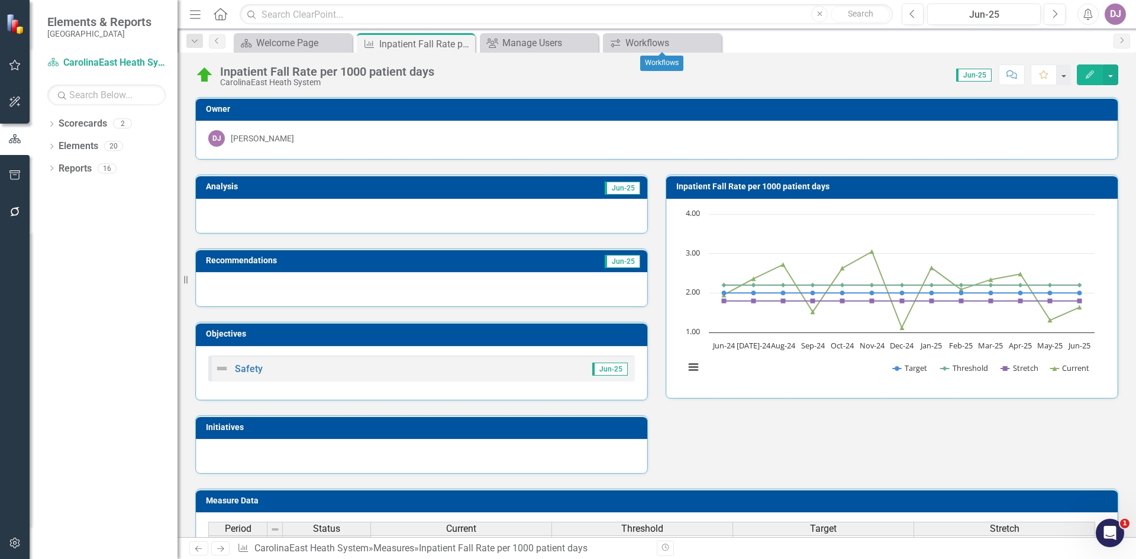
drag, startPoint x: 707, startPoint y: 46, endPoint x: 641, endPoint y: 66, distance: 69.4
click at [0, 0] on div "Close" at bounding box center [0, 0] width 0 height 0
click at [588, 46] on icon "Close" at bounding box center [588, 42] width 12 height 9
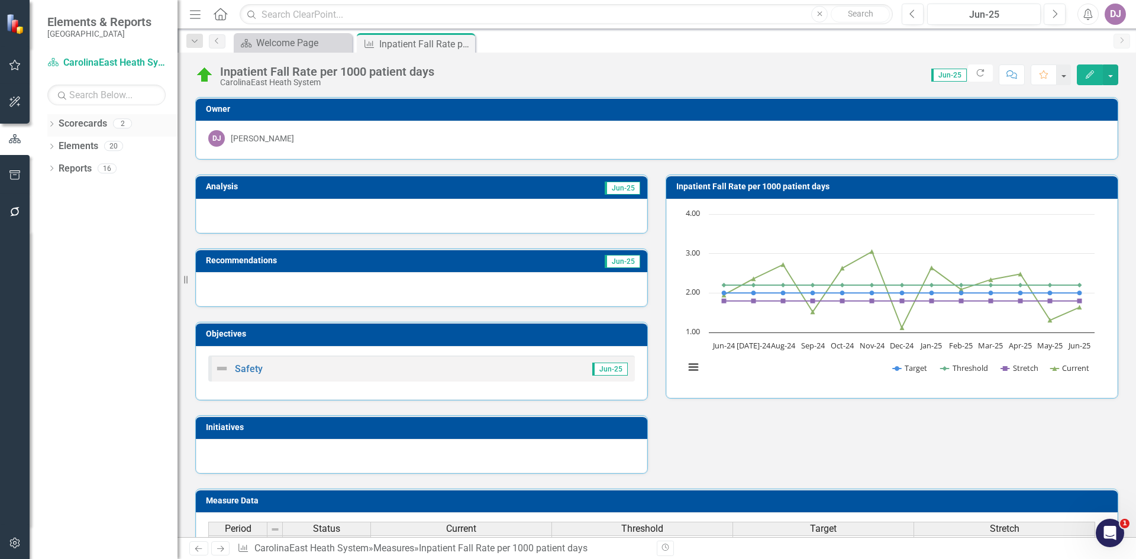
drag, startPoint x: 90, startPoint y: 127, endPoint x: 80, endPoint y: 126, distance: 9.5
click at [89, 127] on link "Scorecards" at bounding box center [83, 124] width 49 height 14
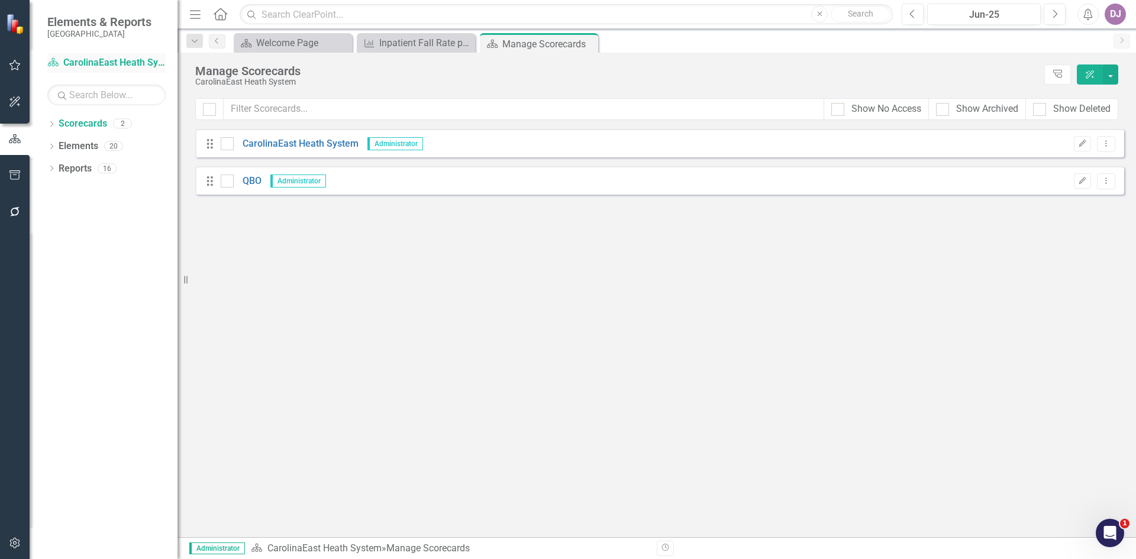
click at [96, 67] on link "Scorecard CarolinaEast Heath System" at bounding box center [106, 63] width 118 height 14
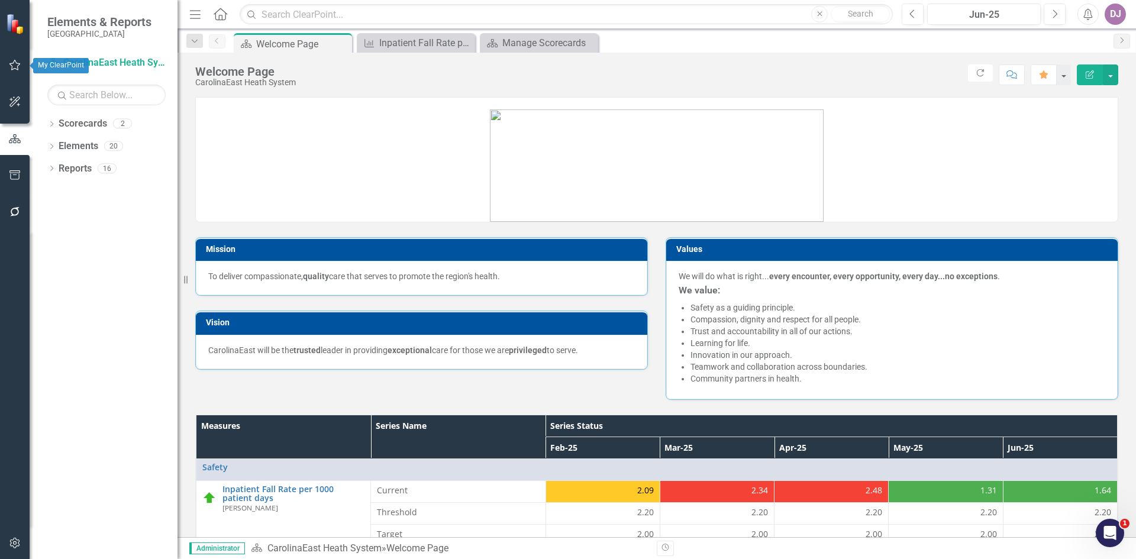
click at [14, 64] on icon "button" at bounding box center [15, 64] width 12 height 9
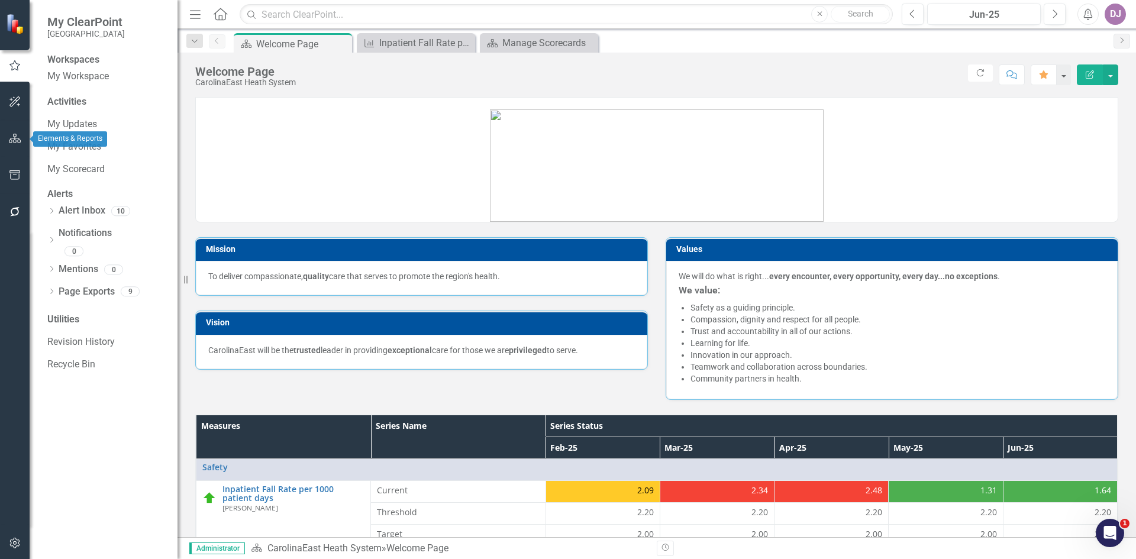
click at [17, 138] on icon "button" at bounding box center [15, 138] width 12 height 9
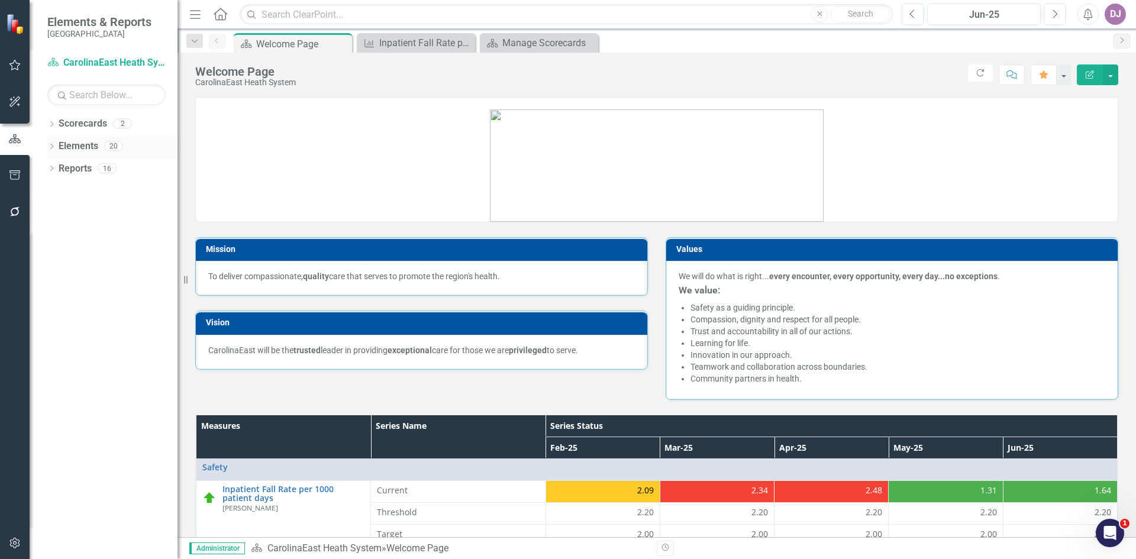
click at [80, 144] on link "Elements" at bounding box center [79, 147] width 40 height 14
